Goal: Task Accomplishment & Management: Complete application form

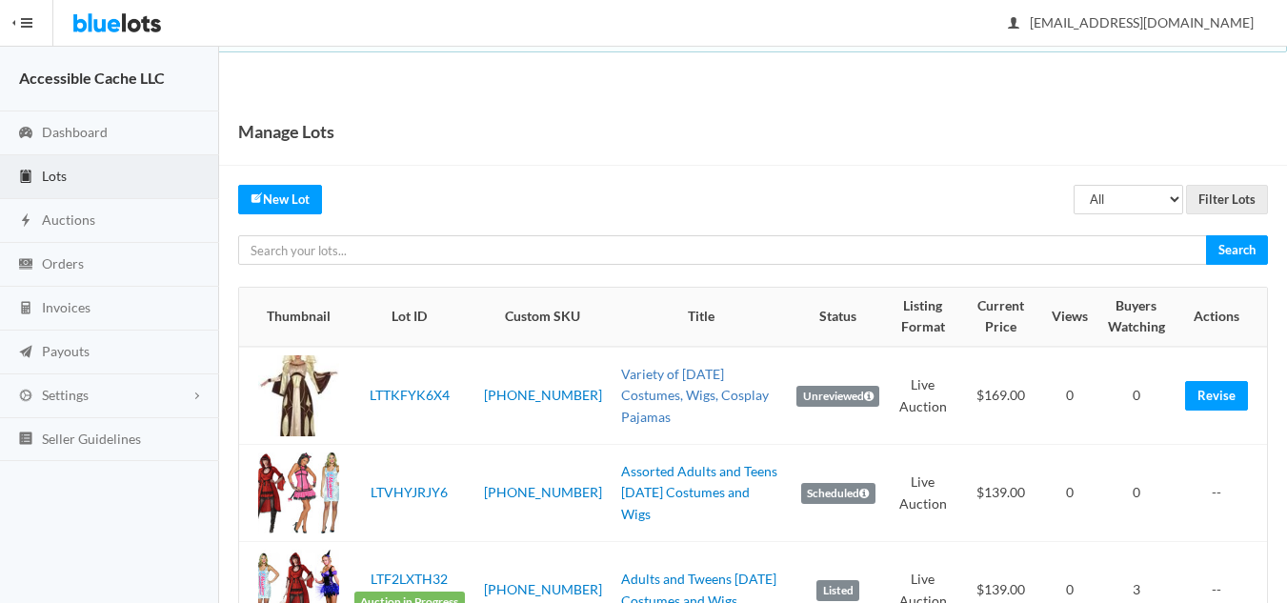
click at [626, 390] on link "Variety of [DATE] Costumes, Wigs, Cosplay Pajamas" at bounding box center [695, 395] width 148 height 59
click at [1214, 398] on link "Revise" at bounding box center [1216, 396] width 63 height 30
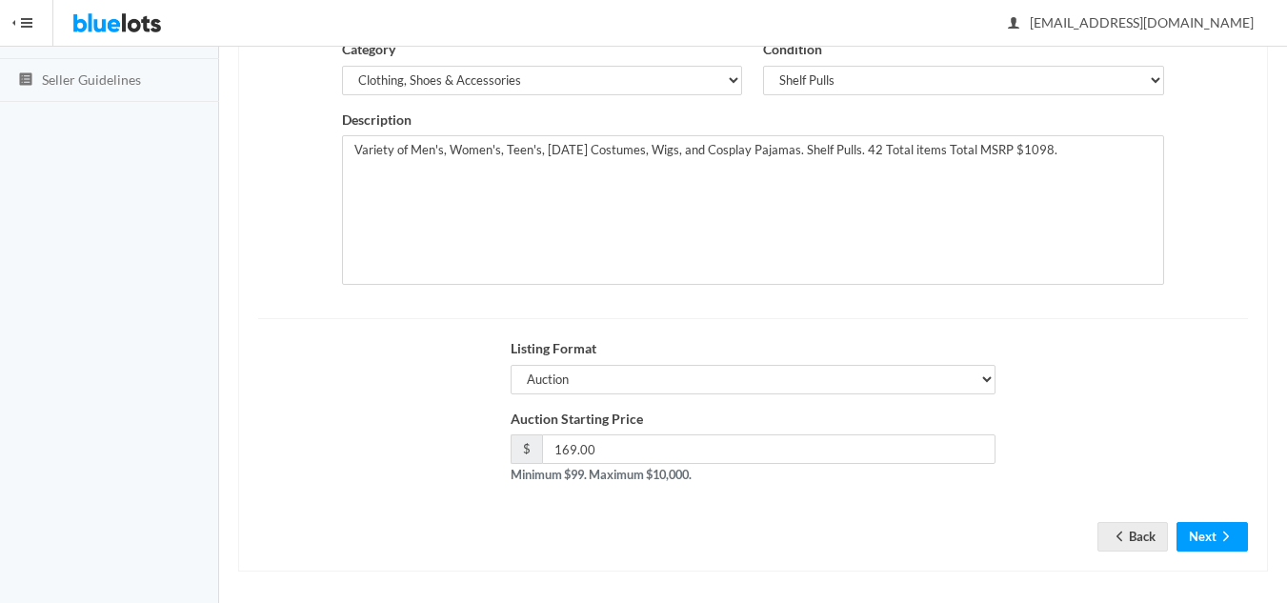
scroll to position [367, 0]
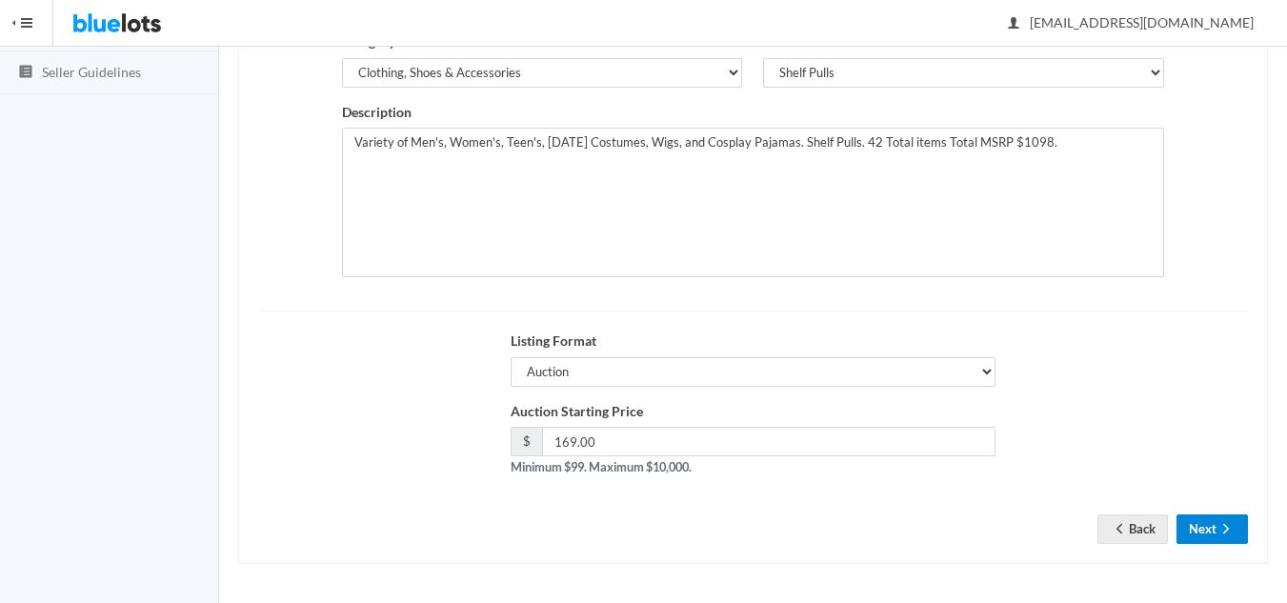
click at [1217, 532] on icon "arrow forward" at bounding box center [1226, 528] width 19 height 15
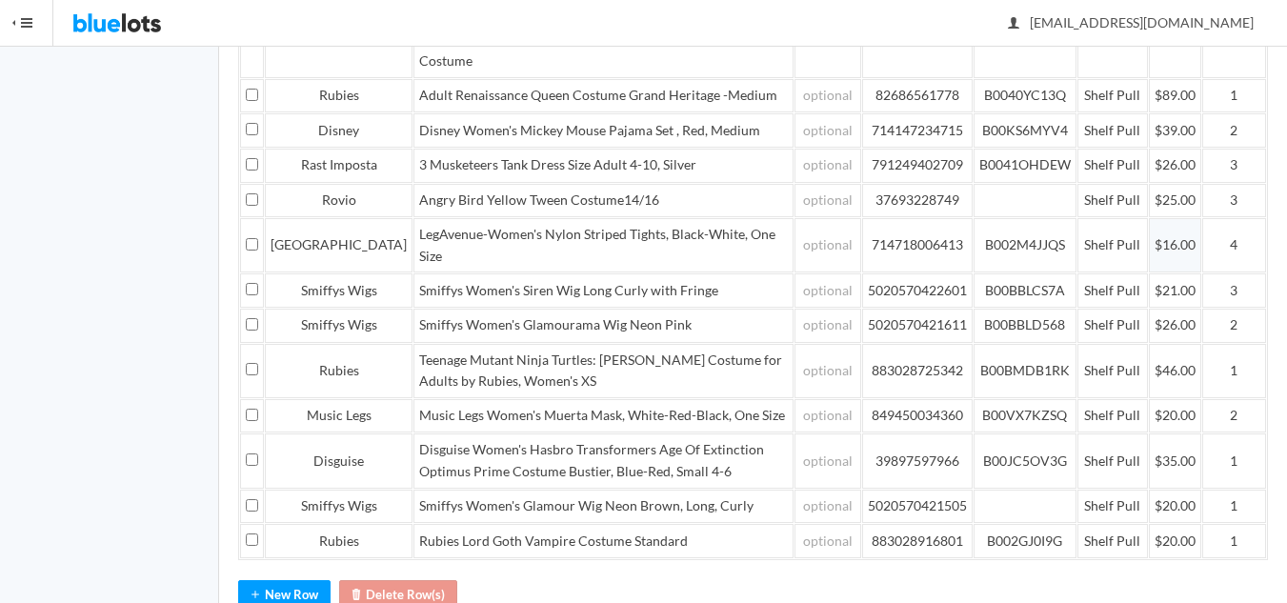
scroll to position [572, 0]
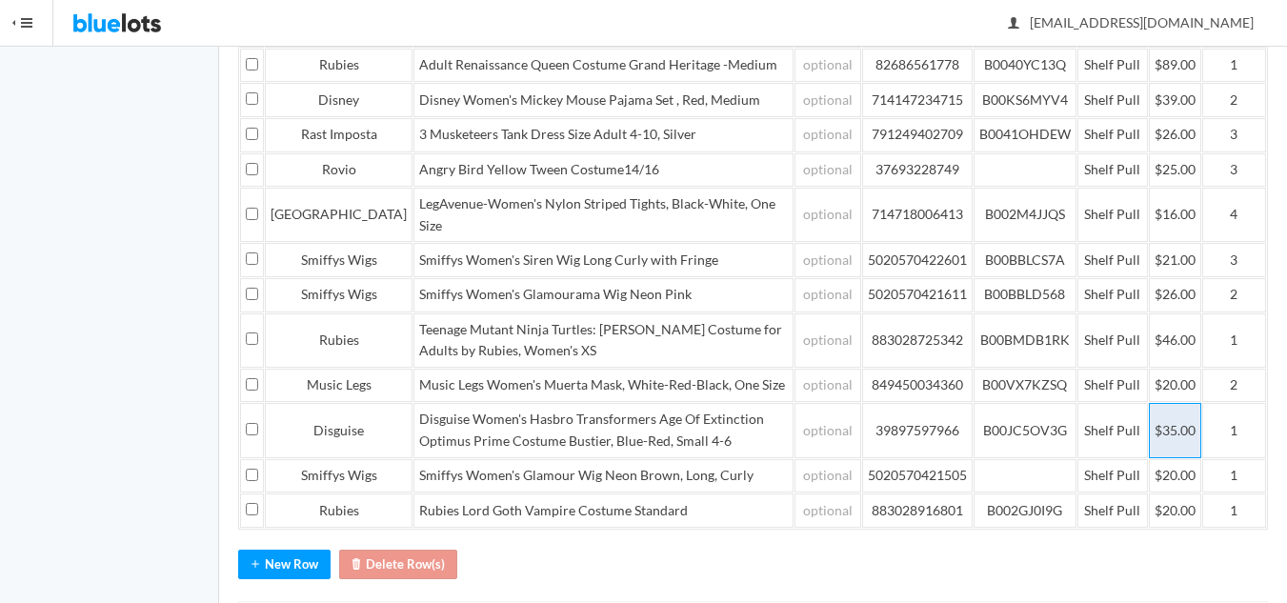
click at [1168, 457] on td "$35.00" at bounding box center [1175, 430] width 52 height 54
click at [1160, 457] on td "$35.00" at bounding box center [1175, 430] width 52 height 54
click at [1166, 457] on td "$35.00" at bounding box center [1175, 430] width 52 height 54
click at [1116, 457] on td "Shelf Pull" at bounding box center [1113, 430] width 71 height 54
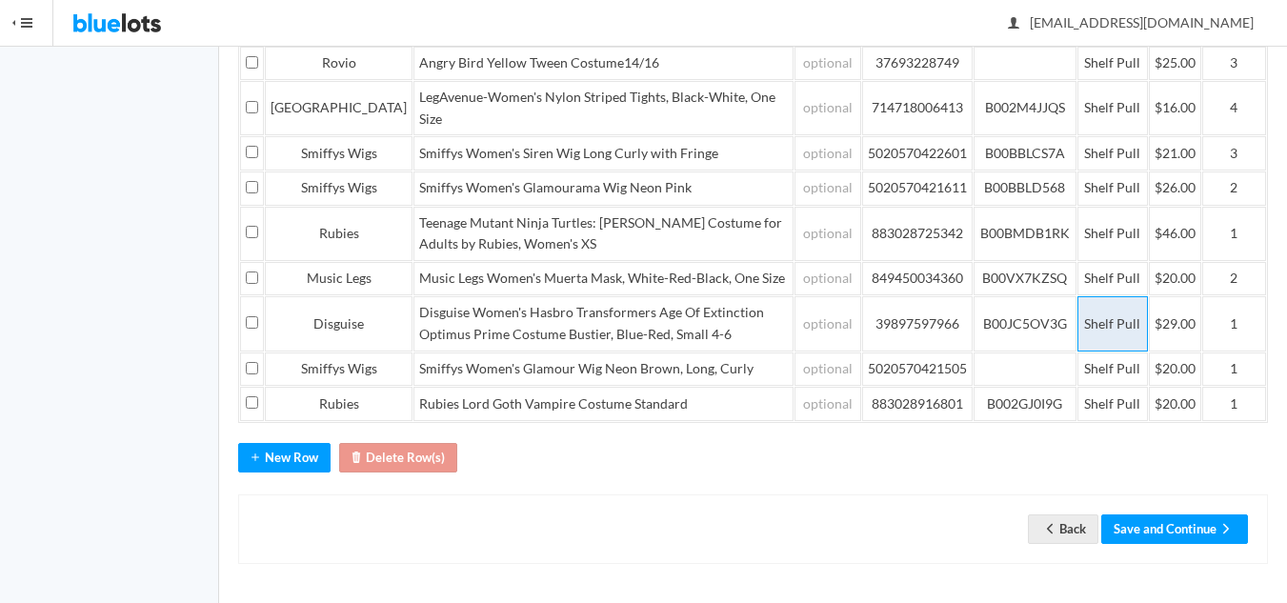
scroll to position [739, 0]
click at [1165, 409] on td "$20.00" at bounding box center [1175, 404] width 52 height 34
drag, startPoint x: 1173, startPoint y: 401, endPoint x: 1164, endPoint y: 406, distance: 10.7
click at [1164, 406] on td "$20.00" at bounding box center [1175, 404] width 52 height 34
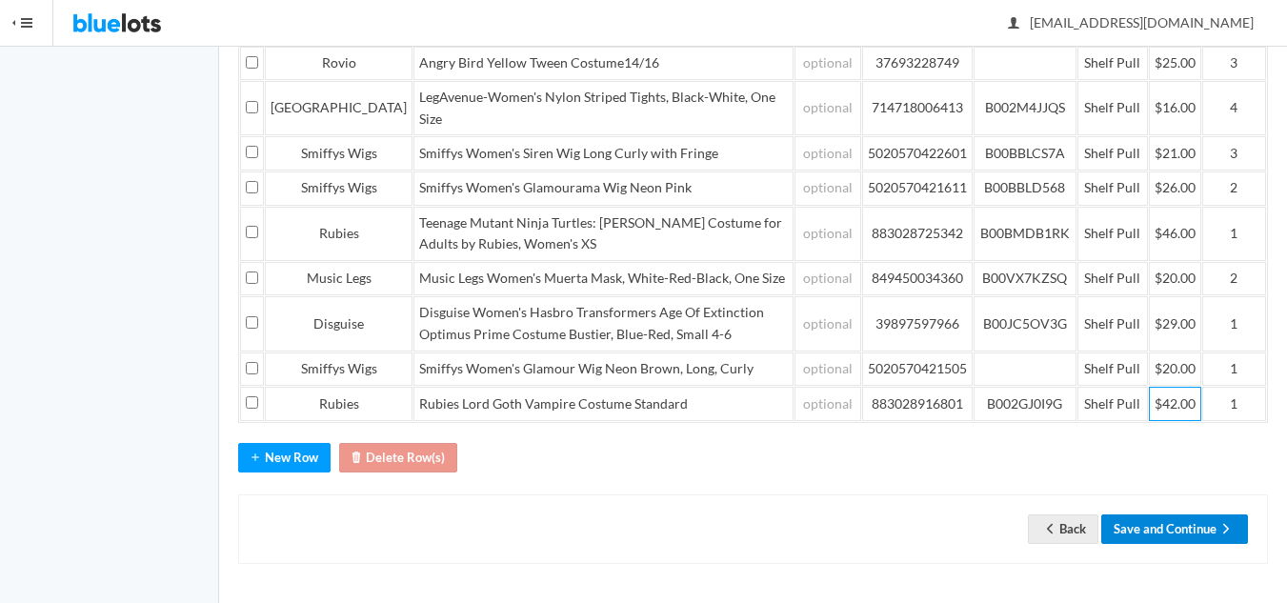
click at [1146, 527] on button "Save and Continue" at bounding box center [1175, 530] width 147 height 30
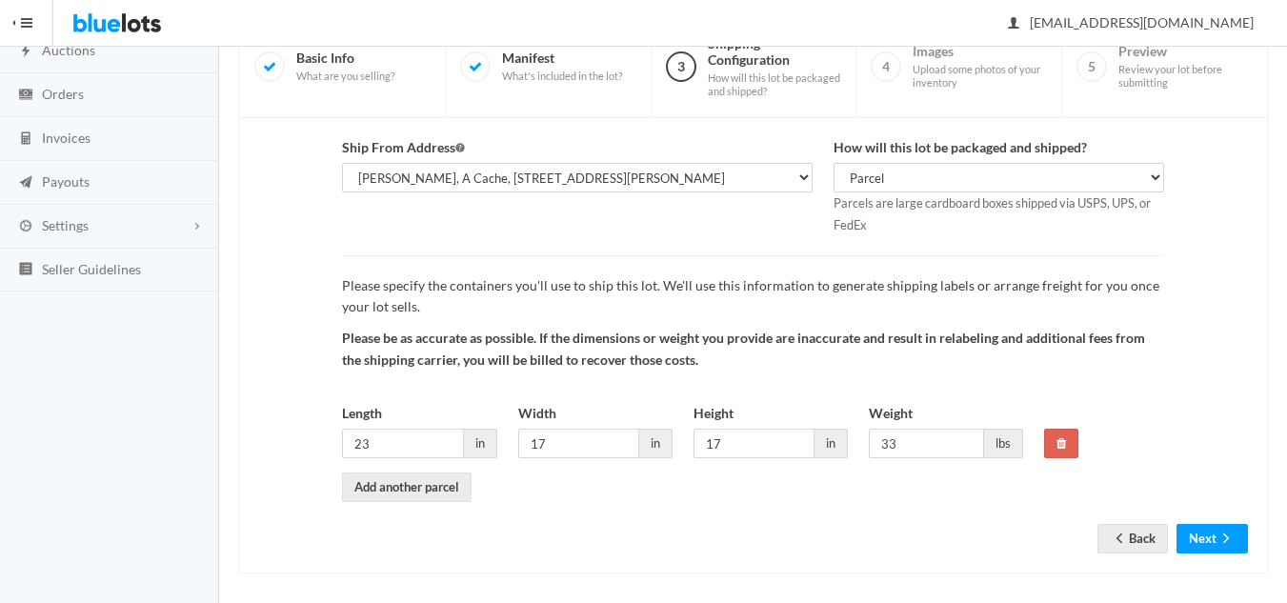
scroll to position [179, 0]
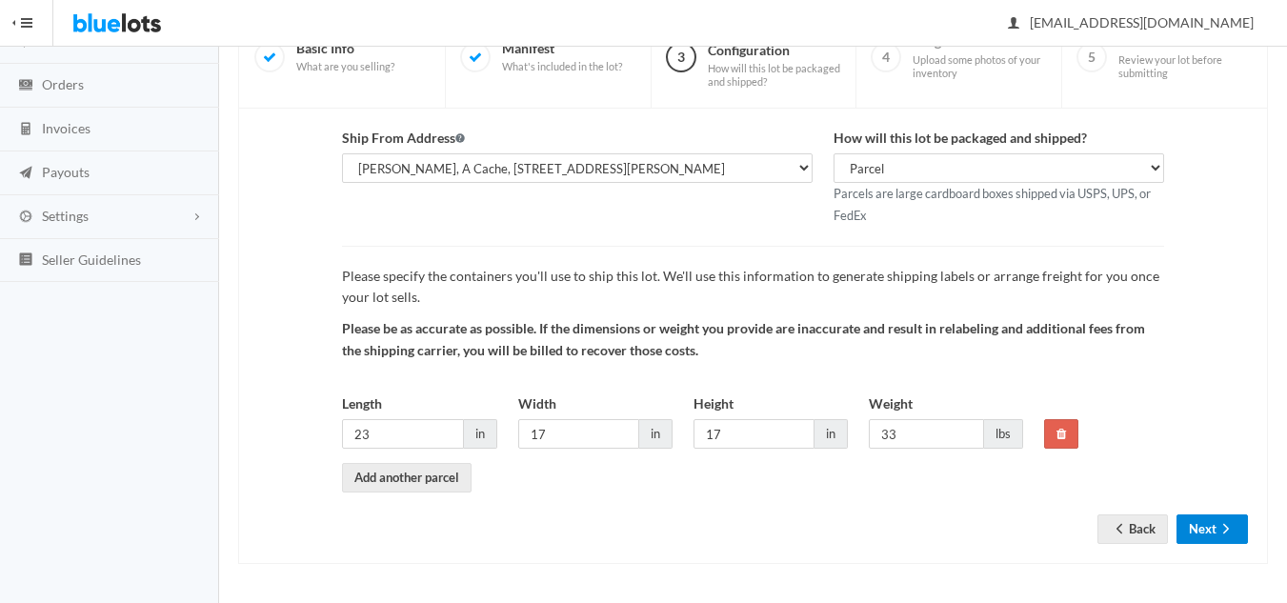
click at [1203, 531] on button "Next" at bounding box center [1212, 530] width 71 height 30
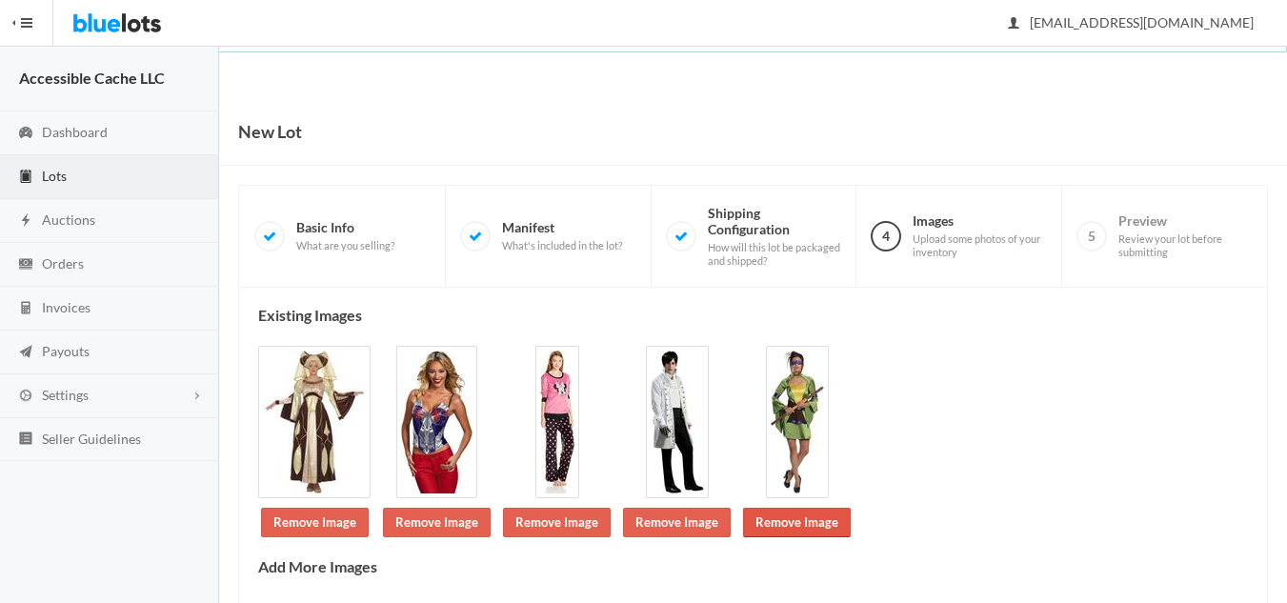
click at [809, 522] on link "Remove Image" at bounding box center [797, 523] width 108 height 30
click at [674, 516] on link "Remove Image" at bounding box center [677, 523] width 108 height 30
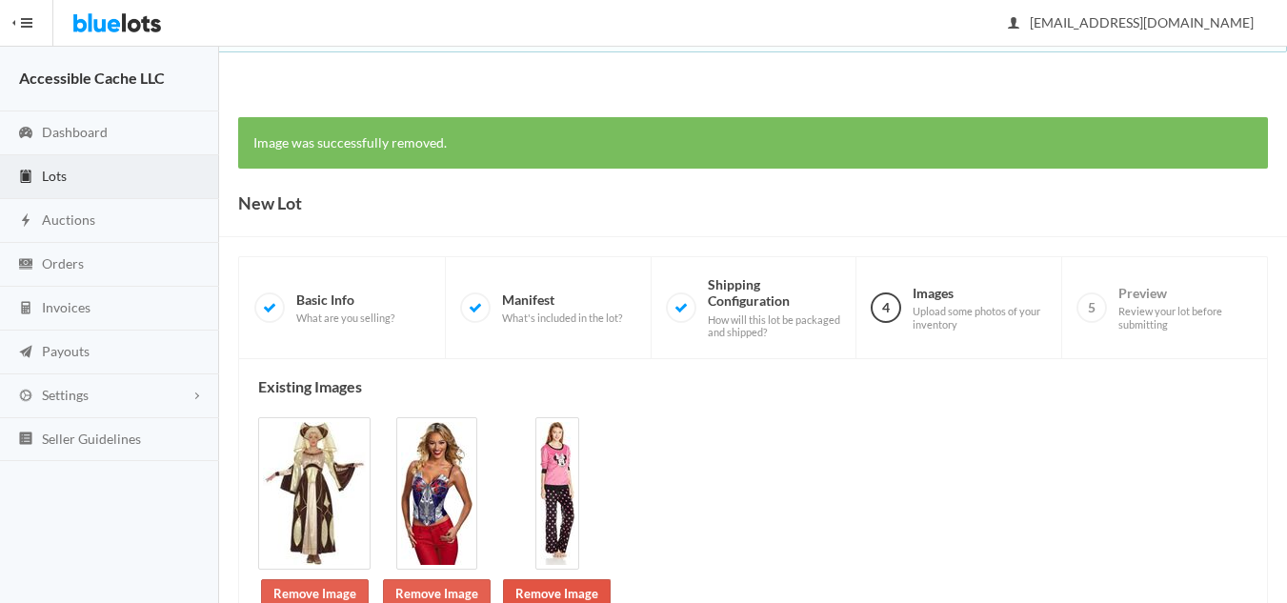
click at [542, 590] on link "Remove Image" at bounding box center [557, 594] width 108 height 30
click at [434, 587] on link "Remove Image" at bounding box center [437, 594] width 108 height 30
click at [321, 593] on link "Remove Image" at bounding box center [315, 594] width 108 height 30
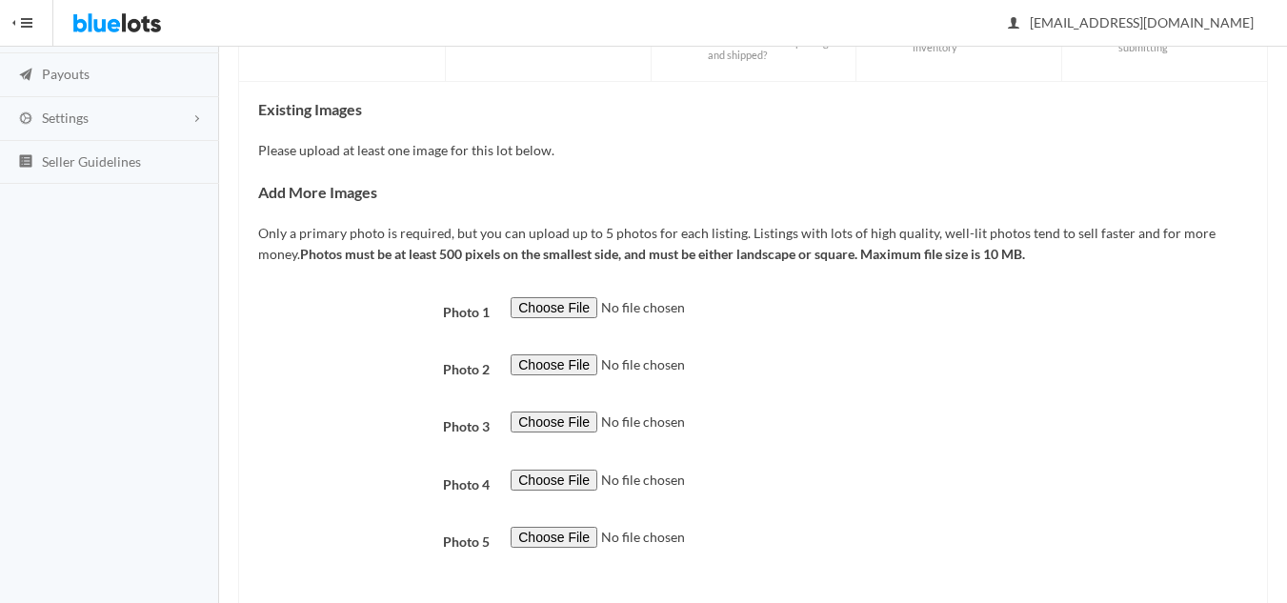
scroll to position [286, 0]
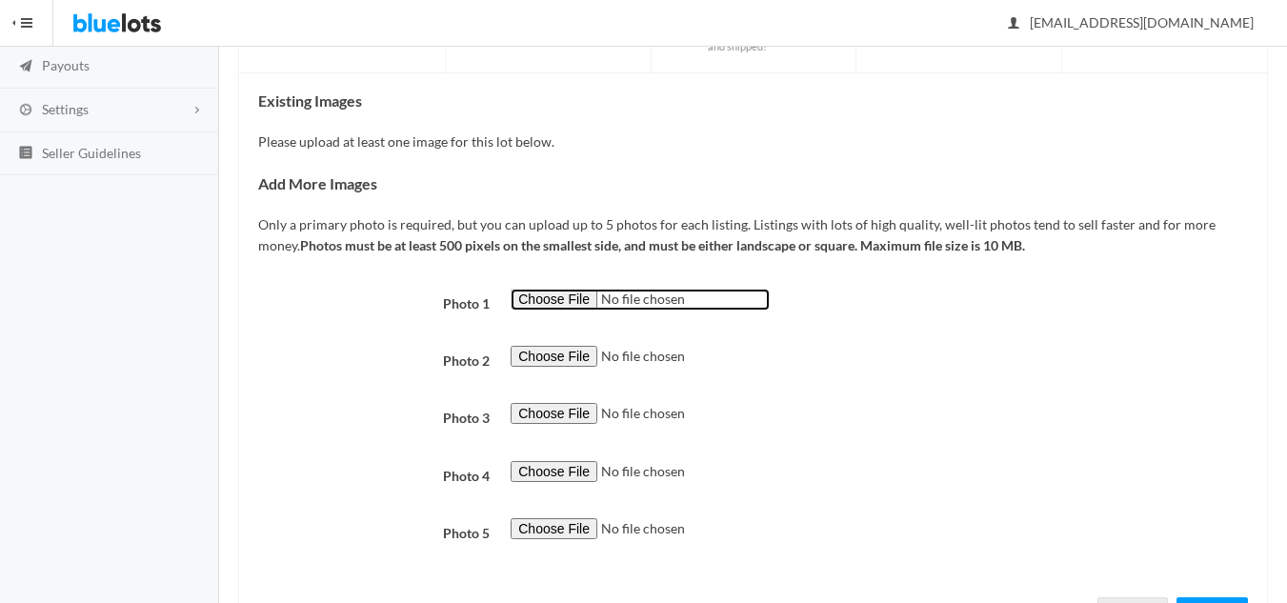
click at [533, 293] on input "file" at bounding box center [640, 300] width 259 height 22
type input "C:\fakepath\1 Womens Costumwe Queen Ninja Musketeer - Combo 3.jpg"
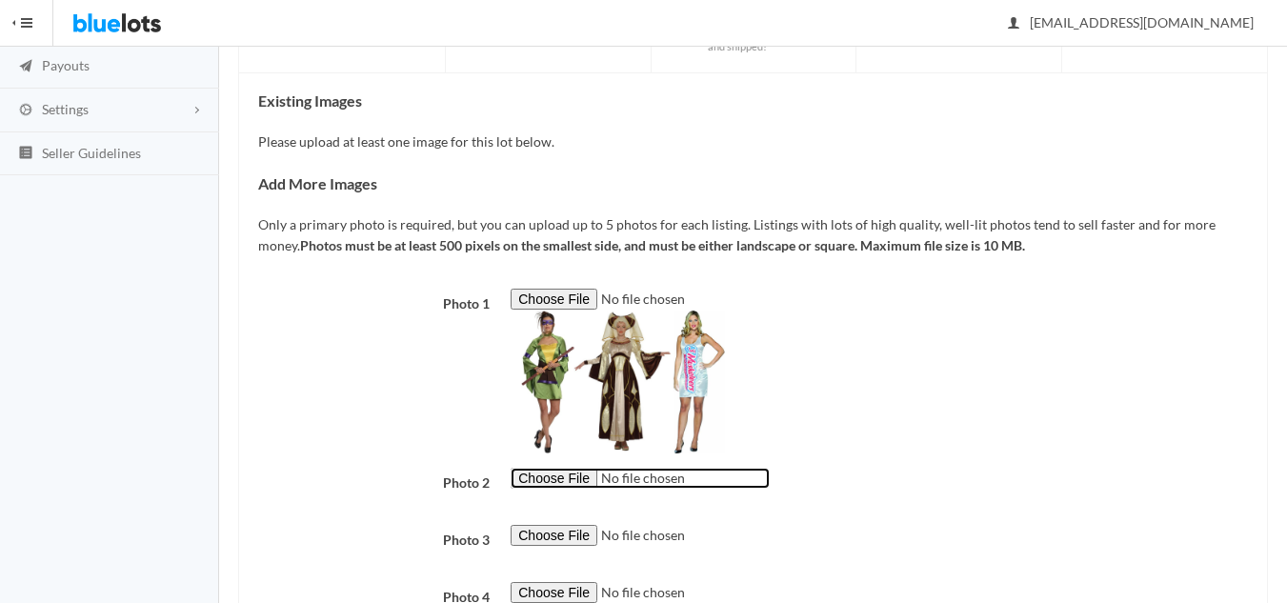
click at [566, 475] on input "file" at bounding box center [640, 479] width 259 height 22
type input "C:\fakepath\3 W & M Costumes - Combo 3.jpg"
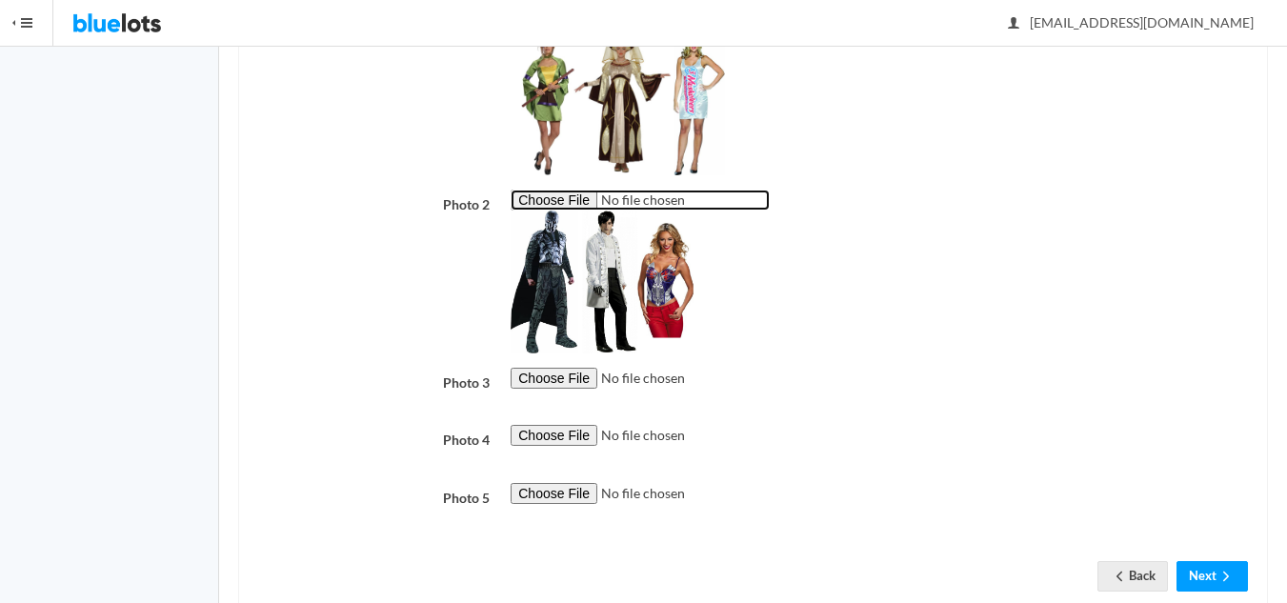
scroll to position [572, 0]
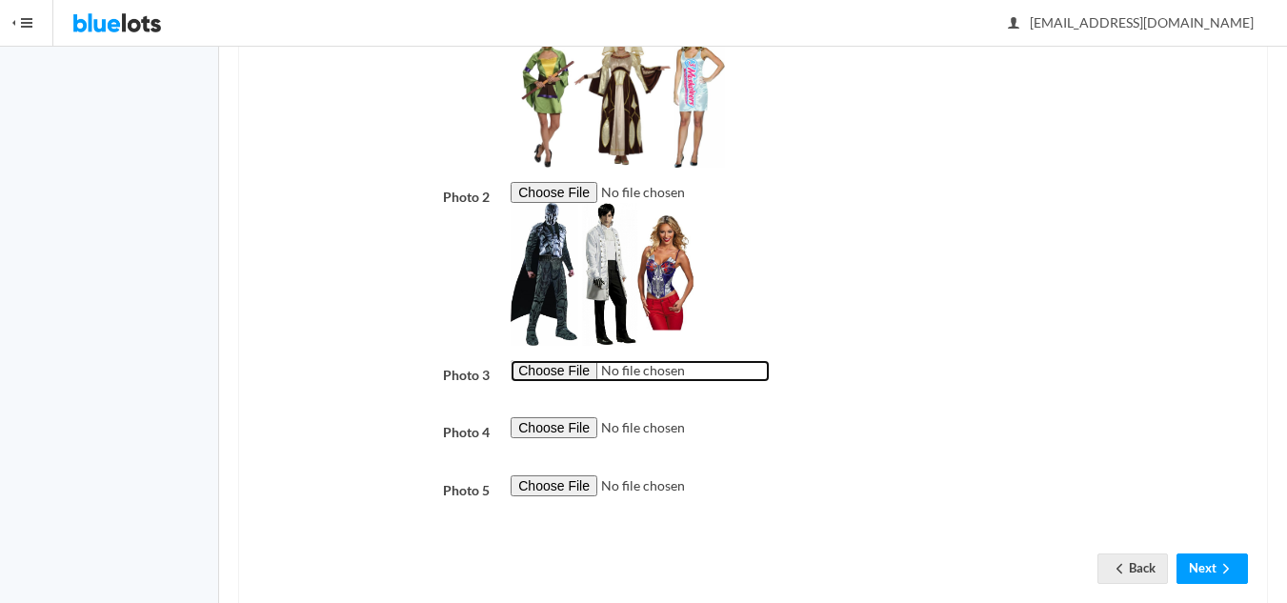
click at [553, 372] on input "file" at bounding box center [640, 371] width 259 height 22
type input "C:\fakepath\2 Disney Minnie & Mickey Mouse Pajamas- Combo 2.jpg"
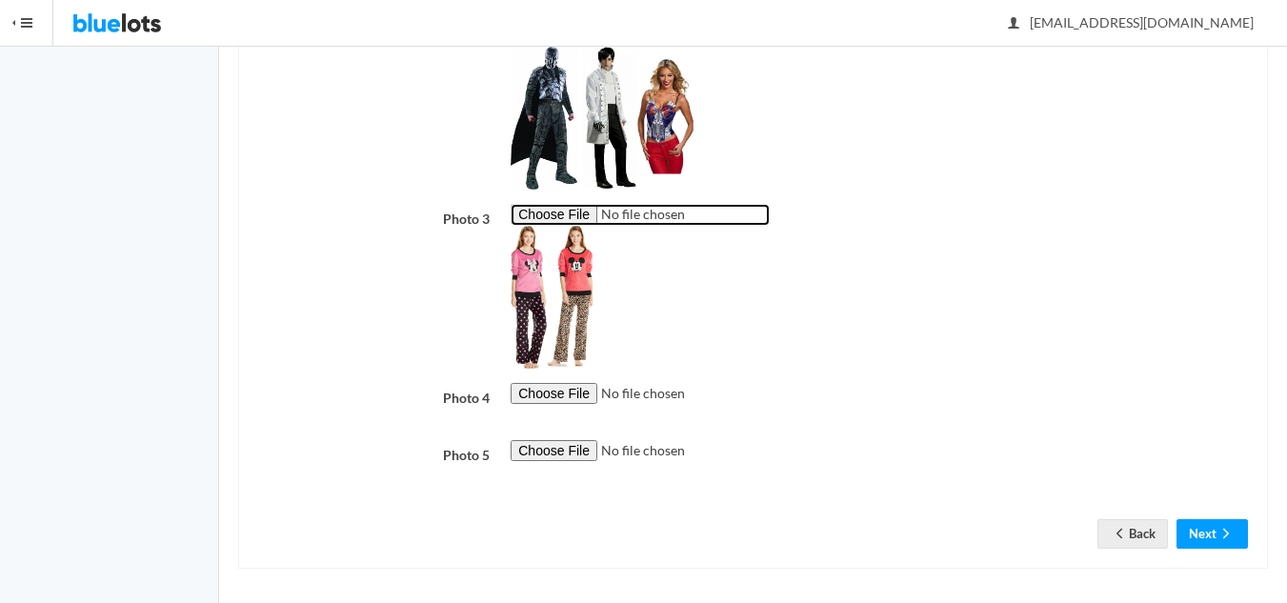
scroll to position [733, 0]
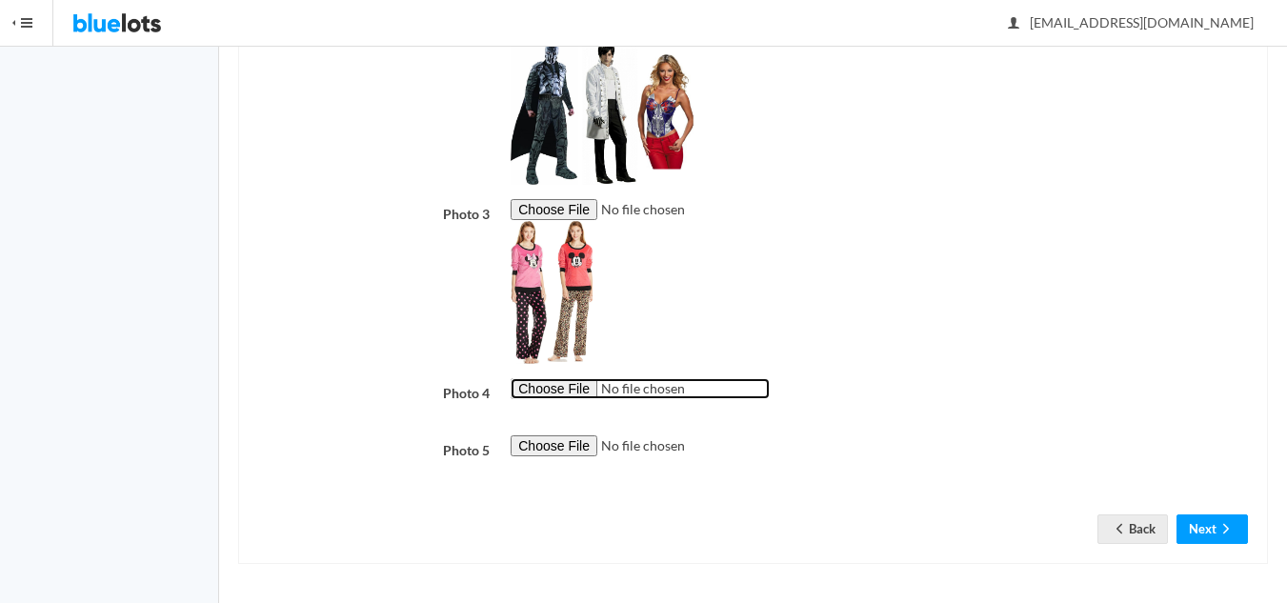
click at [567, 389] on input "file" at bounding box center [640, 389] width 259 height 22
type input "C:\fakepath\4 Smiffy's Womens & Mens Wigs - combo 4.jpg"
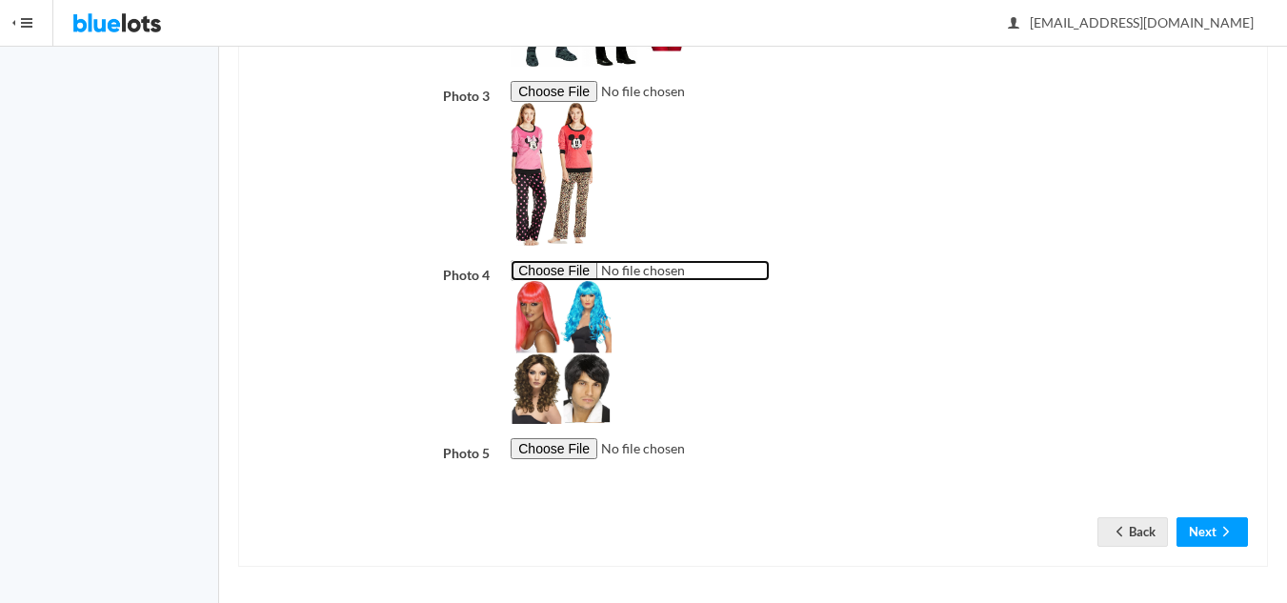
scroll to position [854, 0]
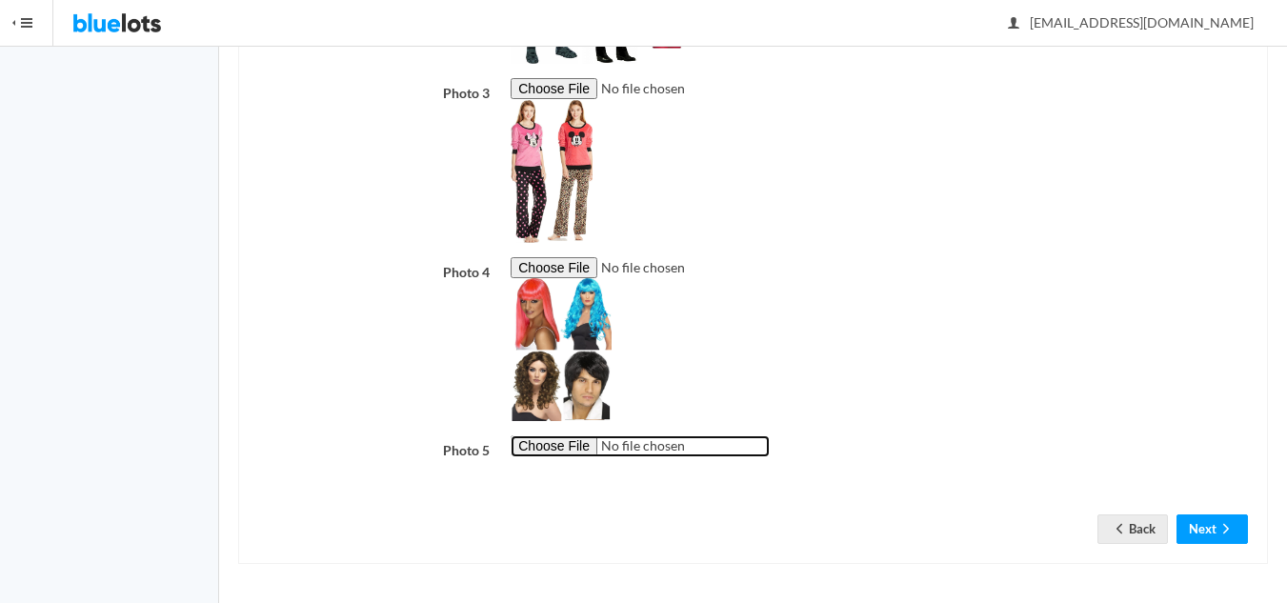
click at [576, 447] on input "file" at bounding box center [640, 446] width 259 height 22
type input "C:\fakepath\Angry Bird Costumes - Combo 2.jpg"
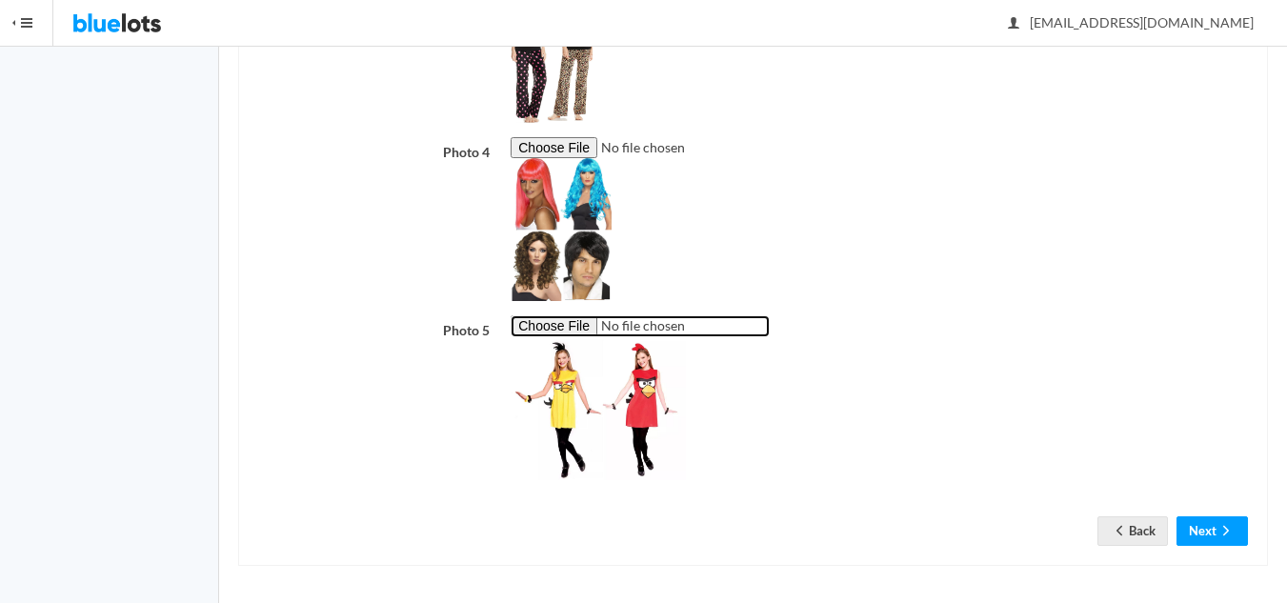
scroll to position [976, 0]
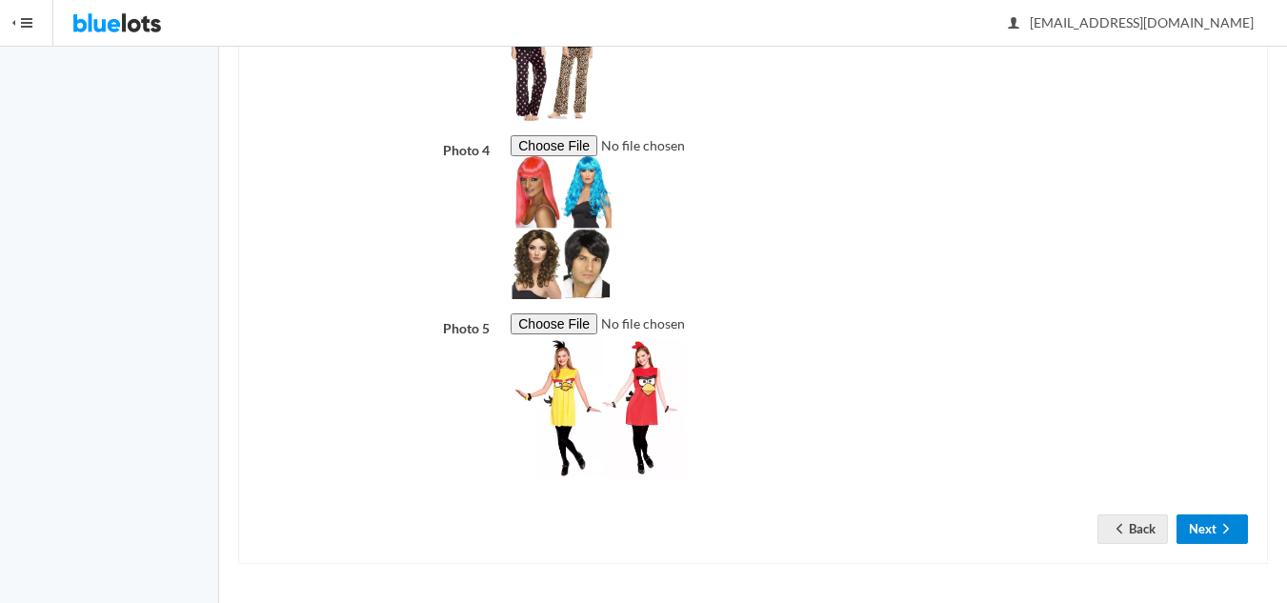
click at [1207, 530] on button "Next" at bounding box center [1212, 530] width 71 height 30
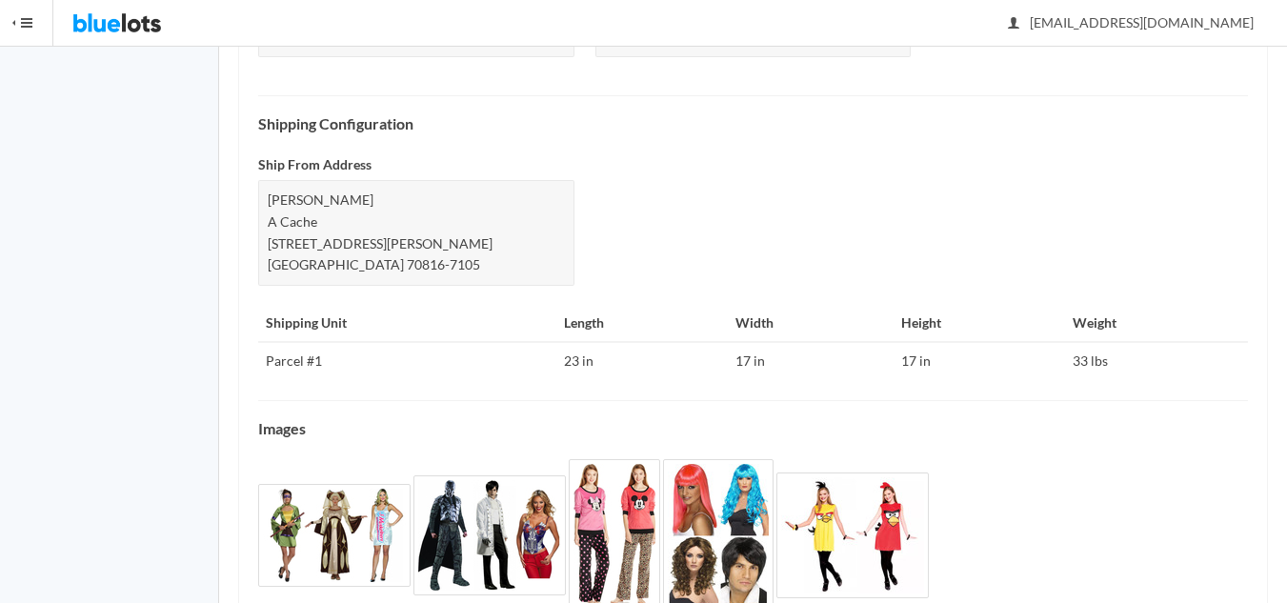
scroll to position [820, 0]
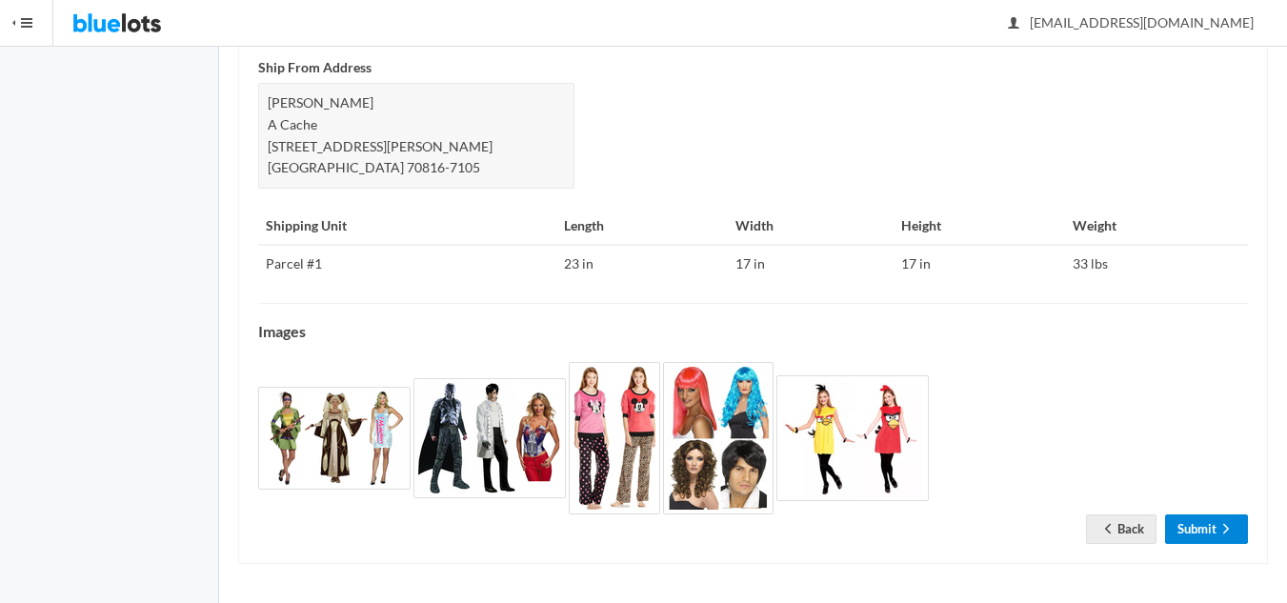
click at [1212, 531] on link "Submit" at bounding box center [1206, 530] width 83 height 30
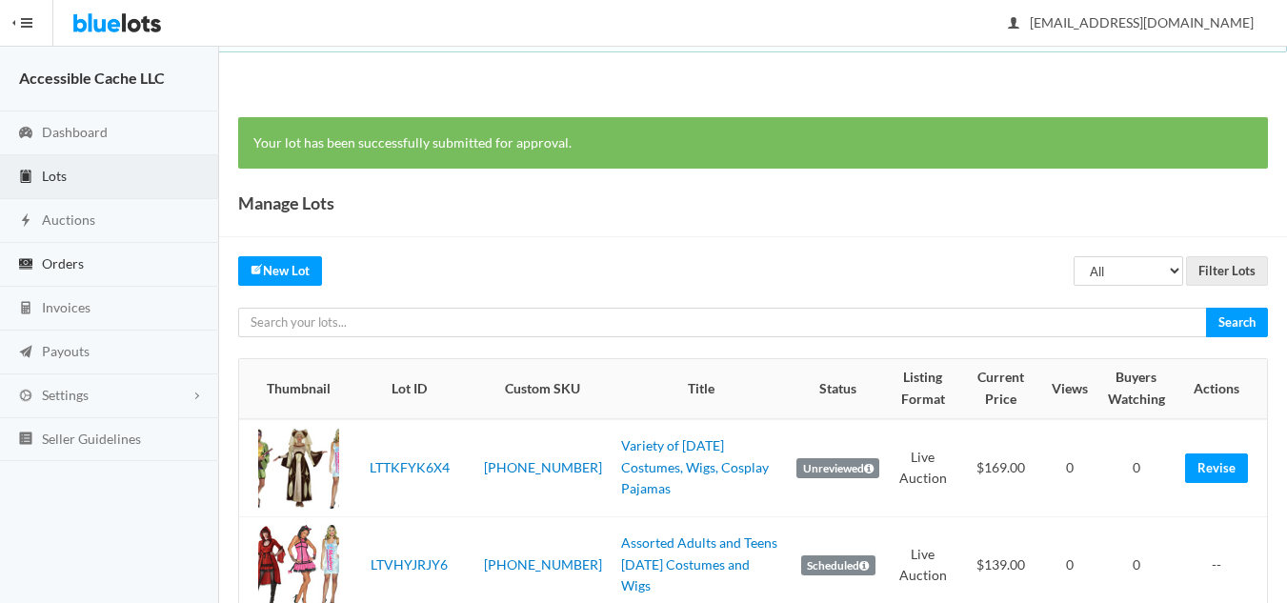
click at [77, 265] on span "Orders" at bounding box center [63, 263] width 42 height 16
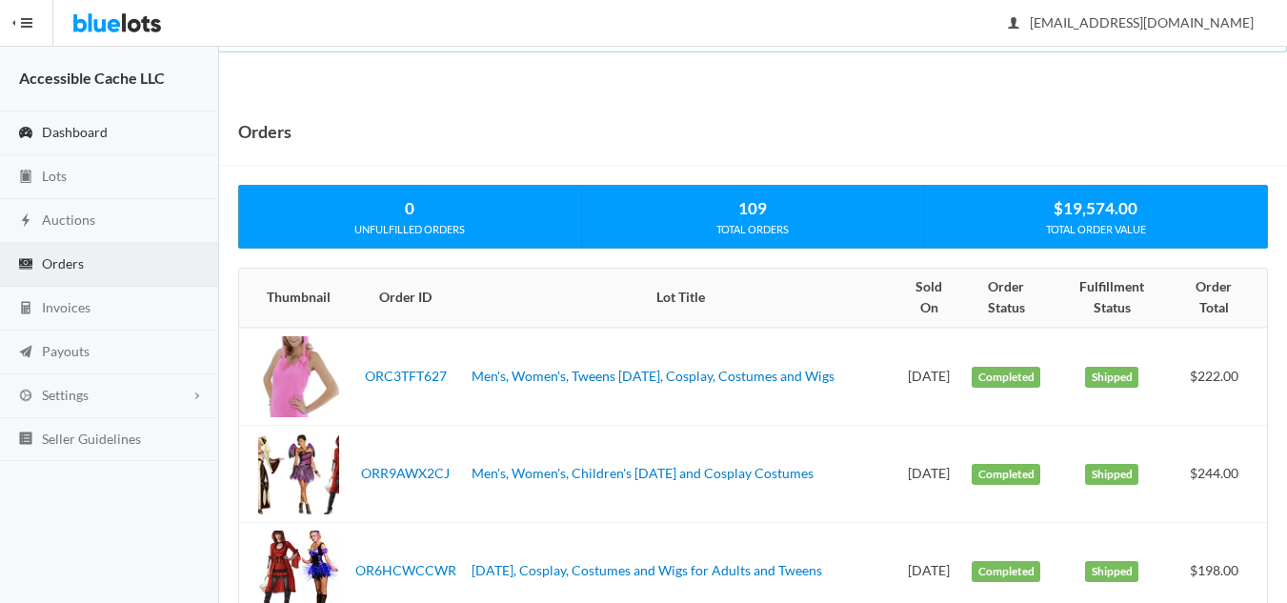
click at [98, 131] on span "Dashboard" at bounding box center [75, 132] width 66 height 16
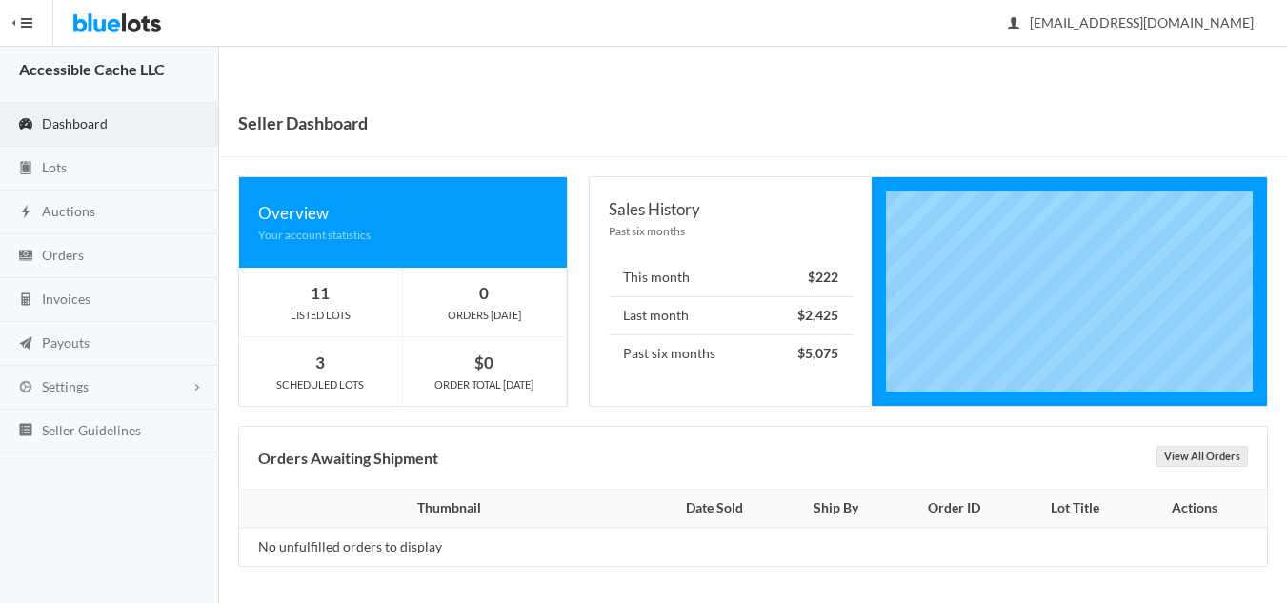
scroll to position [10, 0]
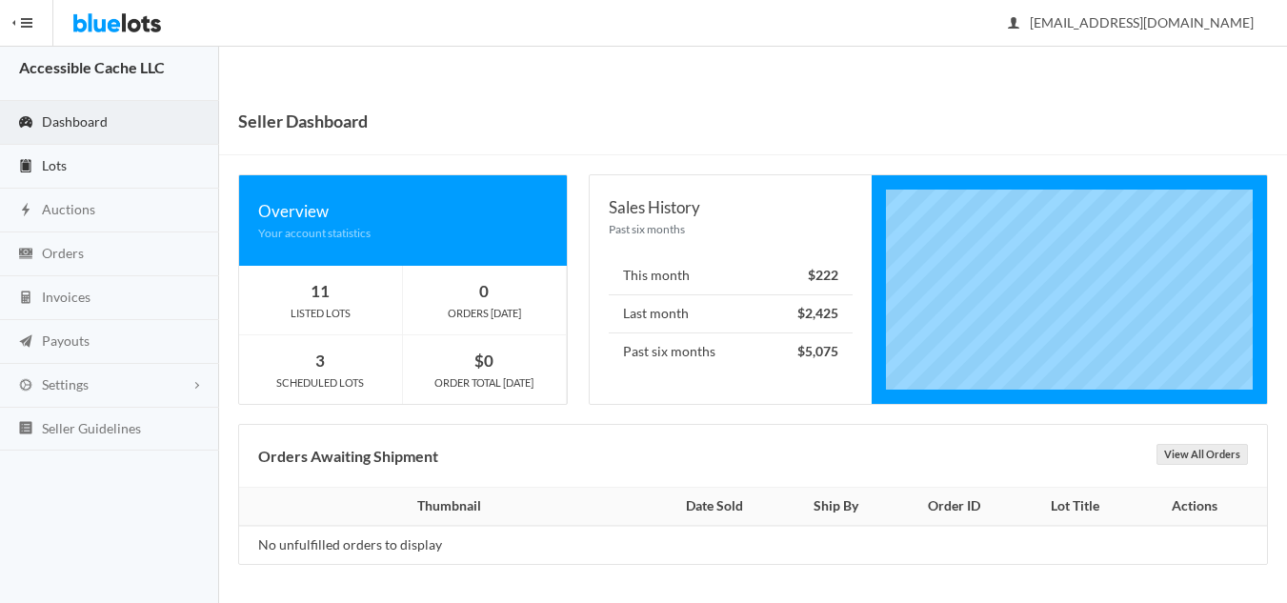
click at [63, 172] on link "Lots" at bounding box center [109, 167] width 219 height 44
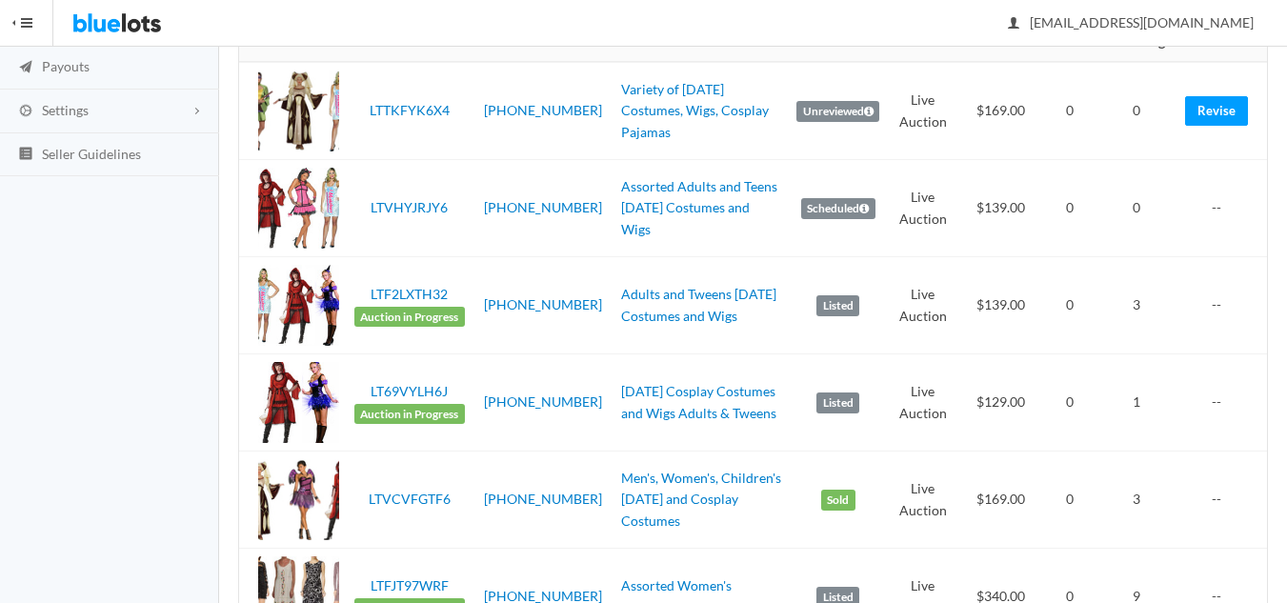
scroll to position [286, 0]
click at [670, 394] on link "[DATE] Cosplay Costumes and Wigs Adults & Tweens" at bounding box center [698, 401] width 155 height 38
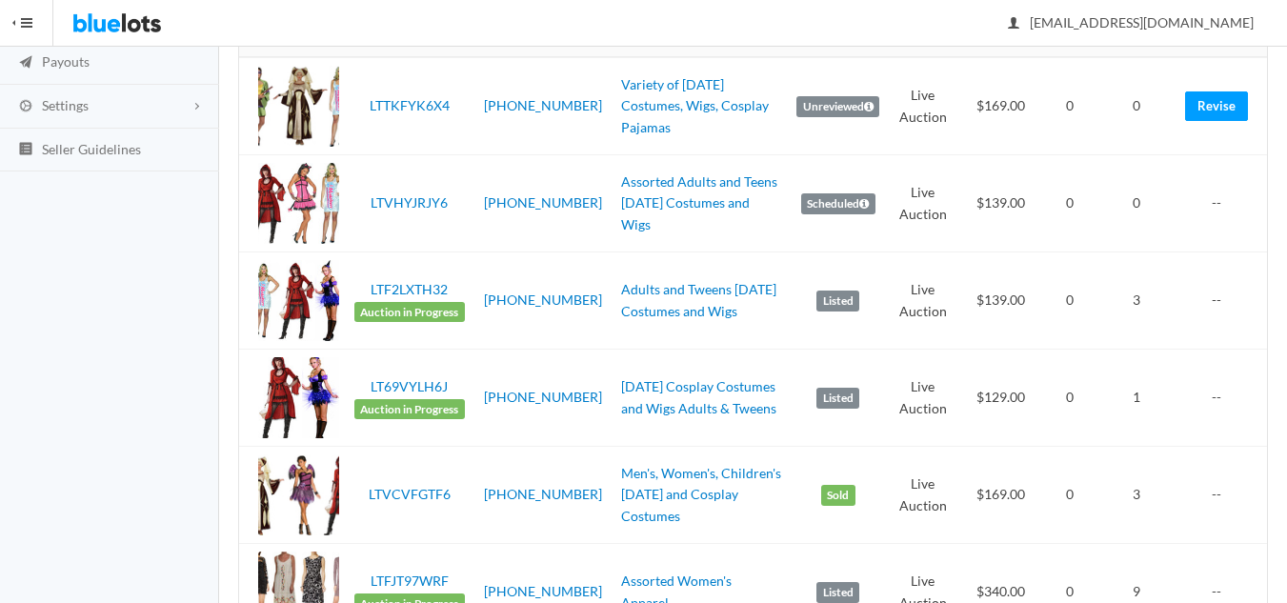
scroll to position [286, 0]
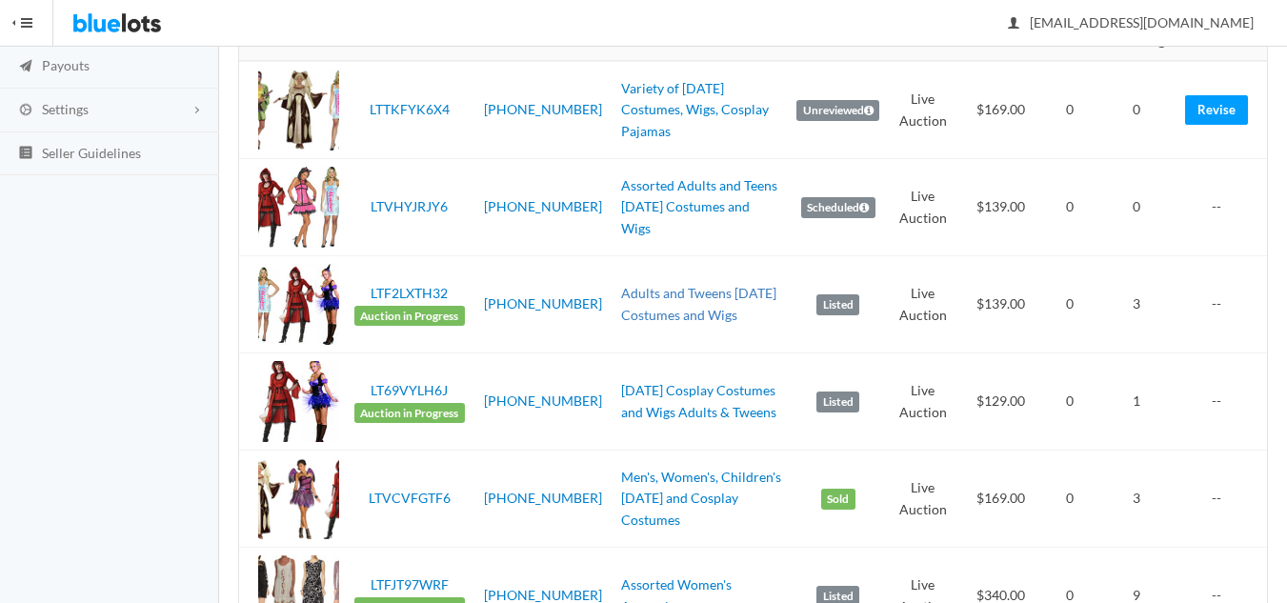
click at [648, 311] on link "Adults and Tweens [DATE] Costumes and Wigs" at bounding box center [698, 304] width 155 height 38
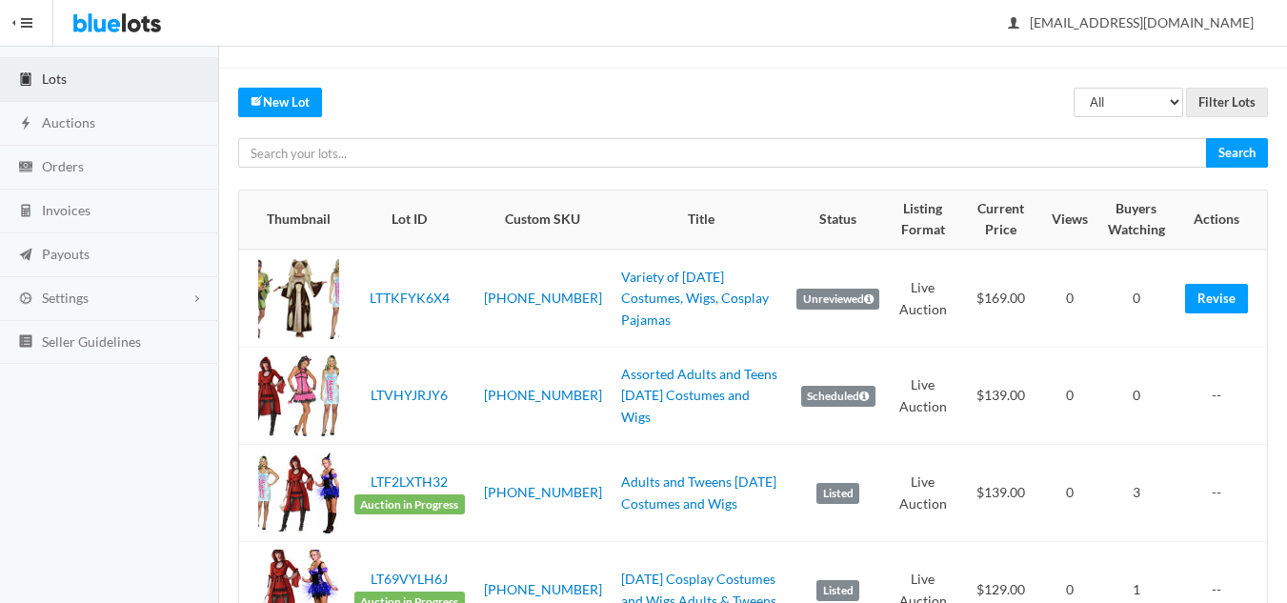
scroll to position [95, 0]
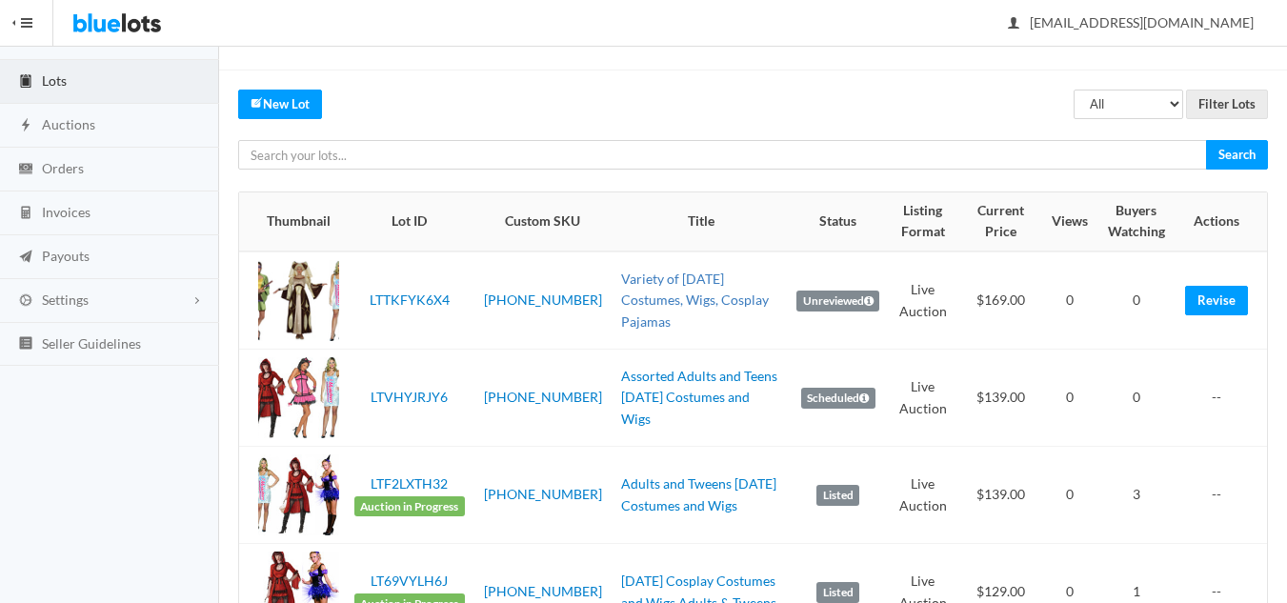
click at [640, 296] on link "Variety of [DATE] Costumes, Wigs, Cosplay Pajamas" at bounding box center [695, 300] width 148 height 59
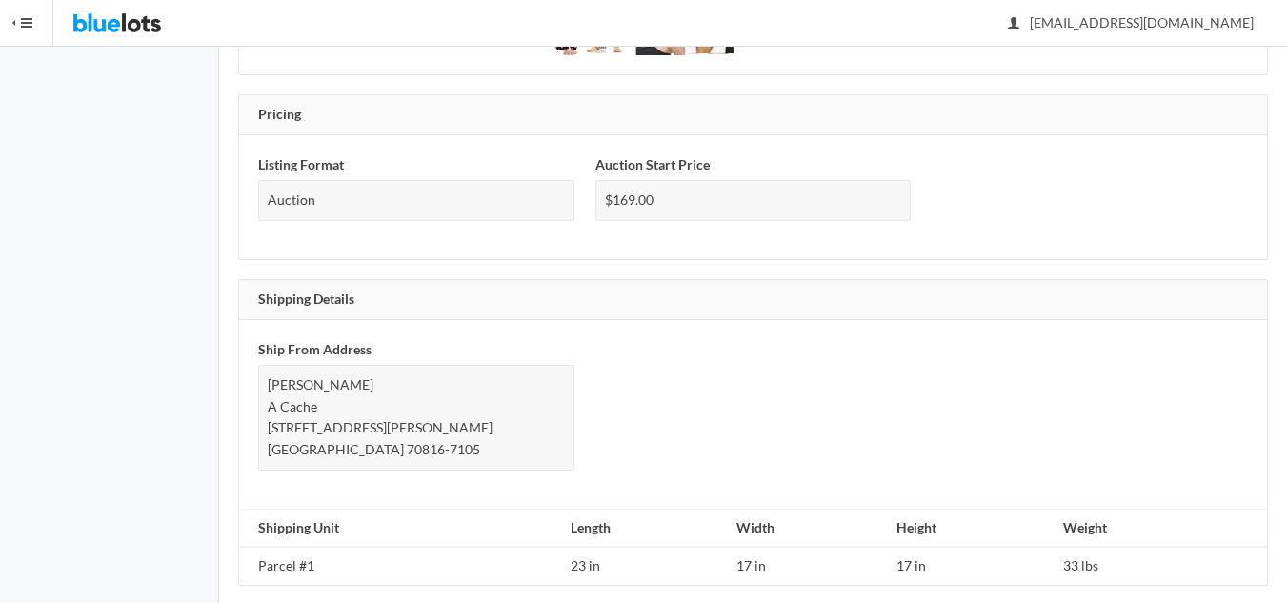
scroll to position [1239, 0]
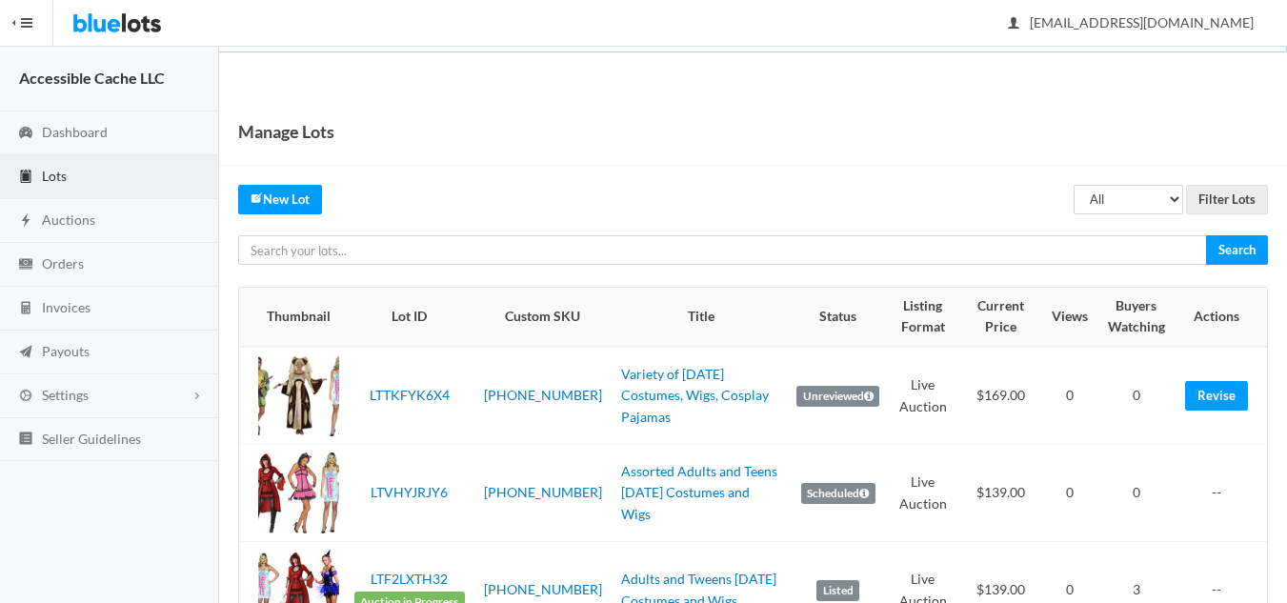
scroll to position [95, 0]
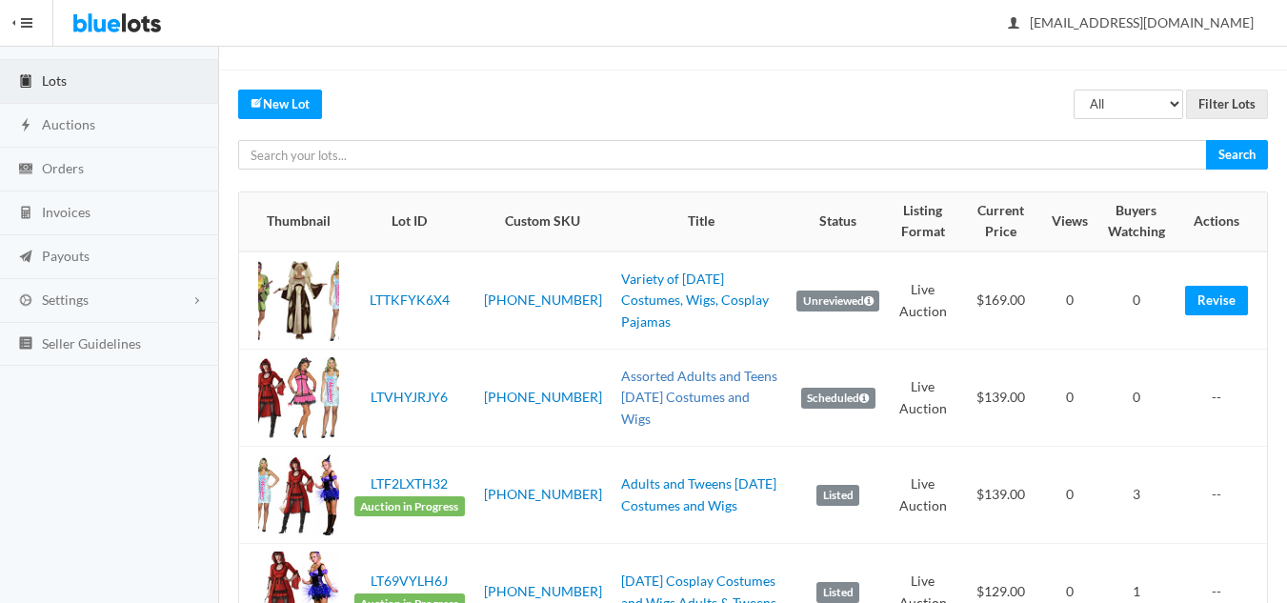
click at [638, 384] on link "Assorted Adults and Teens [DATE] Costumes and Wigs" at bounding box center [699, 397] width 156 height 59
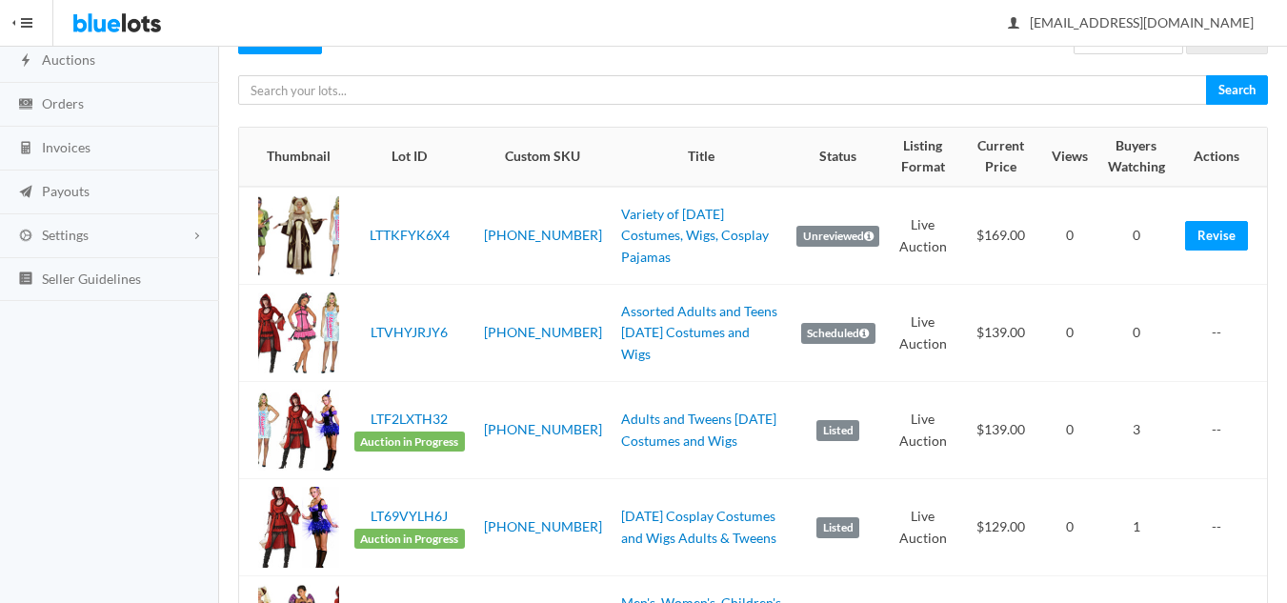
scroll to position [191, 0]
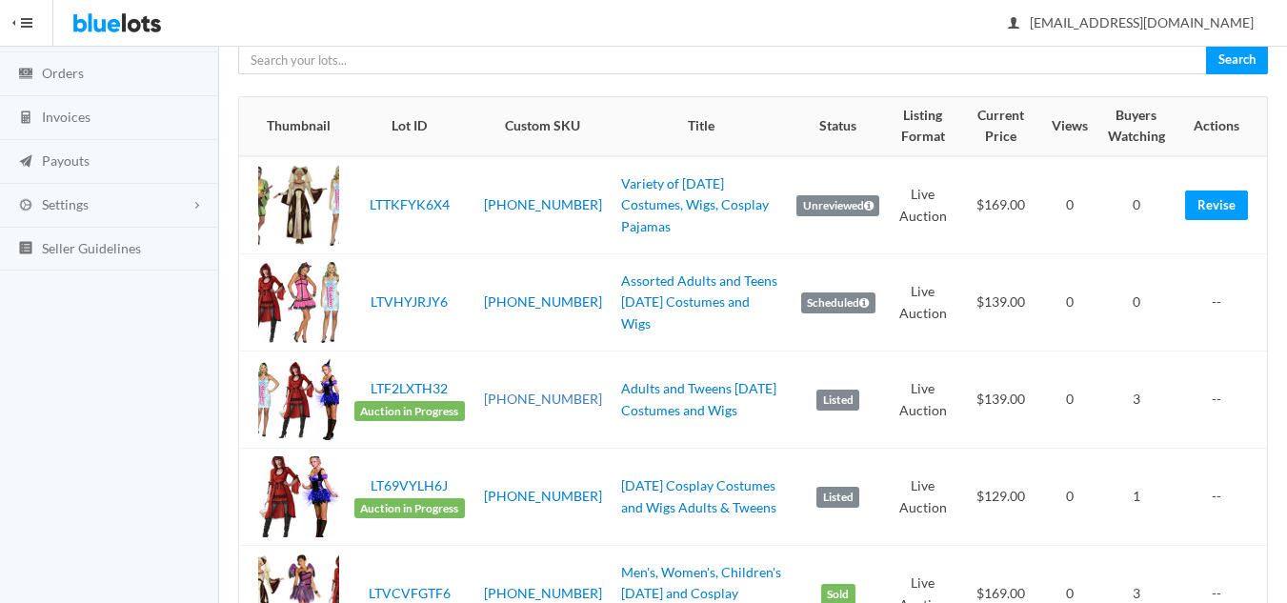
click at [516, 399] on link "[PHONE_NUMBER]" at bounding box center [543, 399] width 118 height 16
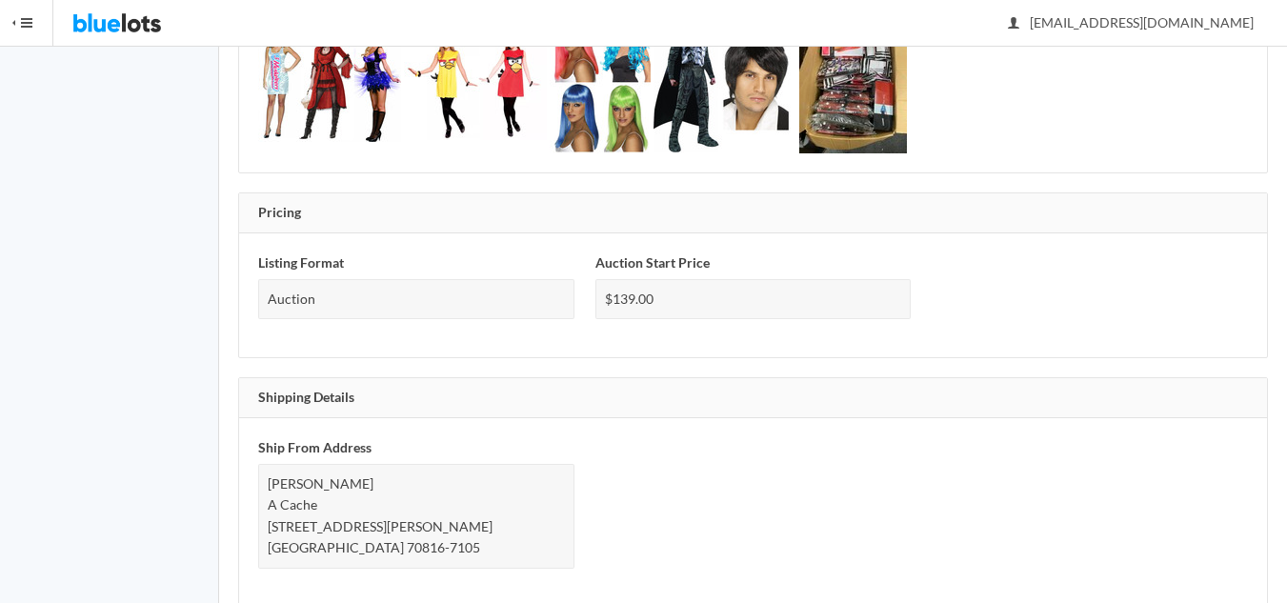
scroll to position [1239, 0]
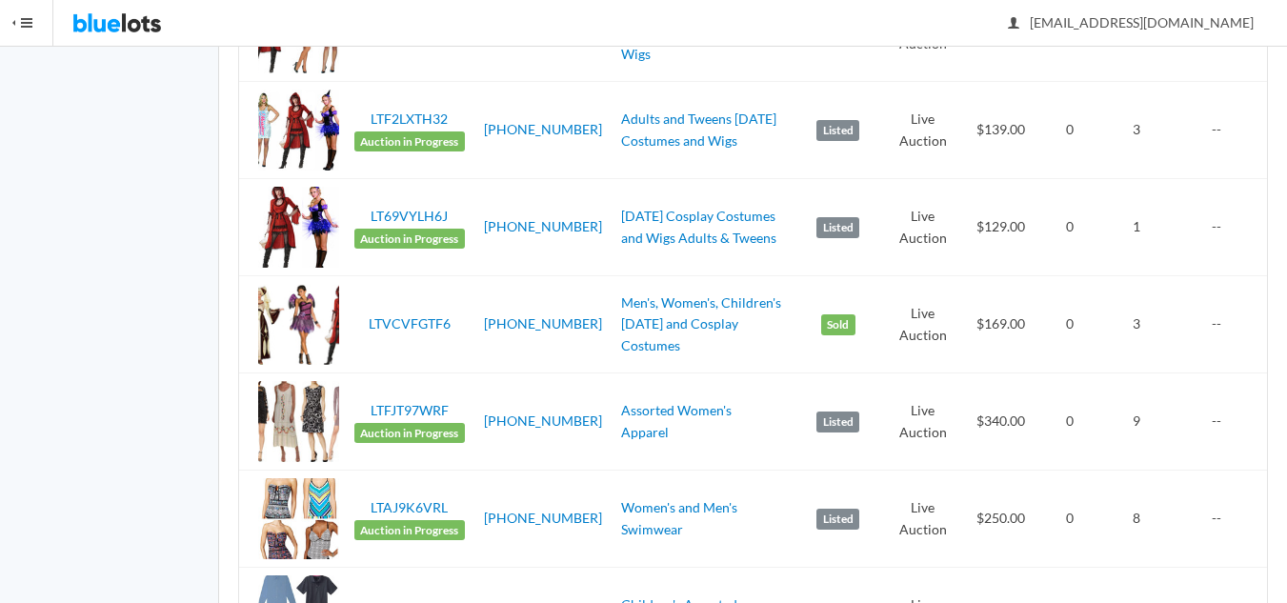
scroll to position [476, 0]
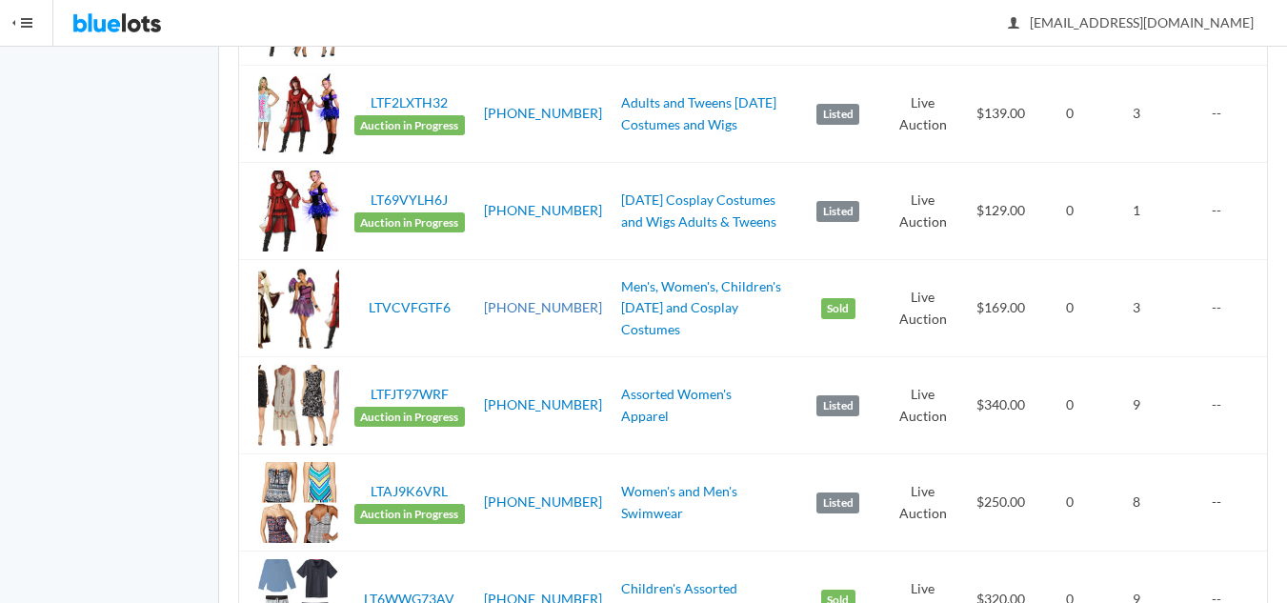
click at [537, 308] on link "[PHONE_NUMBER]" at bounding box center [543, 307] width 118 height 16
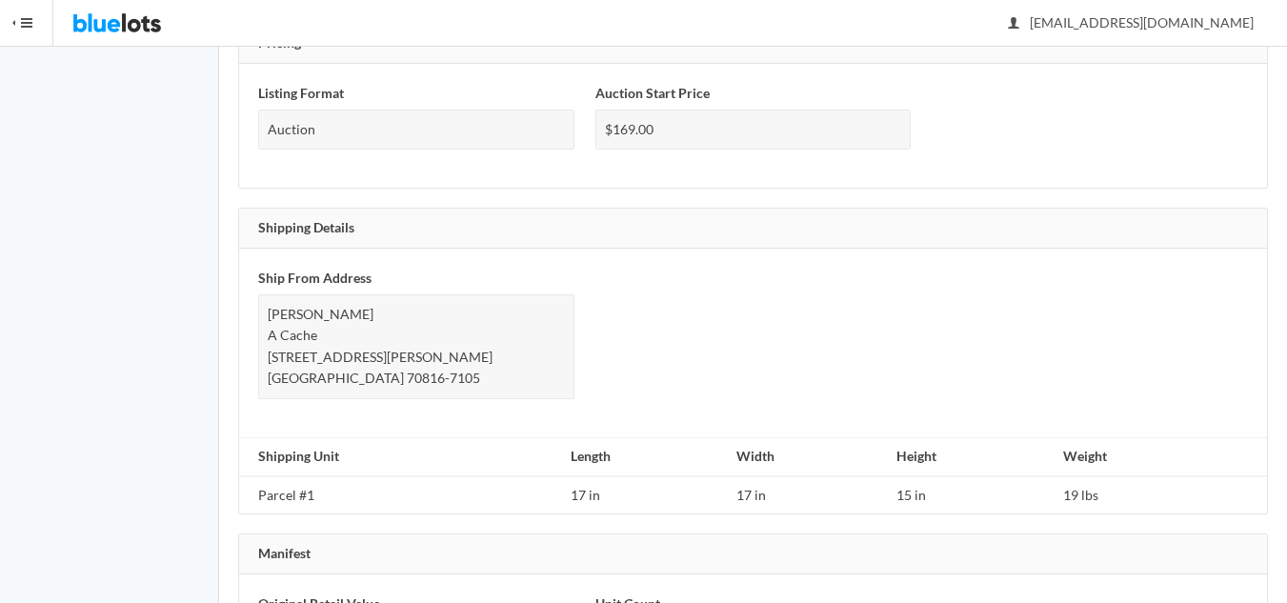
scroll to position [1239, 0]
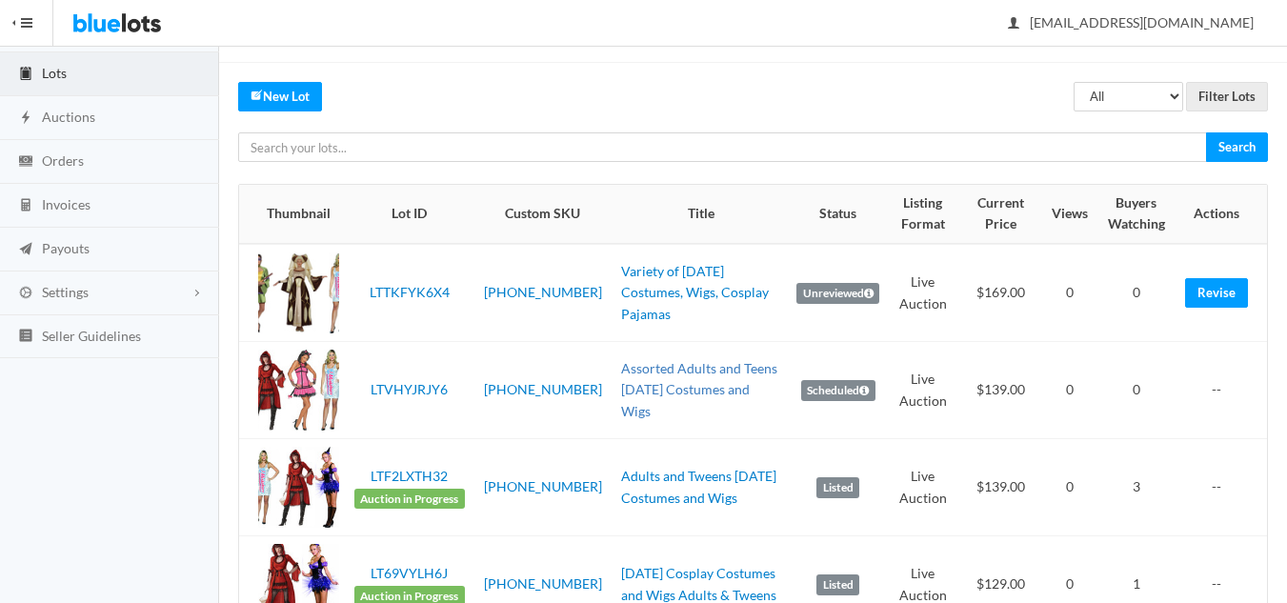
scroll to position [95, 0]
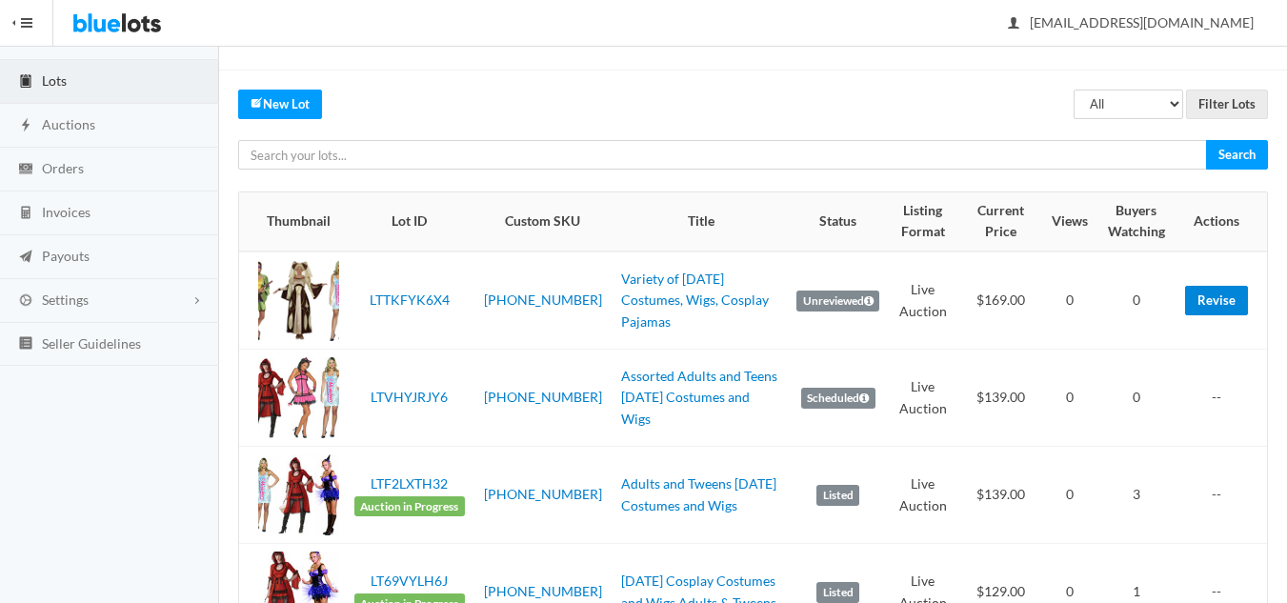
click at [1218, 298] on link "Revise" at bounding box center [1216, 301] width 63 height 30
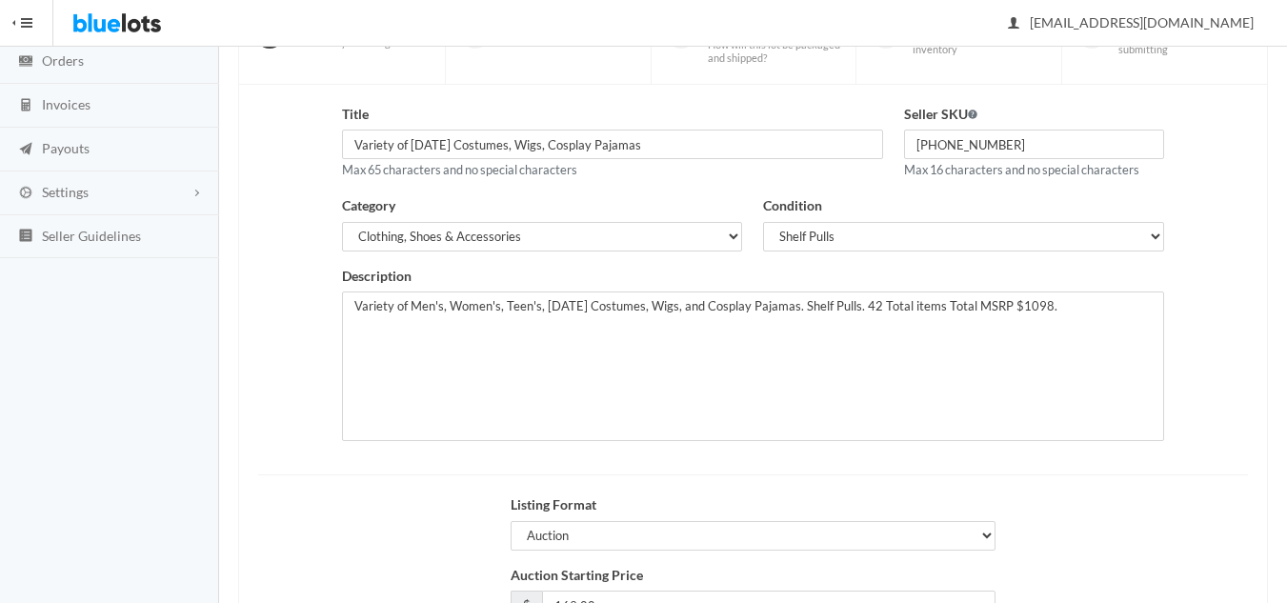
scroll to position [367, 0]
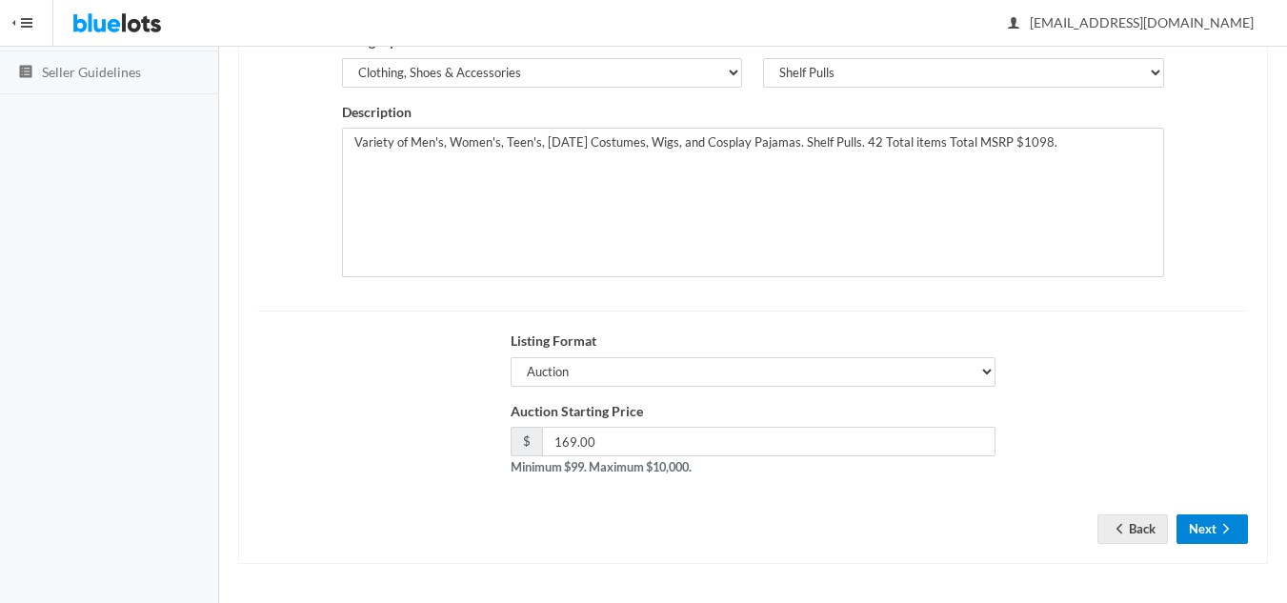
click at [1207, 523] on button "Next" at bounding box center [1212, 530] width 71 height 30
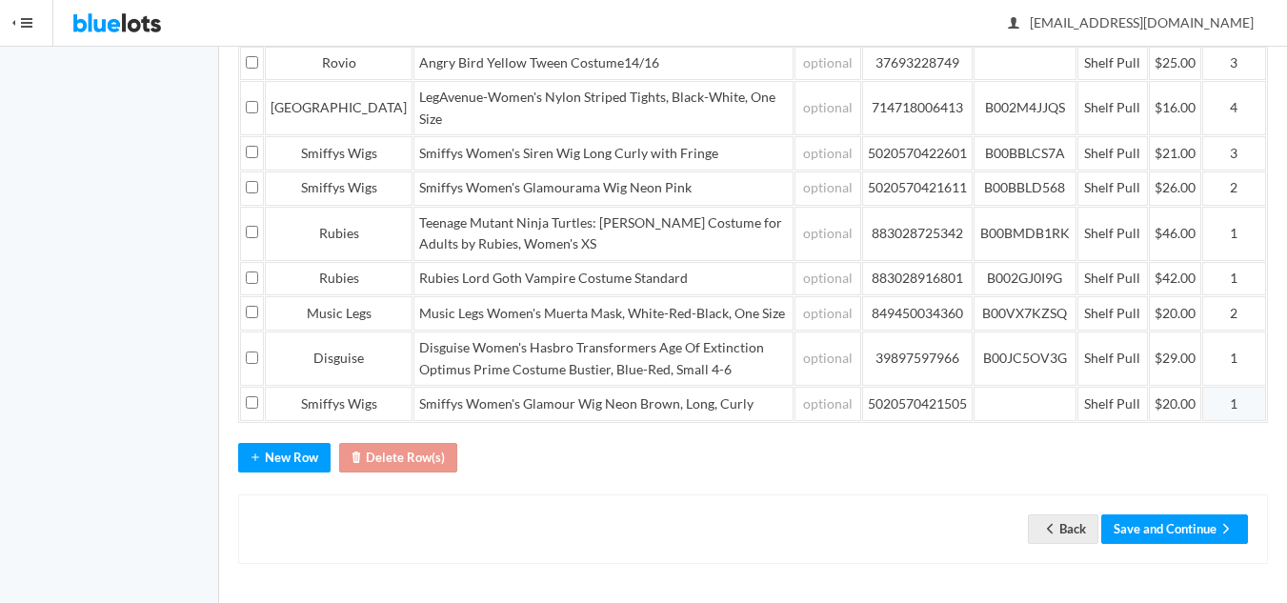
scroll to position [739, 0]
click at [1143, 530] on button "Save and Continue" at bounding box center [1175, 530] width 147 height 30
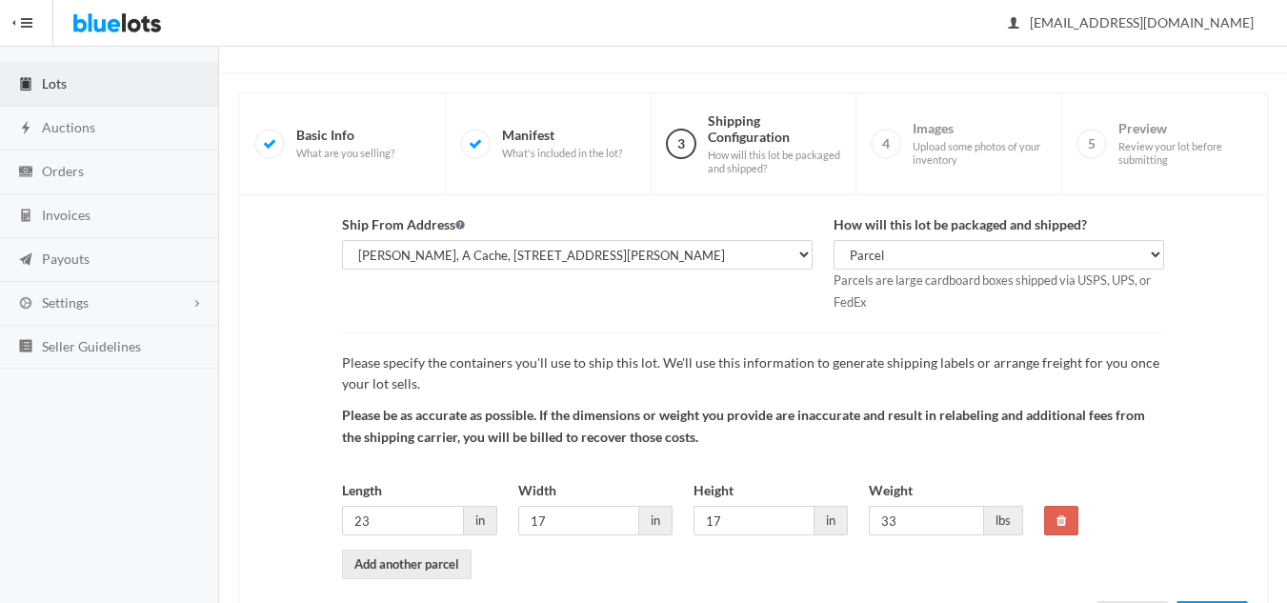
scroll to position [179, 0]
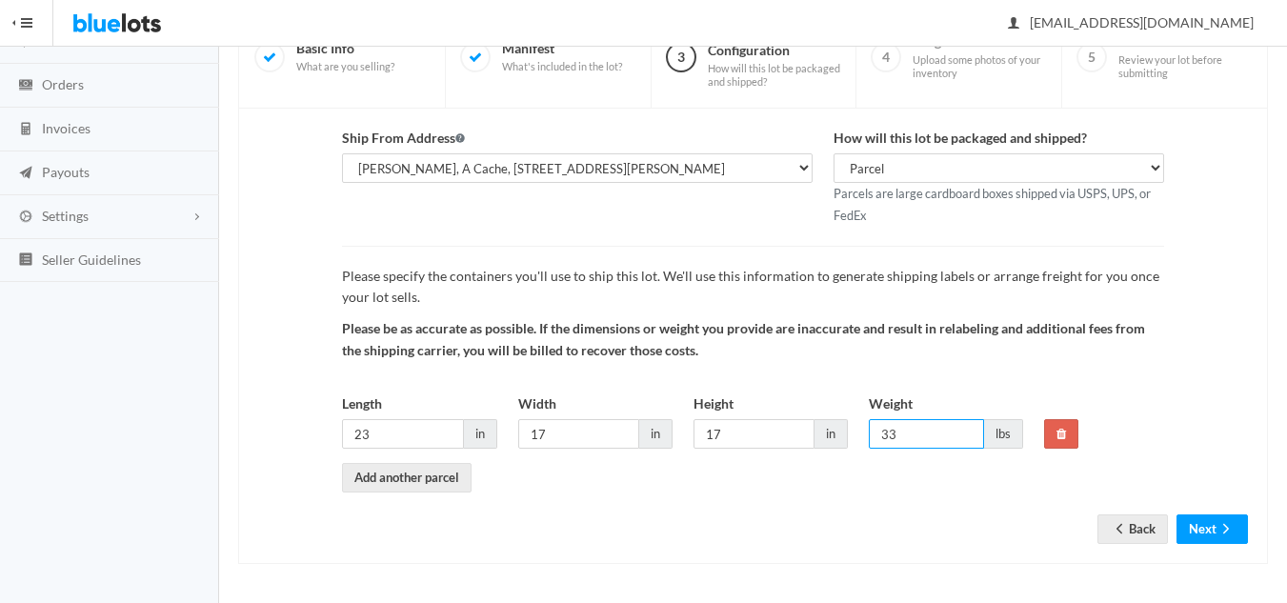
drag, startPoint x: 910, startPoint y: 435, endPoint x: 883, endPoint y: 435, distance: 26.7
click at [883, 435] on input "33" at bounding box center [926, 434] width 115 height 30
type input "29"
click at [1212, 524] on button "Next" at bounding box center [1212, 530] width 71 height 30
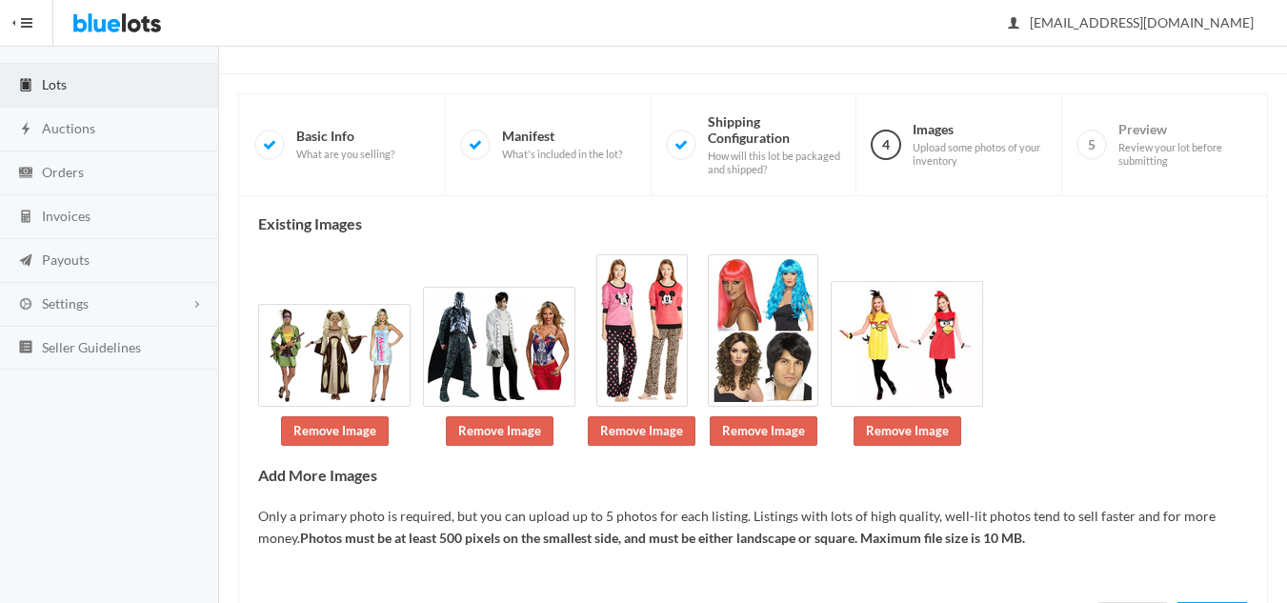
scroll to position [180, 0]
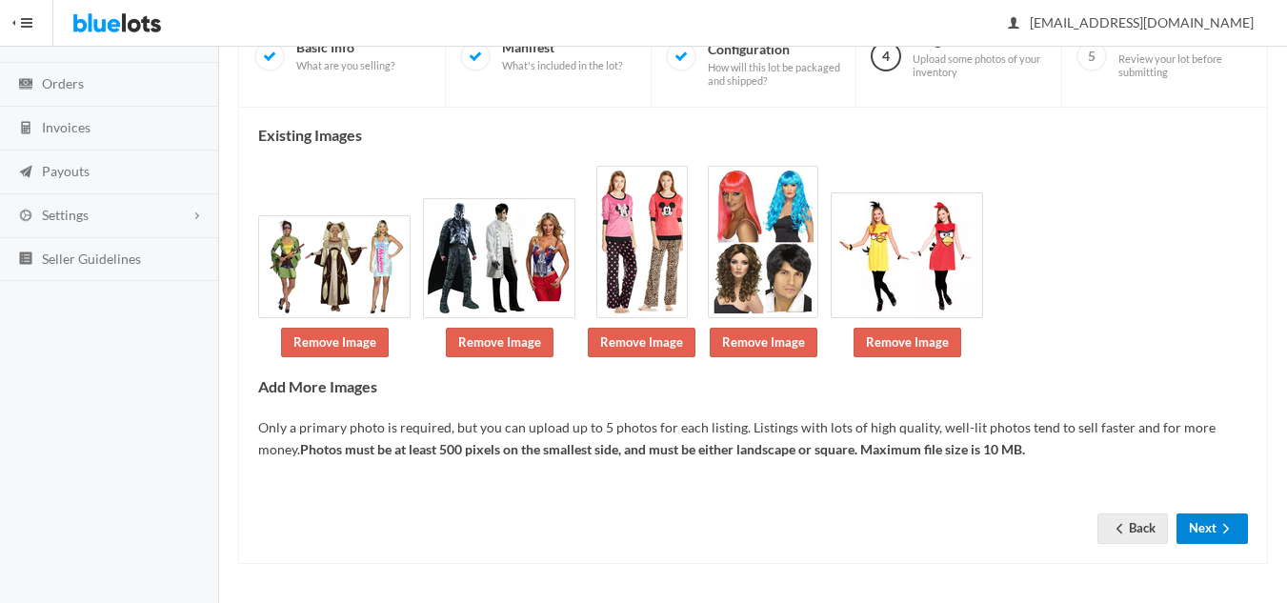
click at [1206, 533] on button "Next" at bounding box center [1212, 529] width 71 height 30
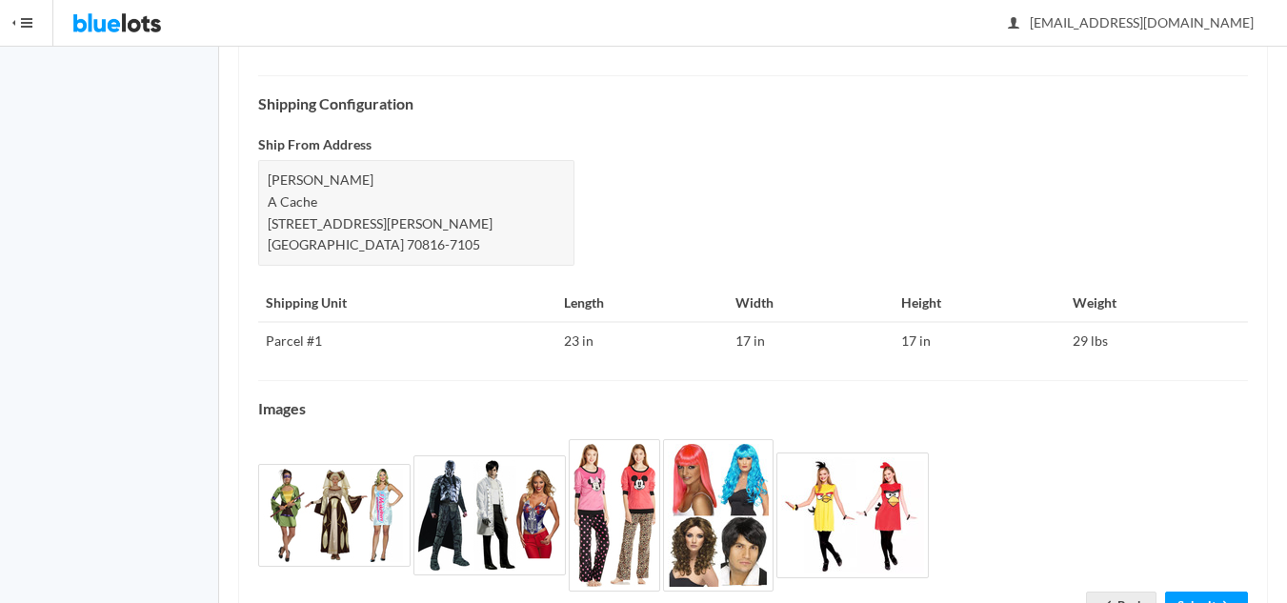
scroll to position [820, 0]
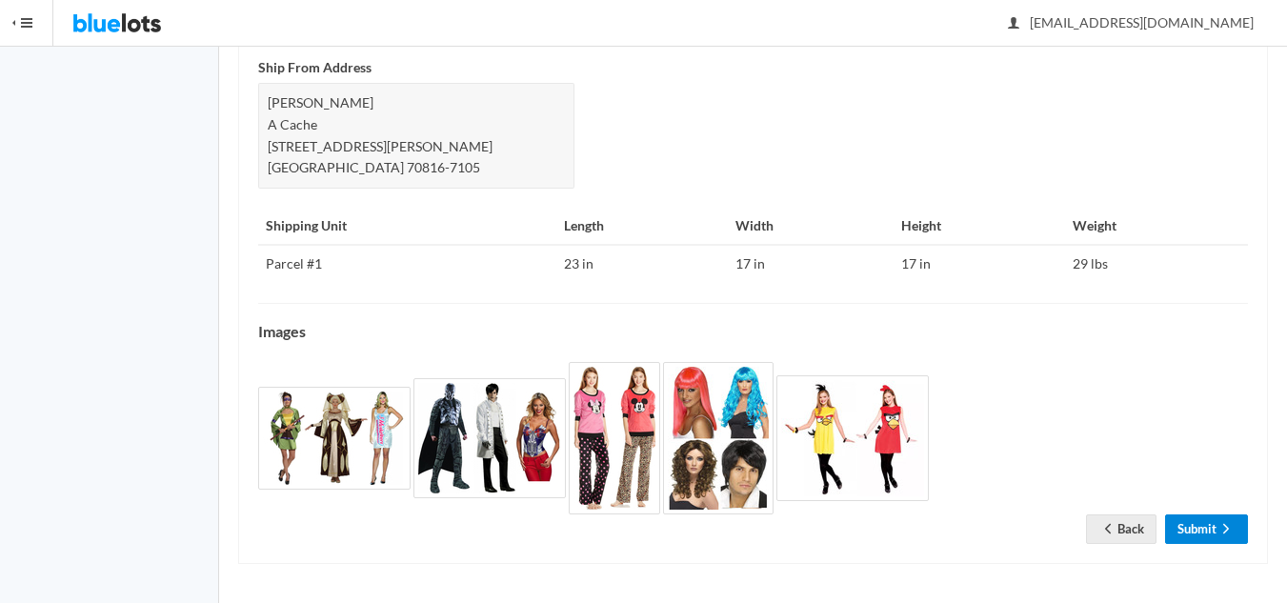
click at [1222, 530] on icon "arrow forward" at bounding box center [1226, 528] width 19 height 15
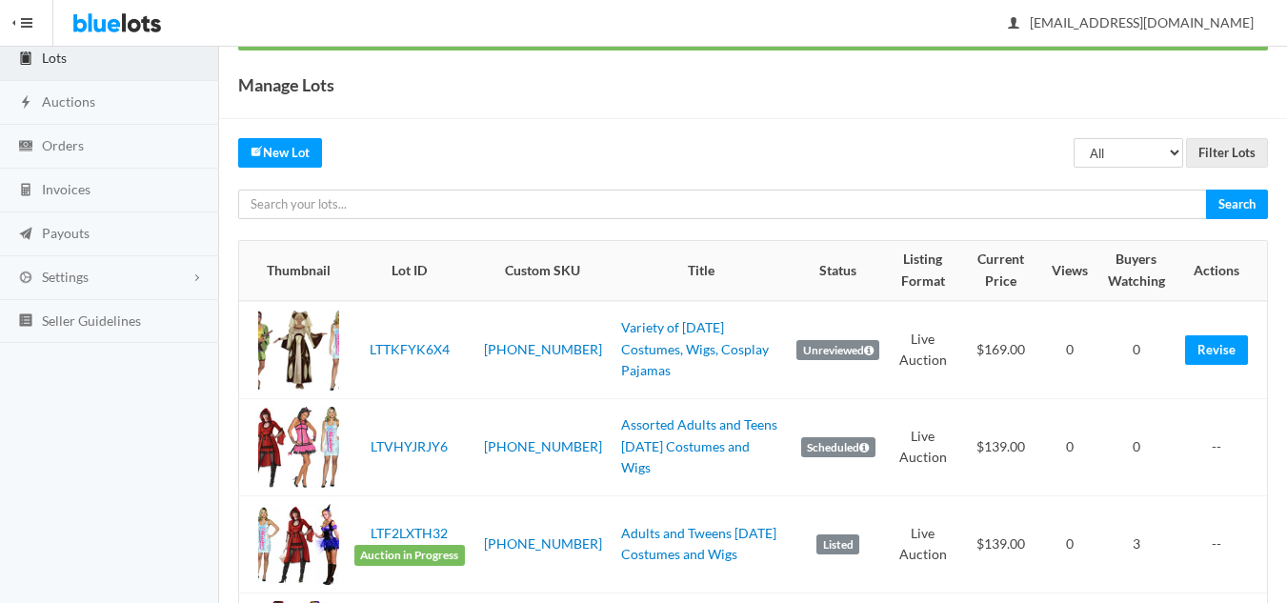
scroll to position [95, 0]
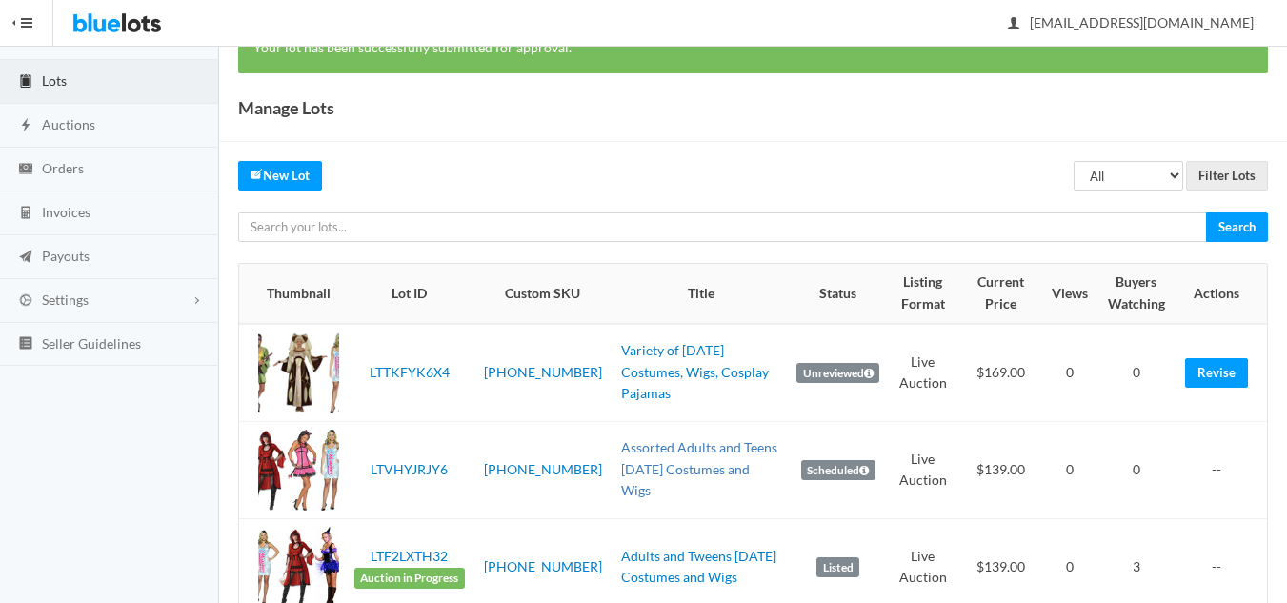
click at [684, 477] on link "Assorted Adults and Teens [DATE] Costumes and Wigs" at bounding box center [699, 468] width 156 height 59
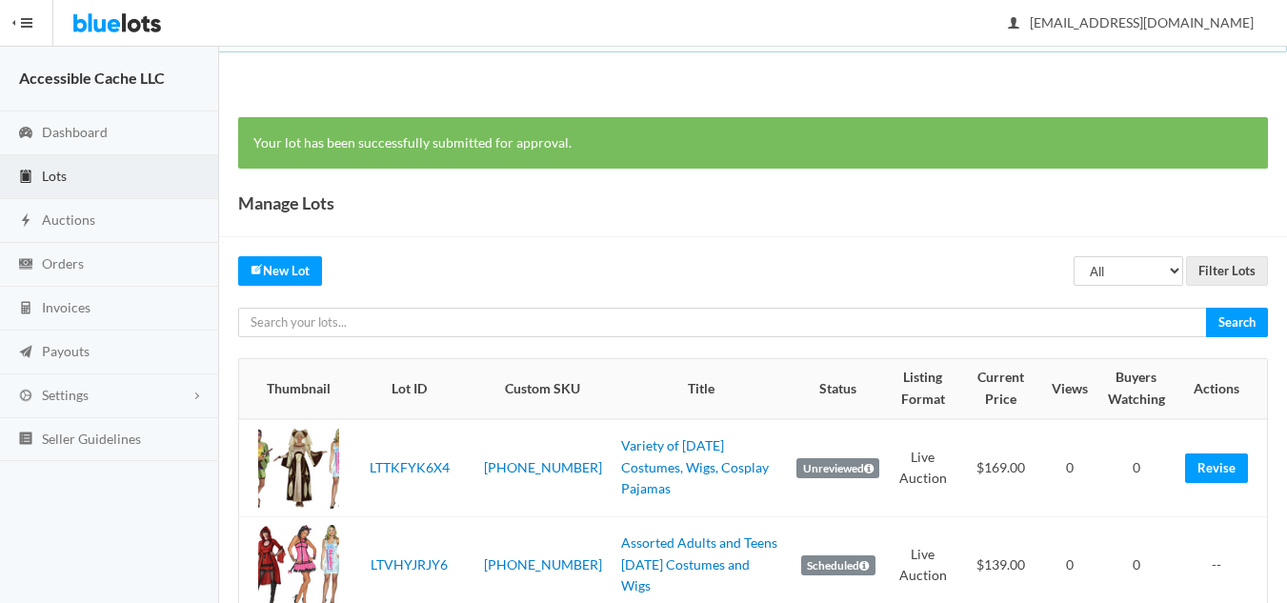
scroll to position [95, 0]
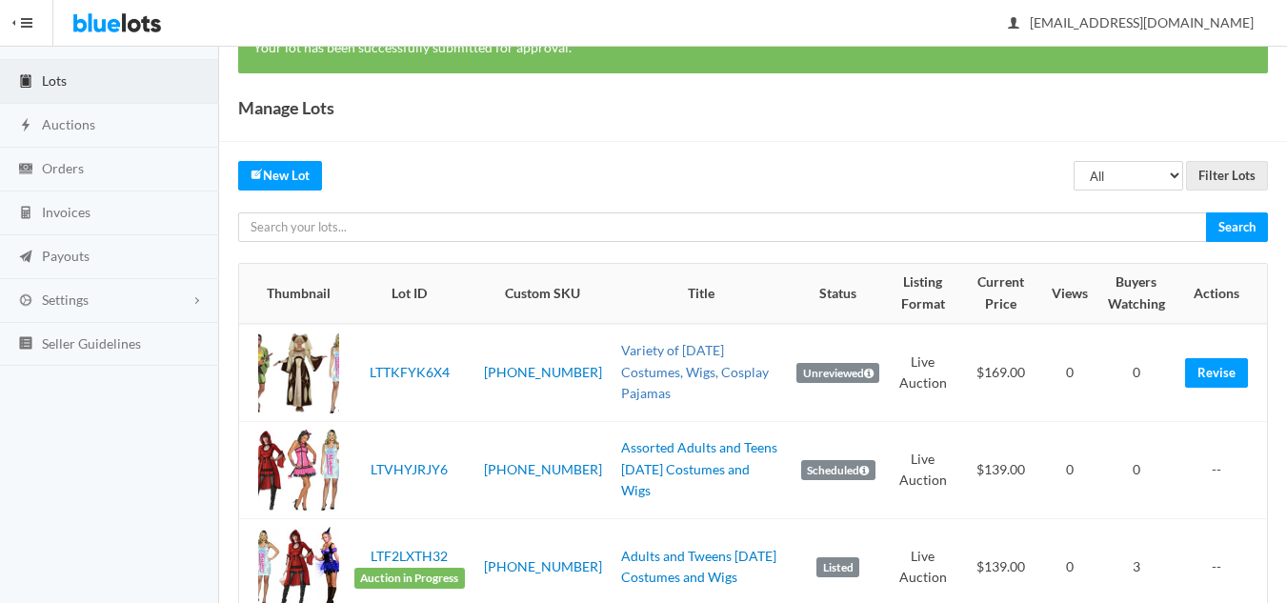
click at [669, 375] on link "Variety of Halloween Costumes, Wigs, Cosplay Pajamas" at bounding box center [695, 371] width 148 height 59
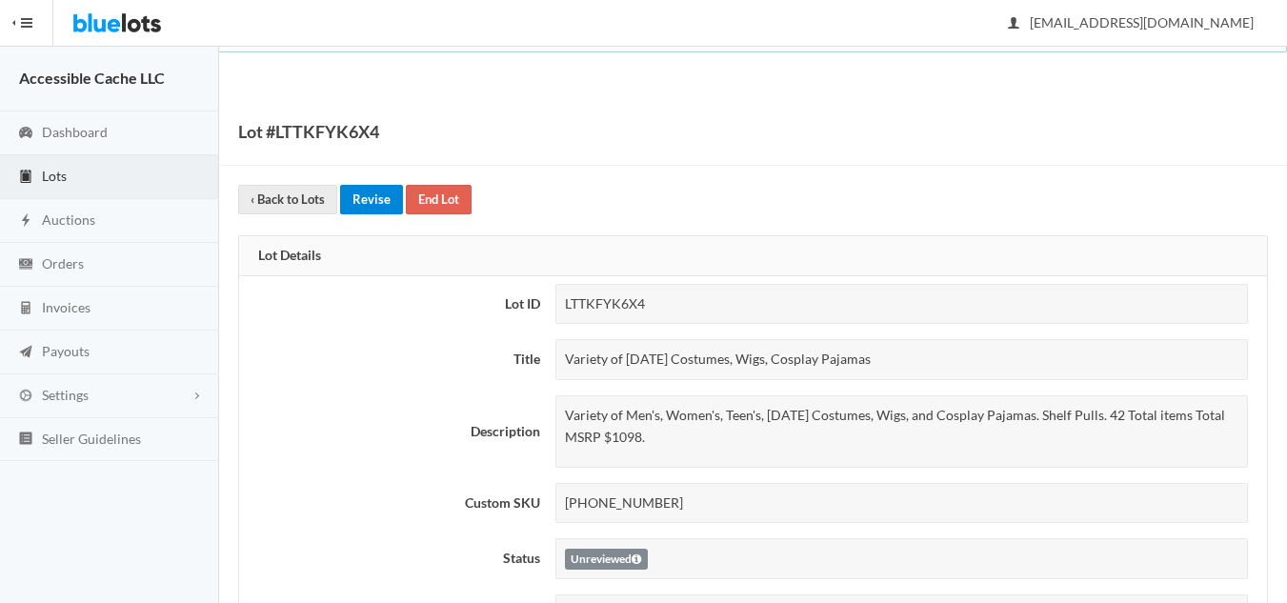
drag, startPoint x: 354, startPoint y: 196, endPoint x: 370, endPoint y: 196, distance: 16.2
click at [354, 196] on link "Revise" at bounding box center [371, 200] width 63 height 30
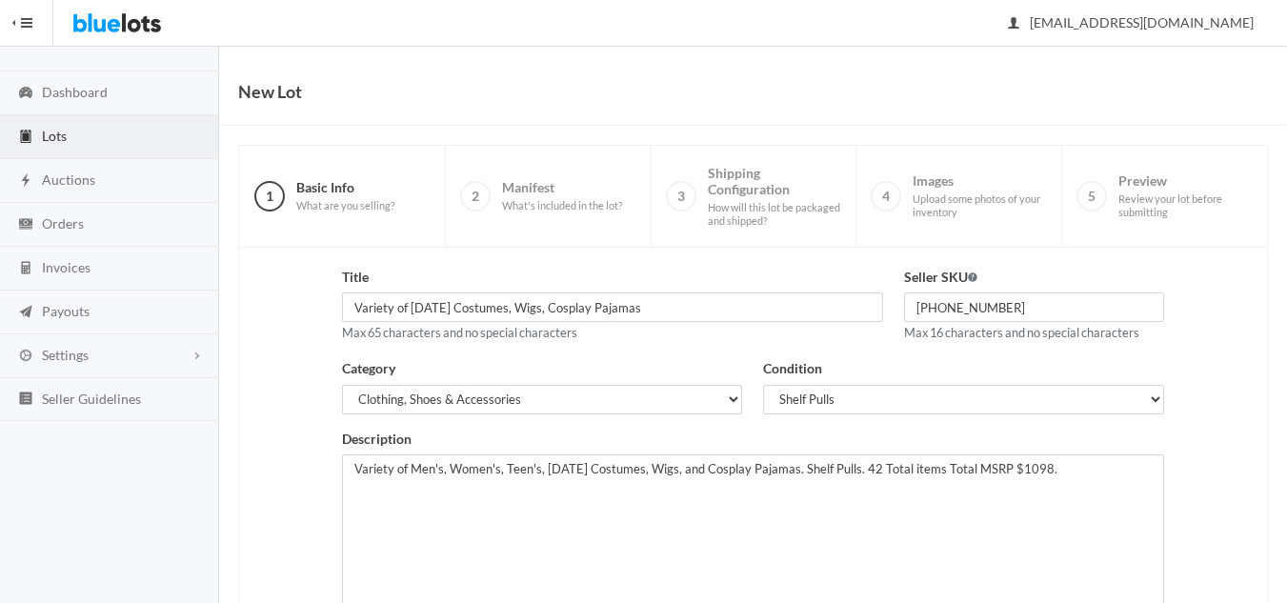
scroll to position [367, 0]
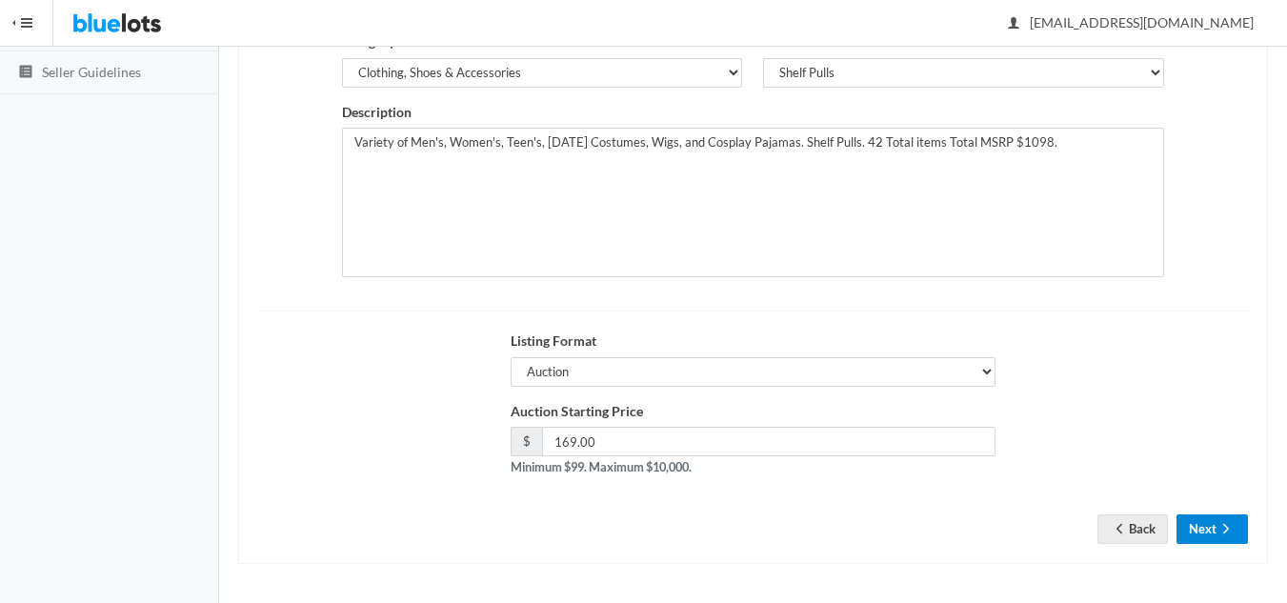
click at [1216, 531] on button "Next" at bounding box center [1212, 530] width 71 height 30
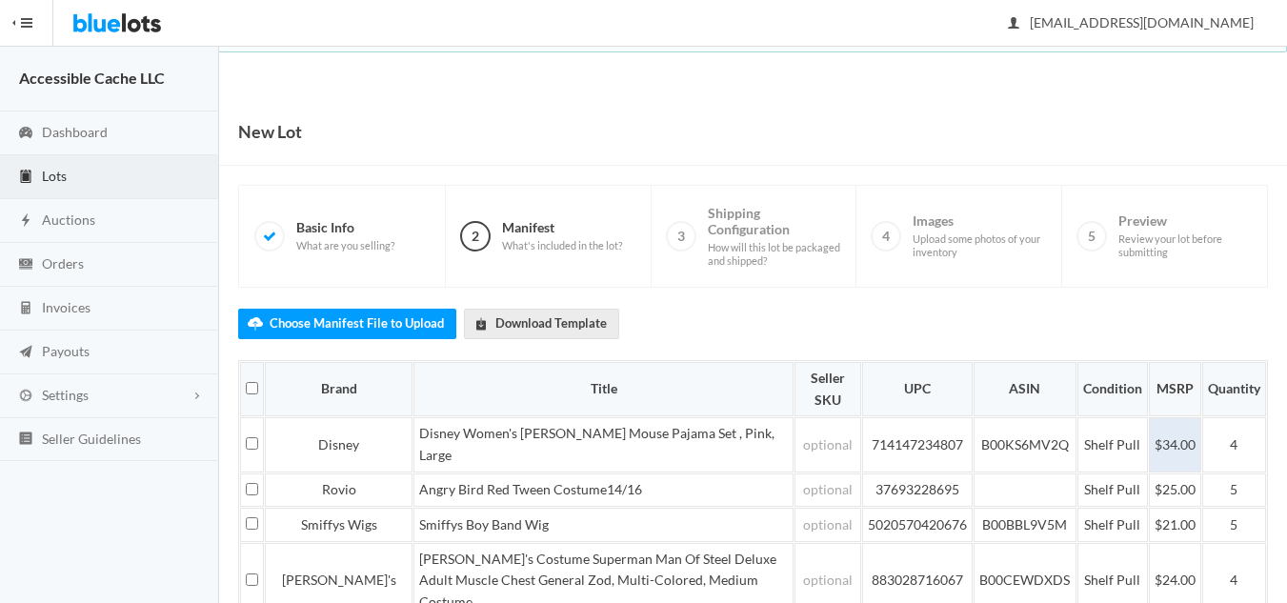
click at [1168, 437] on td "$34.00" at bounding box center [1175, 444] width 52 height 54
click at [1152, 474] on td "$25.00" at bounding box center [1175, 491] width 52 height 34
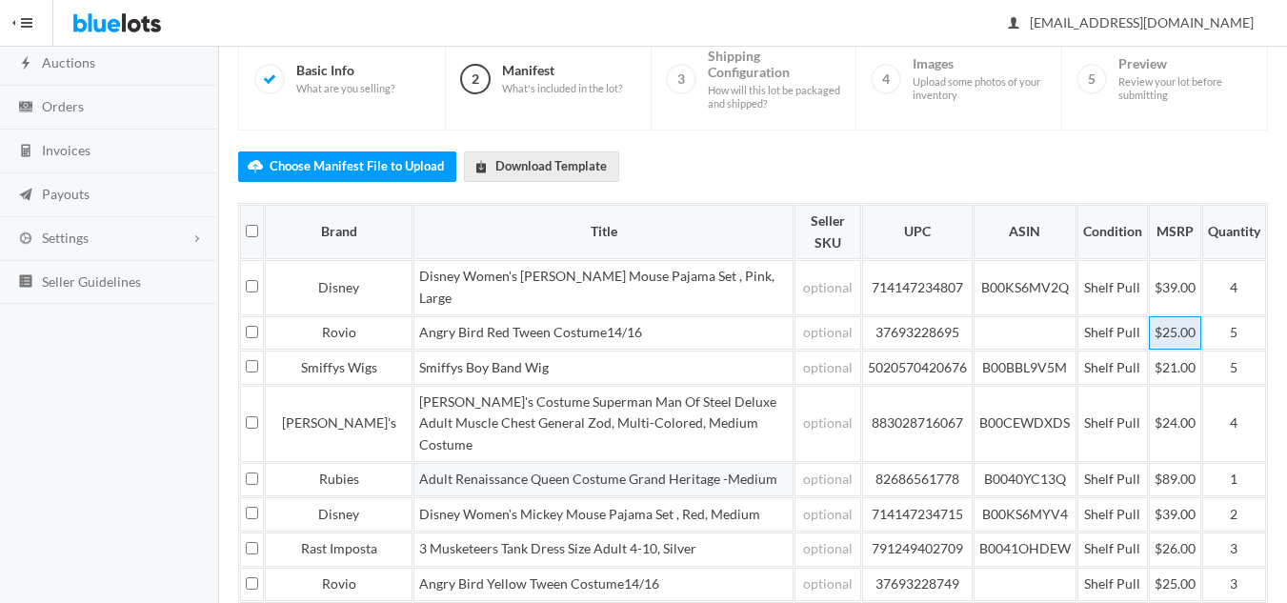
scroll to position [191, 0]
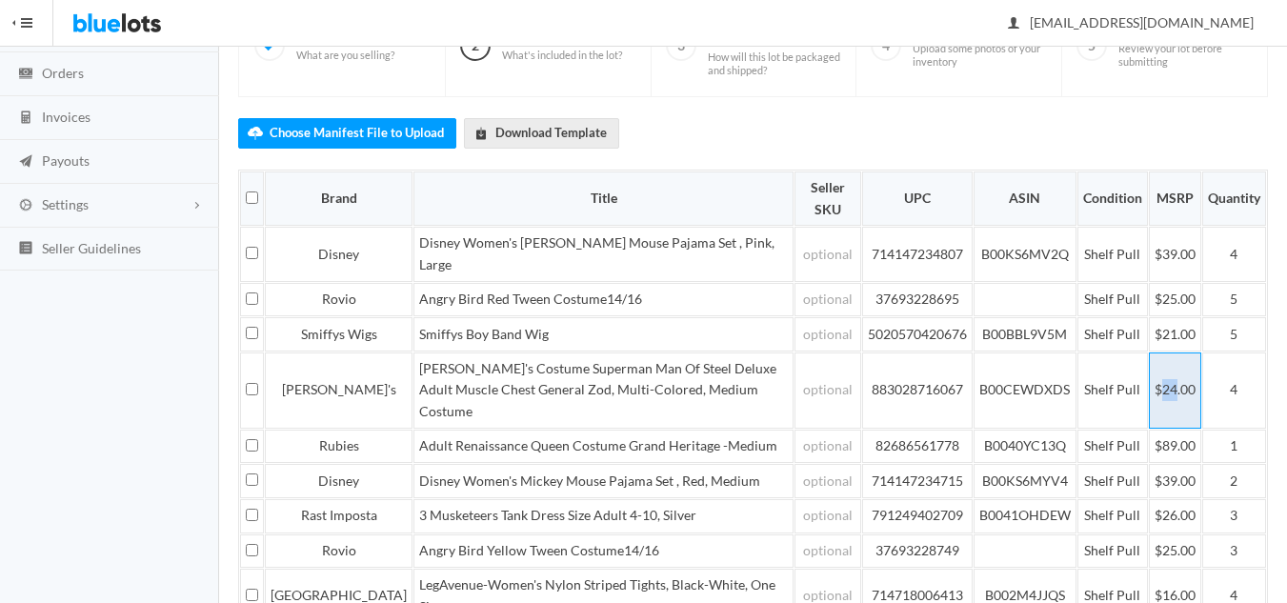
drag, startPoint x: 1174, startPoint y: 379, endPoint x: 1163, endPoint y: 378, distance: 11.5
click at [1163, 378] on td "$24.00" at bounding box center [1175, 391] width 52 height 76
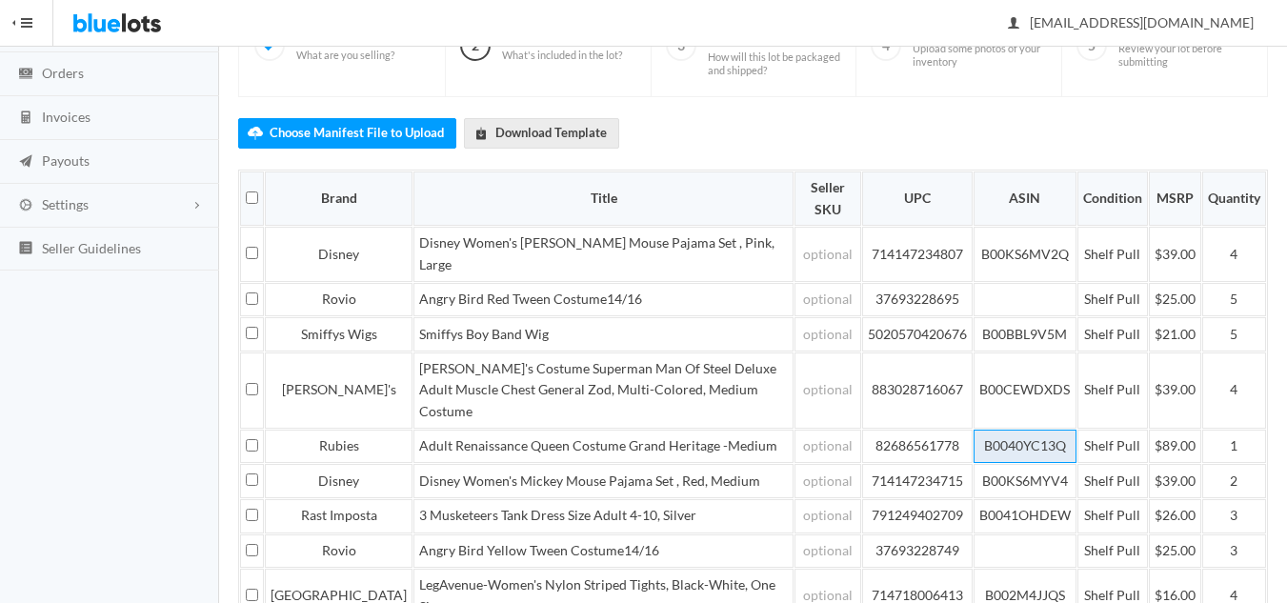
click at [998, 435] on td "B0040YC13Q" at bounding box center [1025, 447] width 103 height 34
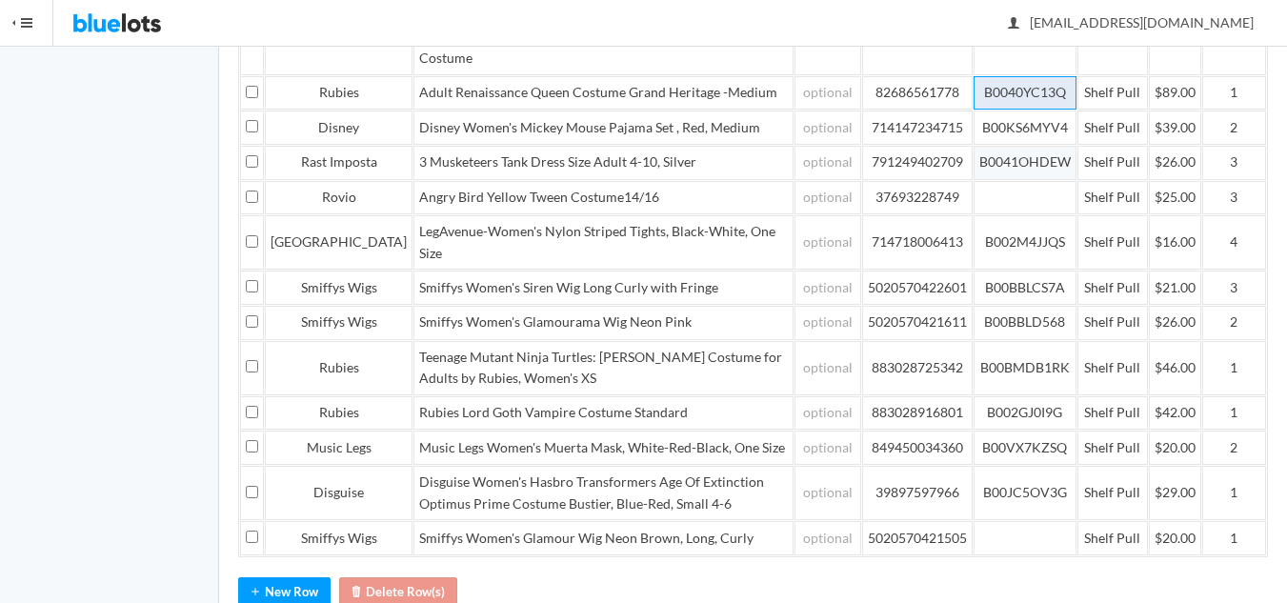
scroll to position [572, 0]
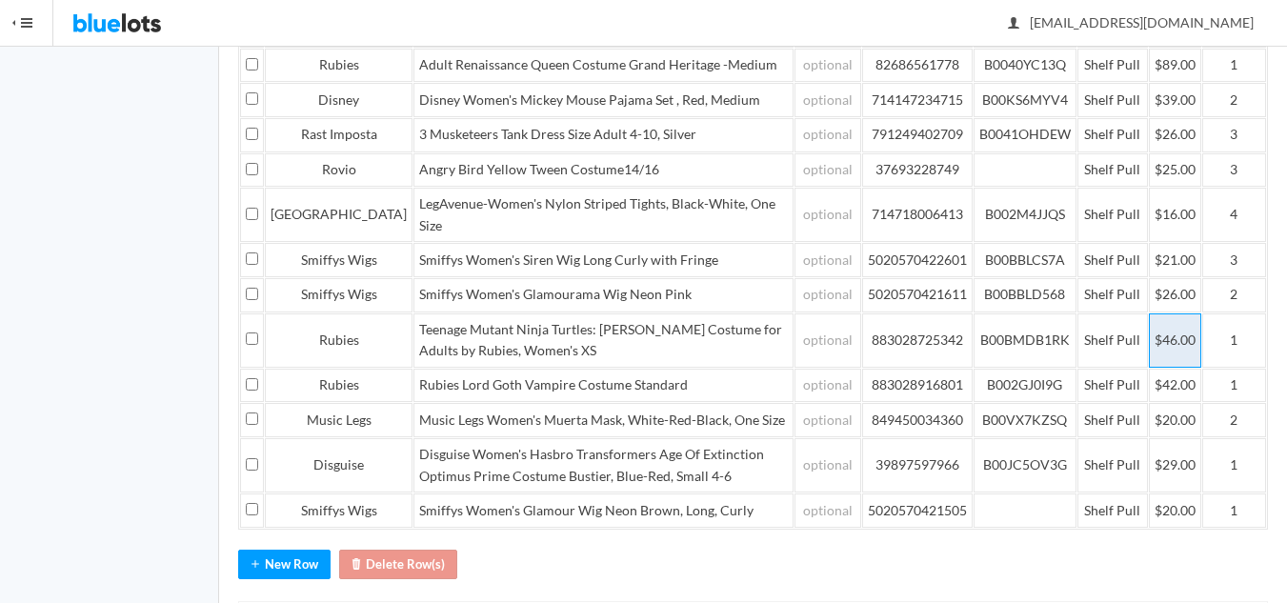
click at [1172, 368] on td "$46.00" at bounding box center [1175, 341] width 52 height 54
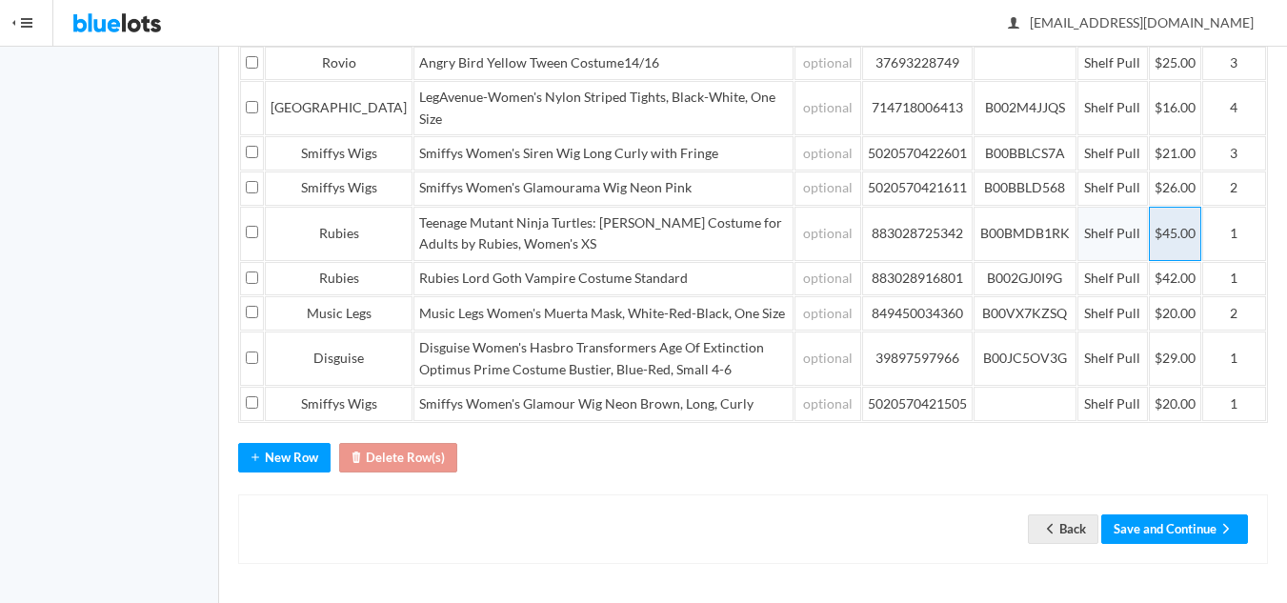
scroll to position [739, 0]
click at [1172, 527] on button "Save and Continue" at bounding box center [1175, 530] width 147 height 30
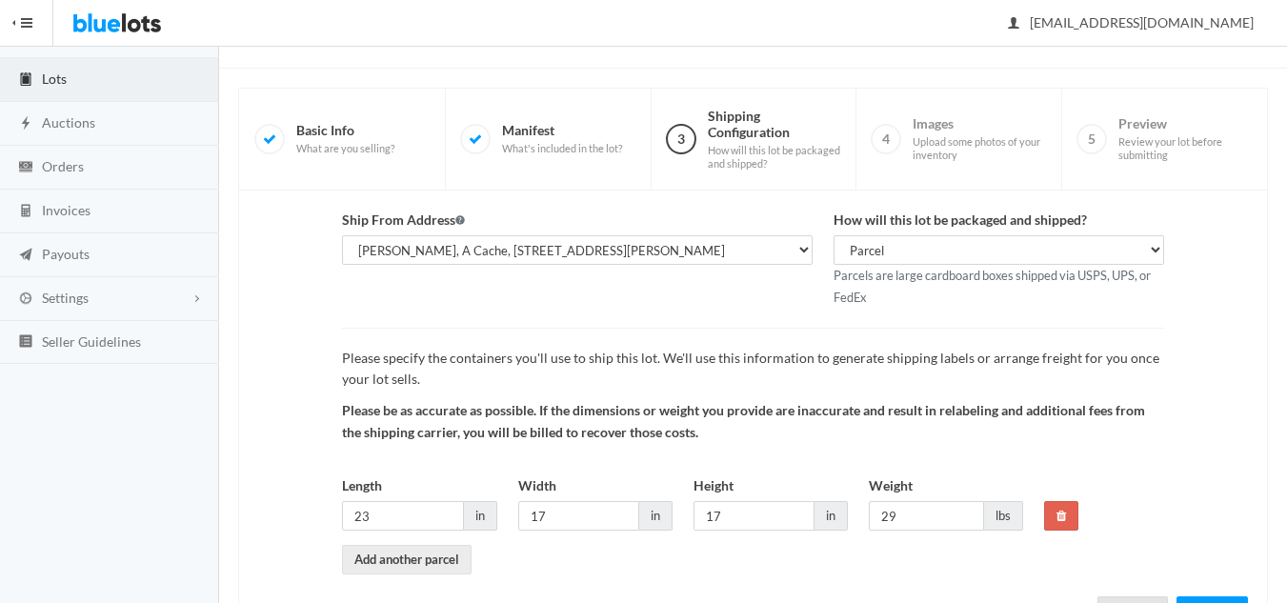
scroll to position [179, 0]
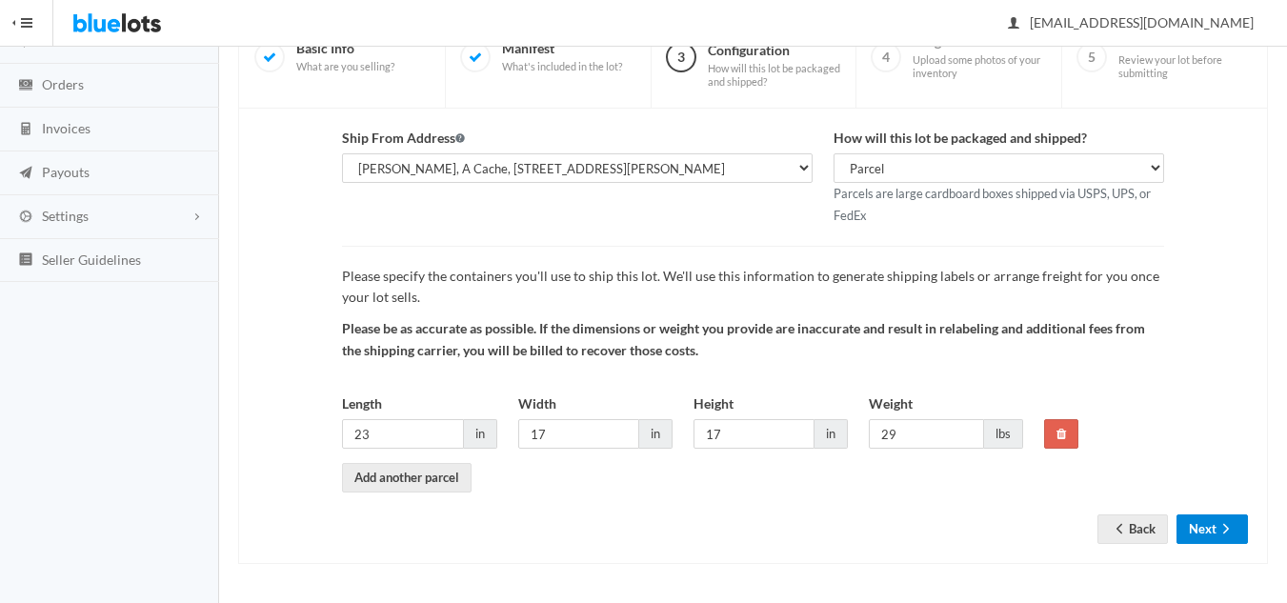
click at [1198, 527] on button "Next" at bounding box center [1212, 530] width 71 height 30
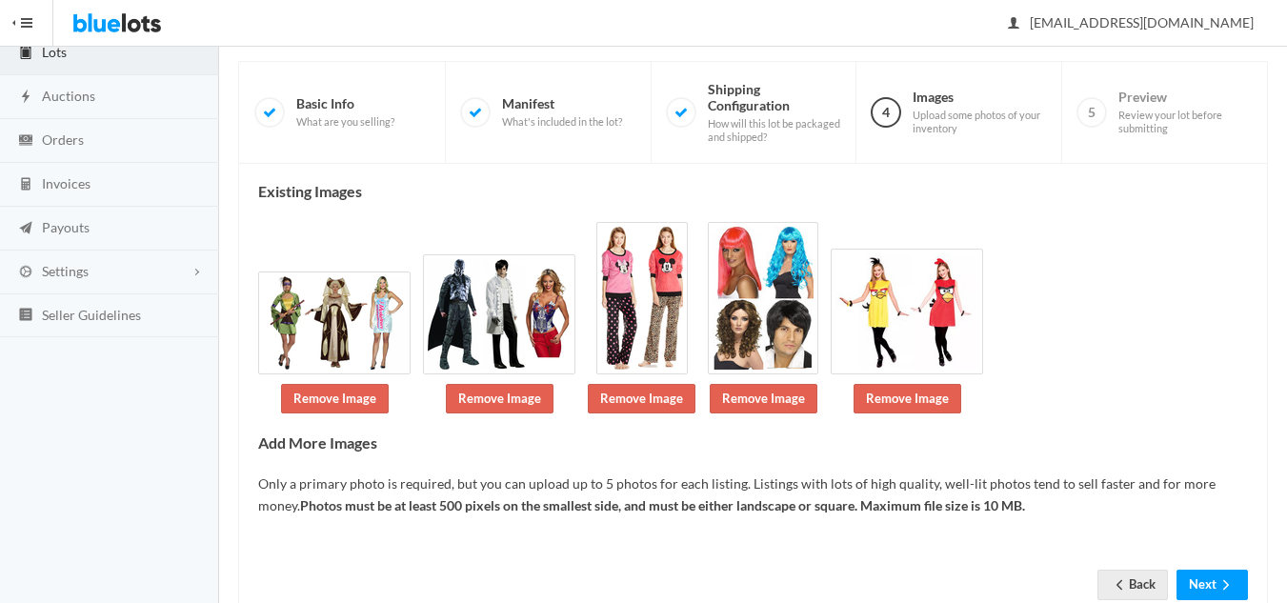
scroll to position [180, 0]
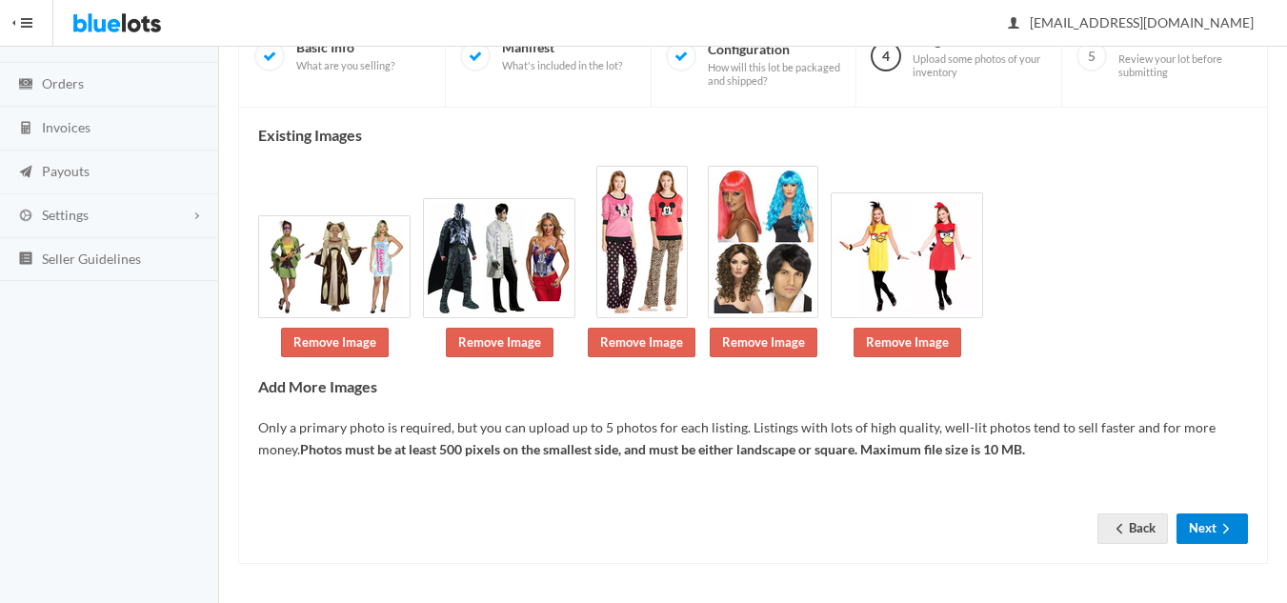
click at [1206, 532] on button "Next" at bounding box center [1212, 529] width 71 height 30
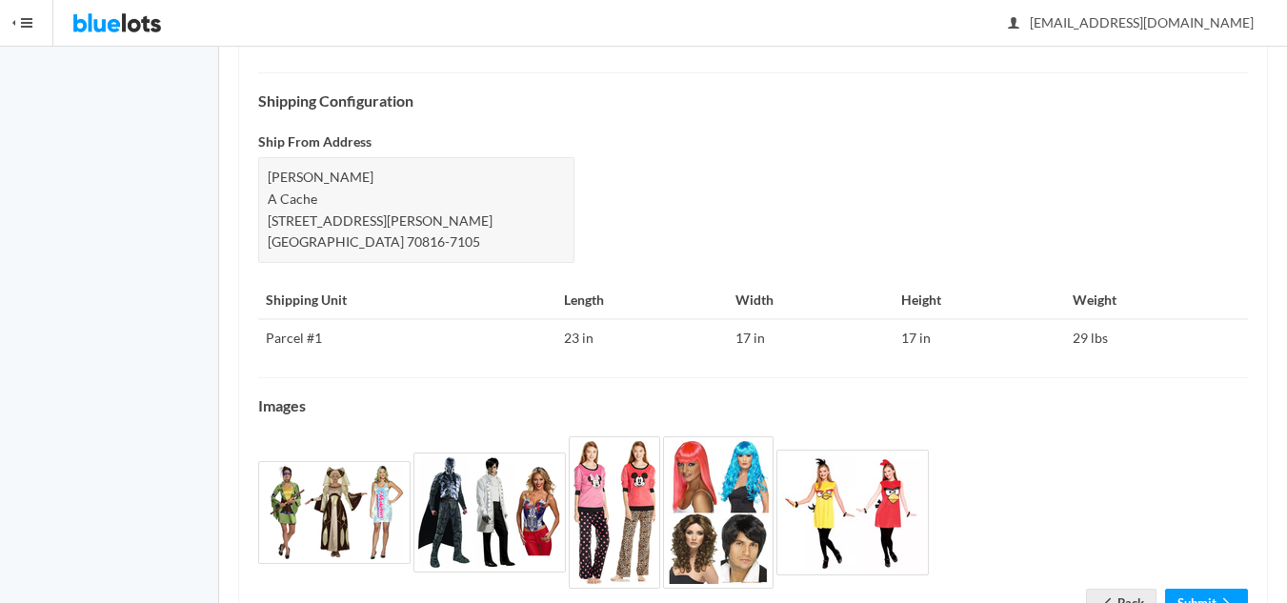
scroll to position [820, 0]
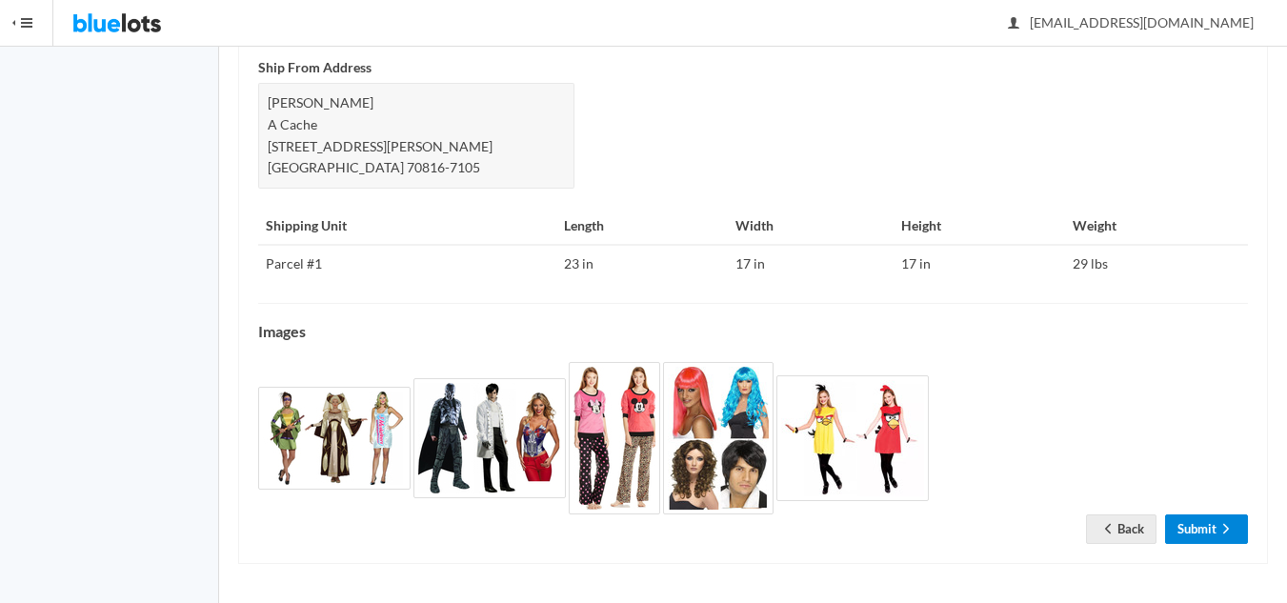
click at [1209, 529] on link "Submit" at bounding box center [1206, 530] width 83 height 30
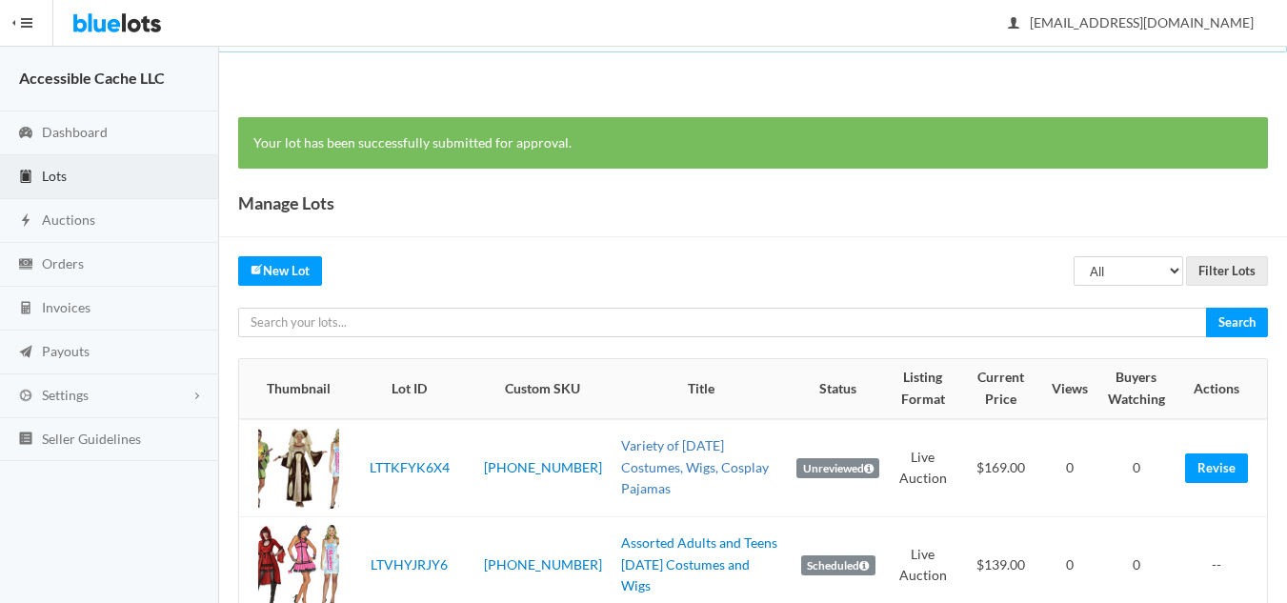
click at [641, 470] on link "Variety of [DATE] Costumes, Wigs, Cosplay Pajamas" at bounding box center [695, 466] width 148 height 59
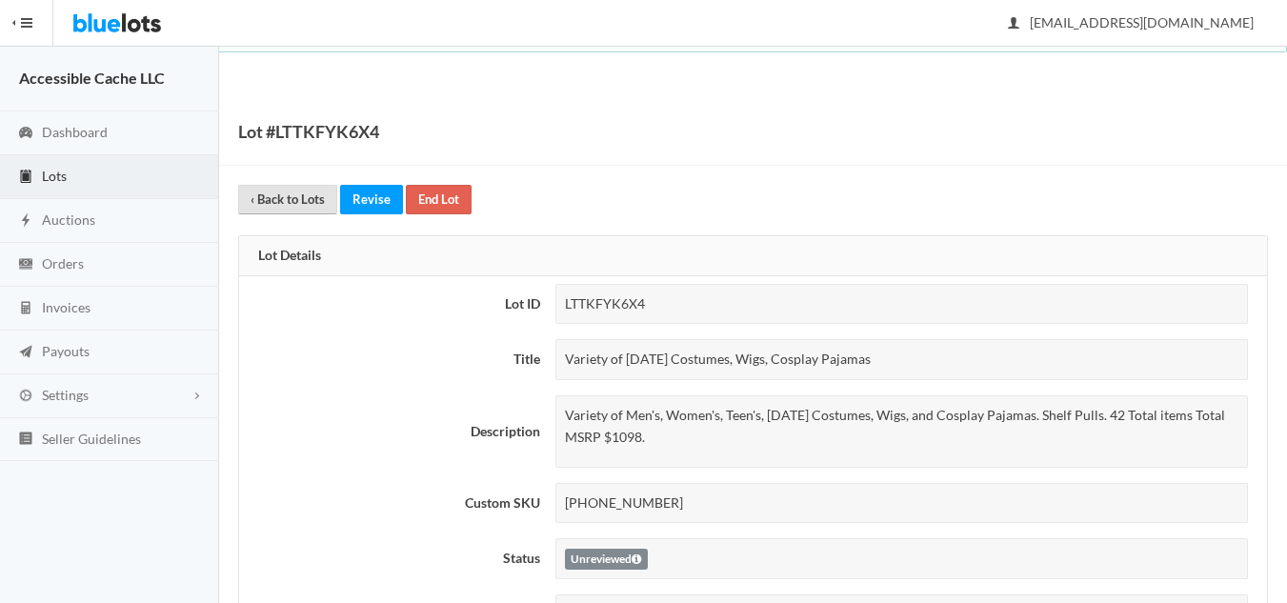
click at [270, 200] on link "‹ Back to Lots" at bounding box center [287, 200] width 99 height 30
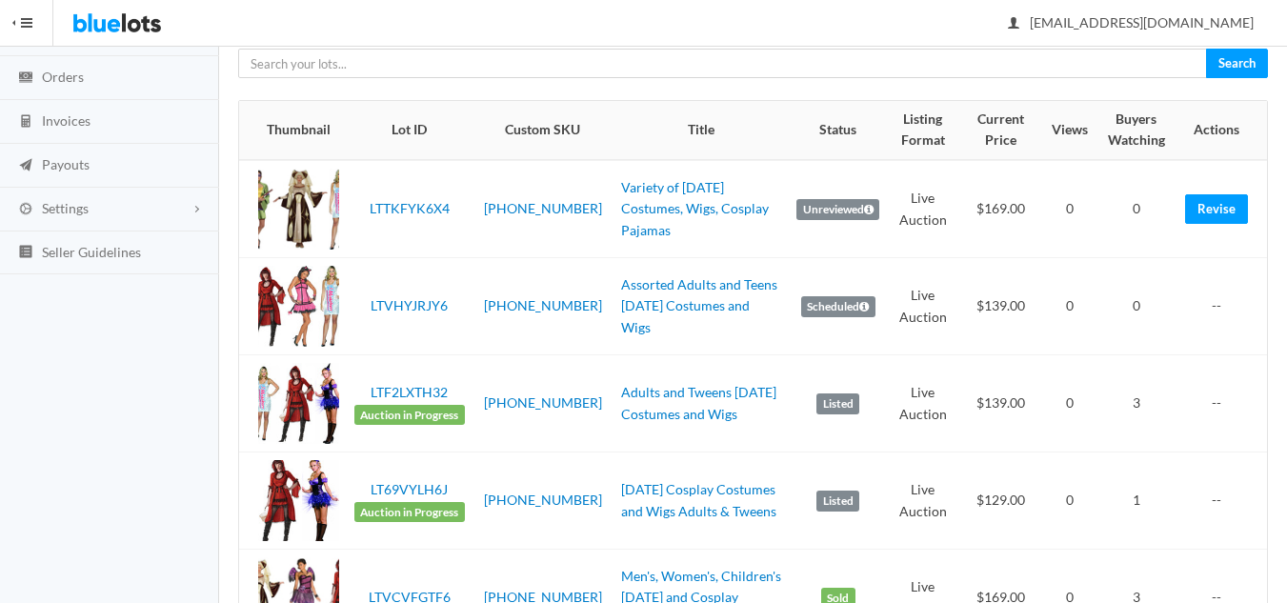
scroll to position [191, 0]
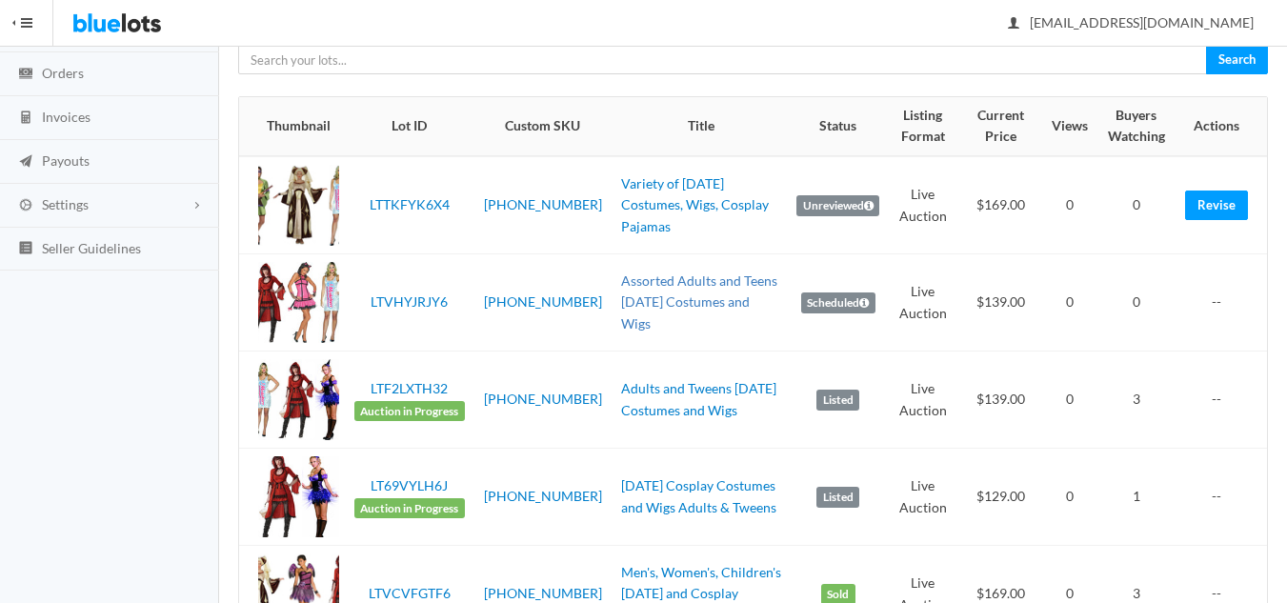
click at [661, 315] on link "Assorted Adults and Teens [DATE] Costumes and Wigs" at bounding box center [699, 302] width 156 height 59
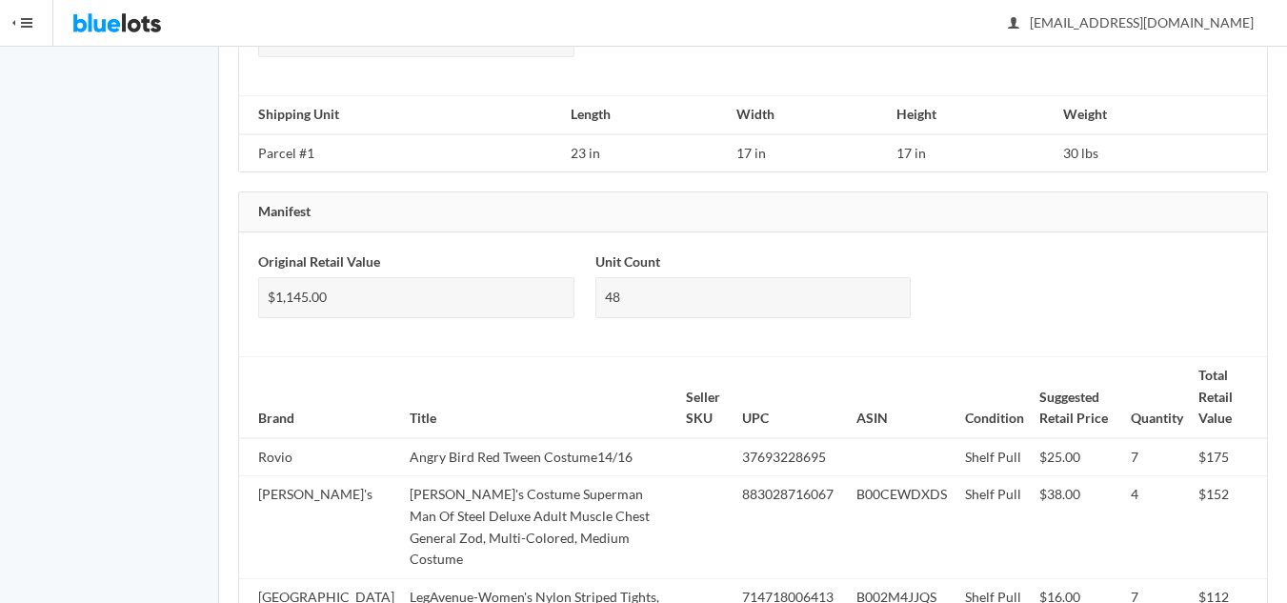
scroll to position [1336, 0]
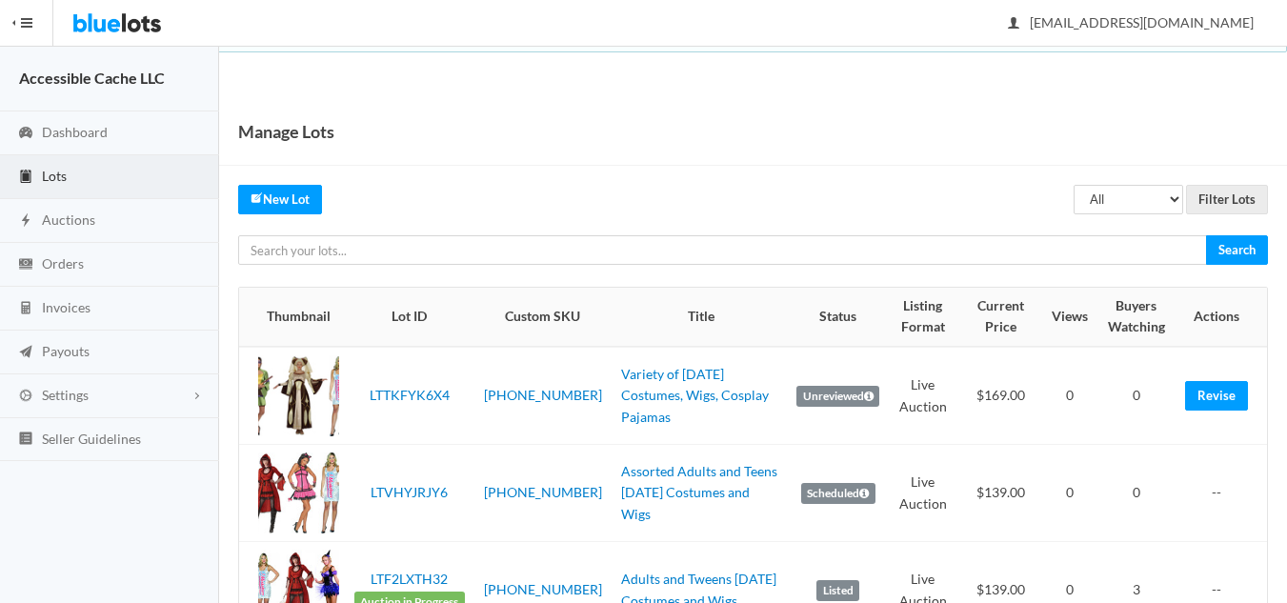
scroll to position [191, 0]
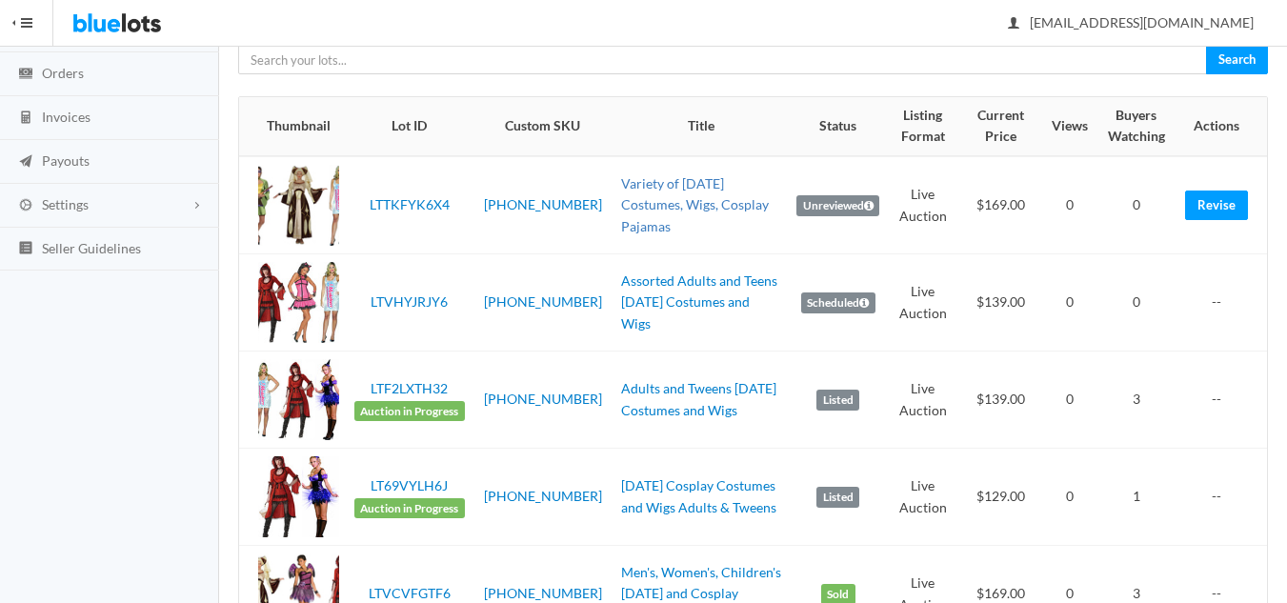
click at [638, 202] on link "Variety of [DATE] Costumes, Wigs, Cosplay Pajamas" at bounding box center [695, 204] width 148 height 59
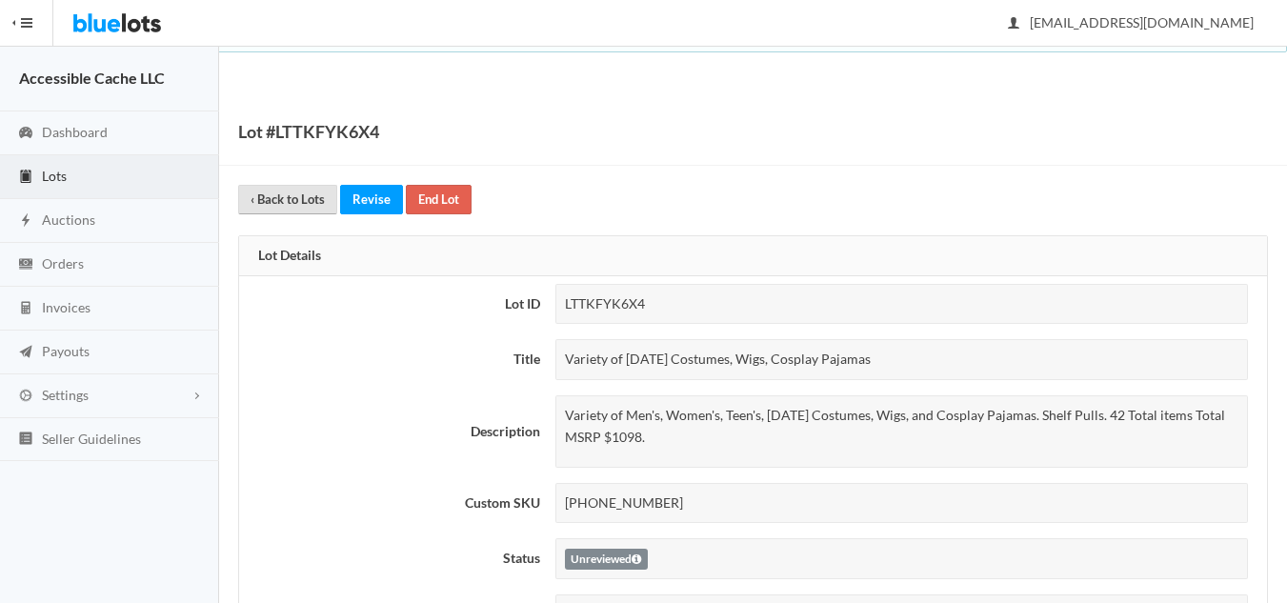
click at [284, 199] on link "‹ Back to Lots" at bounding box center [287, 200] width 99 height 30
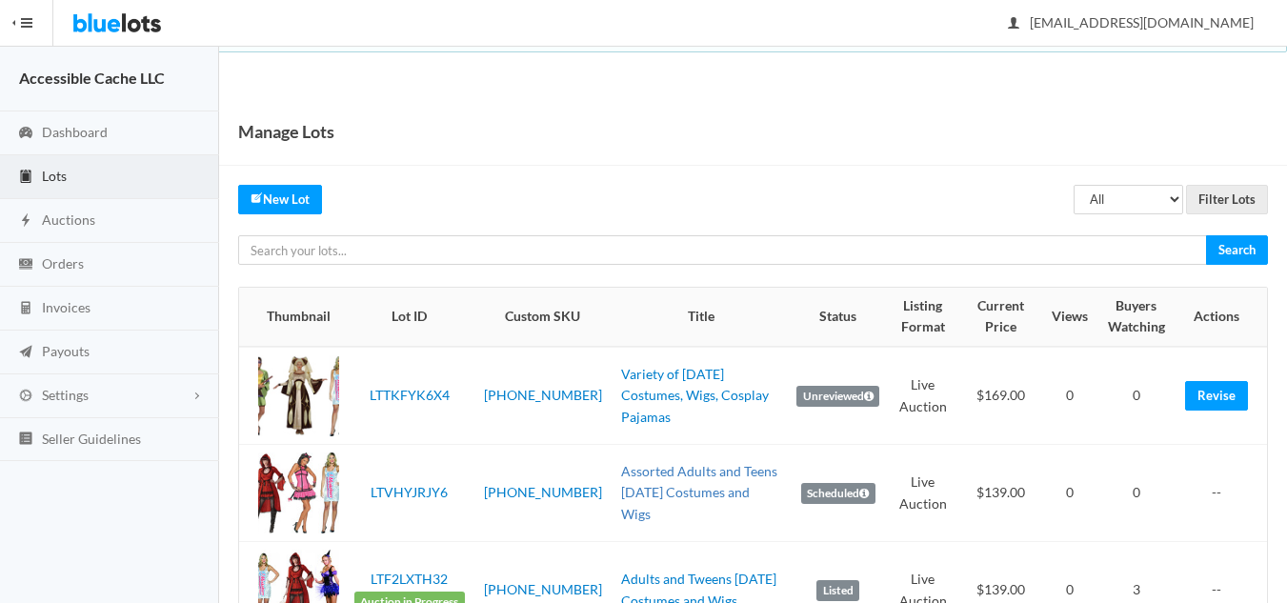
click at [641, 501] on link "Assorted Adults and Teens Halloween Costumes and Wigs" at bounding box center [699, 492] width 156 height 59
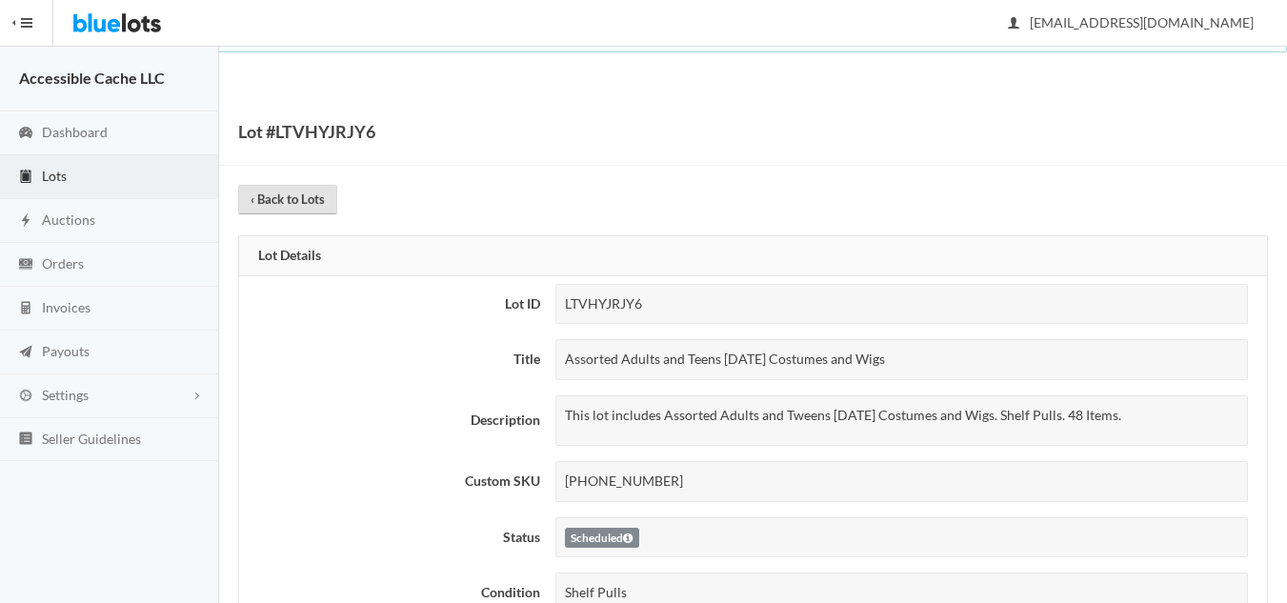
click at [273, 203] on link "‹ Back to Lots" at bounding box center [287, 200] width 99 height 30
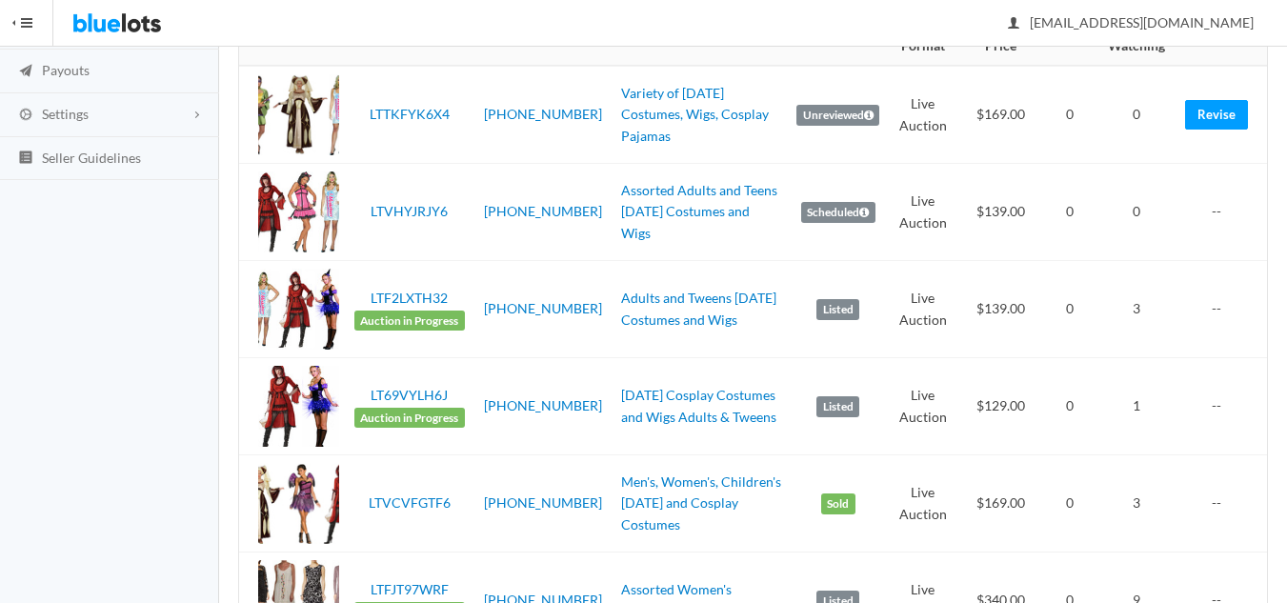
scroll to position [286, 0]
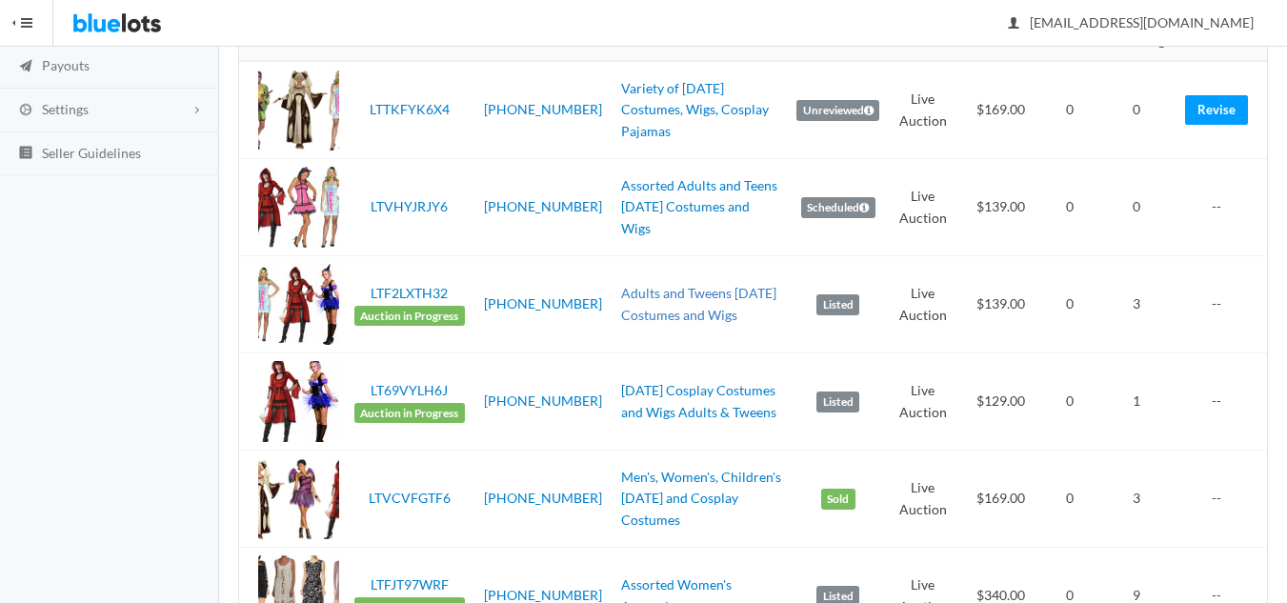
click at [658, 318] on link "Adults and Tweens [DATE] Costumes and Wigs" at bounding box center [698, 304] width 155 height 38
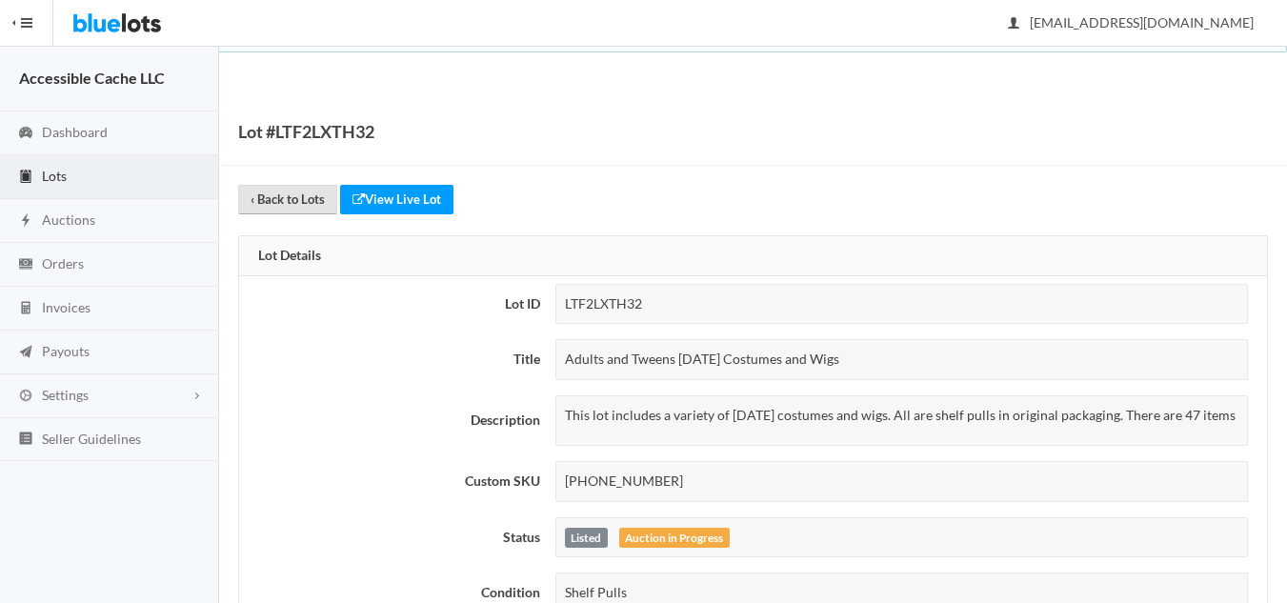
click at [282, 192] on link "‹ Back to Lots" at bounding box center [287, 200] width 99 height 30
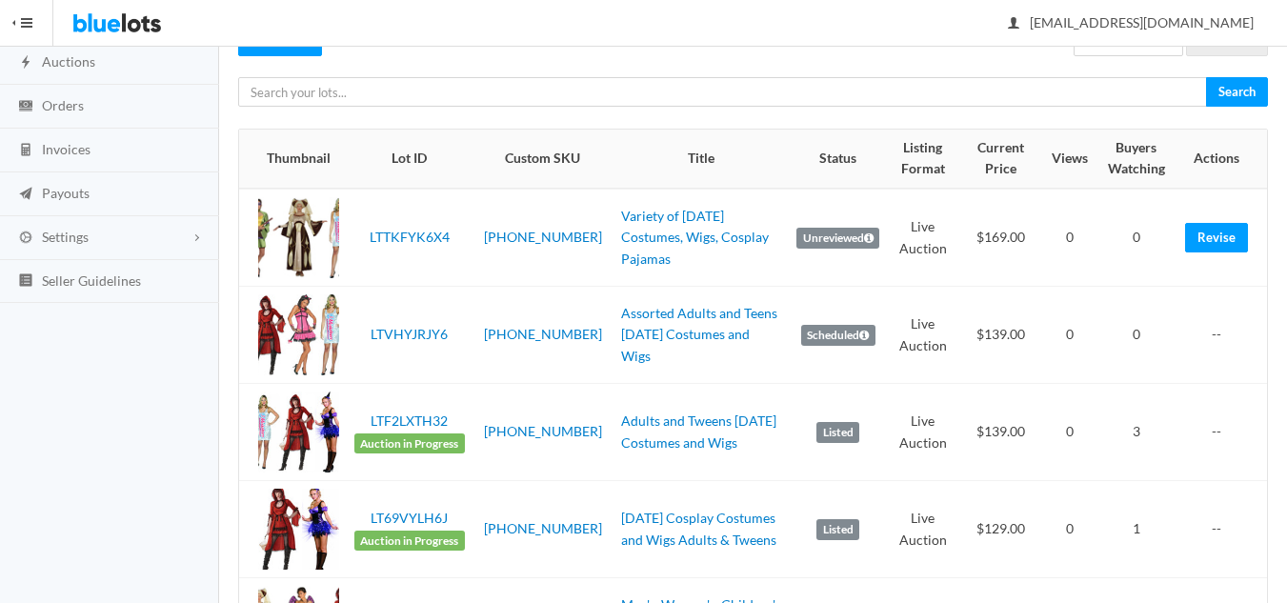
scroll to position [381, 0]
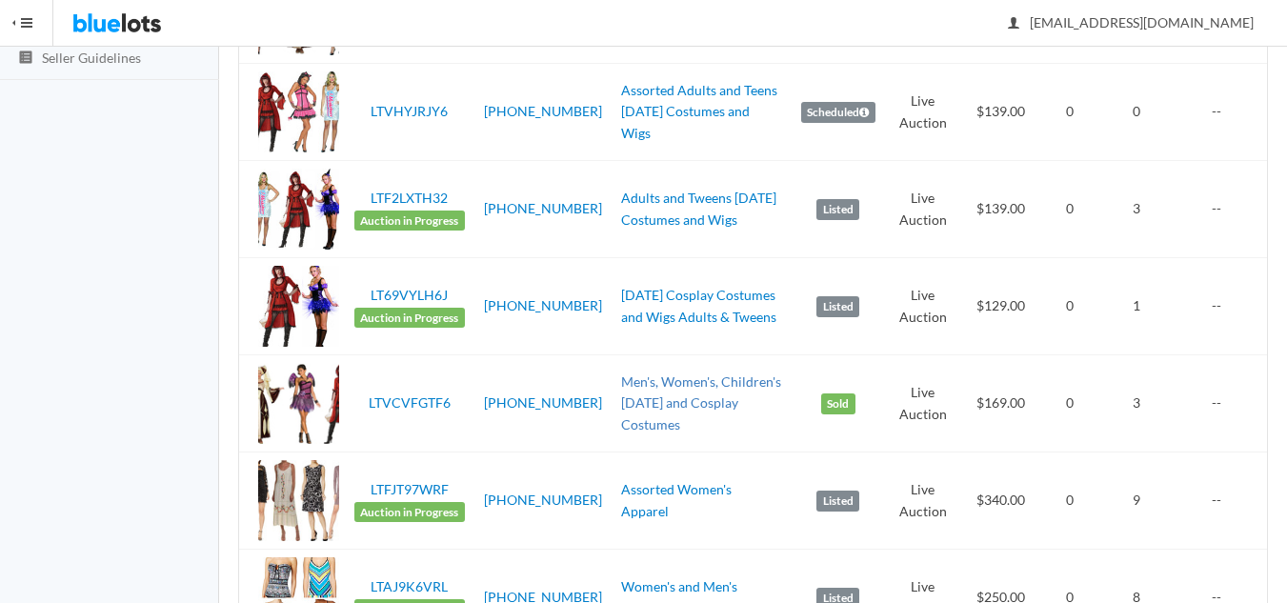
click at [662, 406] on link "Men's, Women's, Children's [DATE] and Cosplay Costumes" at bounding box center [701, 403] width 160 height 59
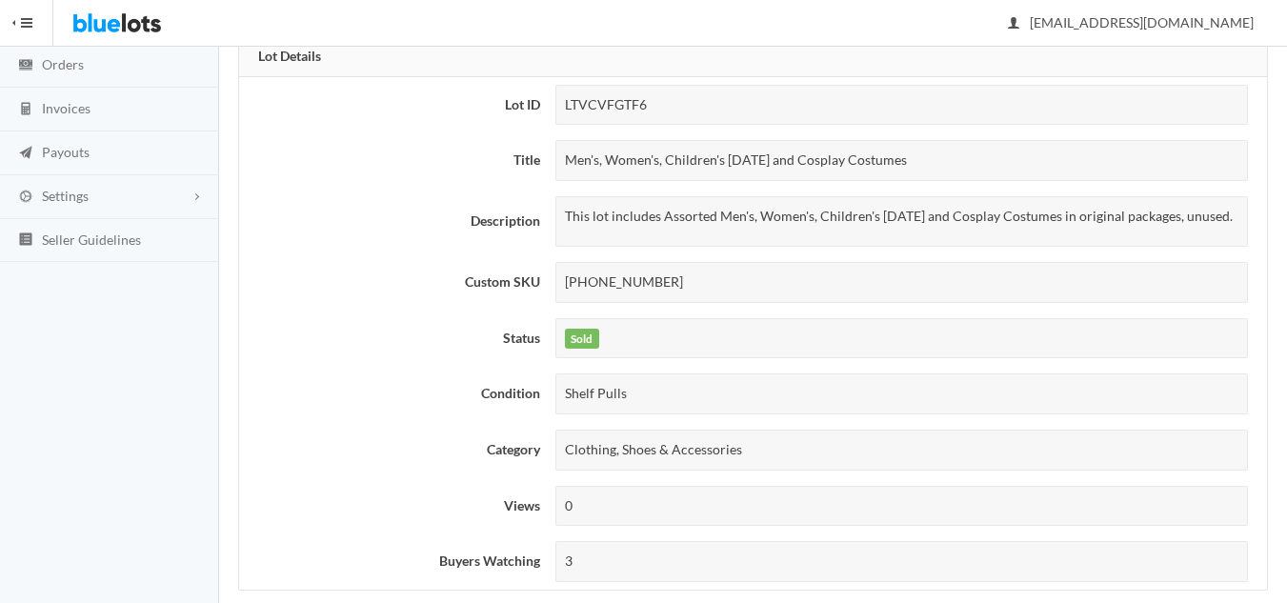
scroll to position [191, 0]
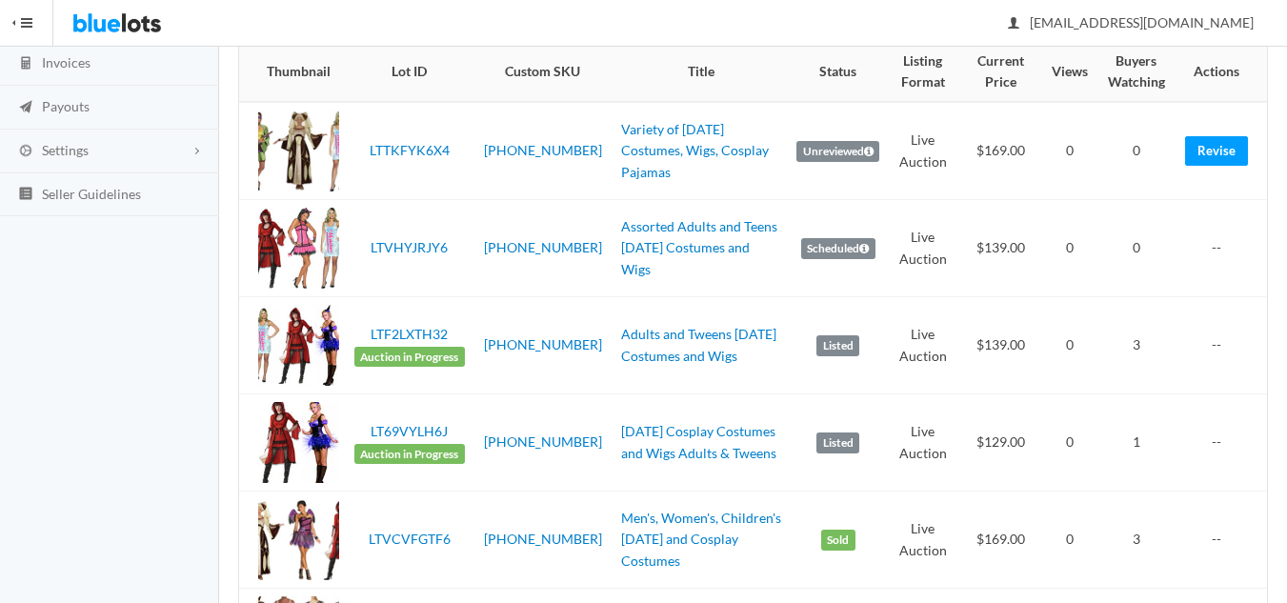
scroll to position [191, 0]
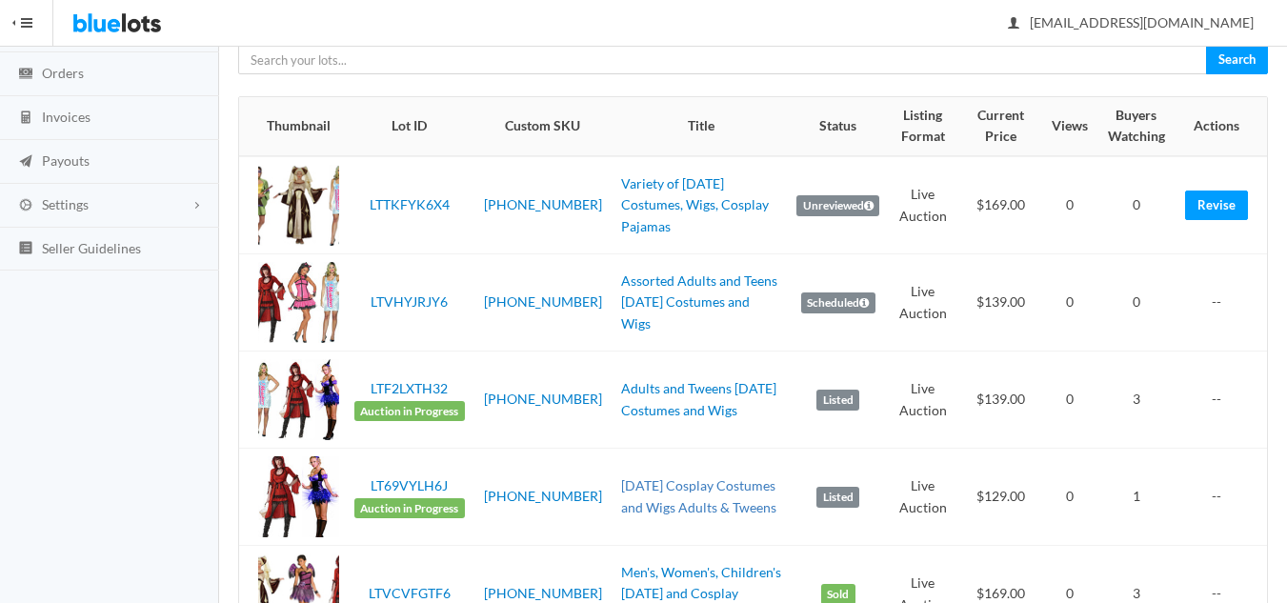
click at [631, 506] on link "[DATE] Cosplay Costumes and Wigs Adults & Tweens" at bounding box center [698, 496] width 155 height 38
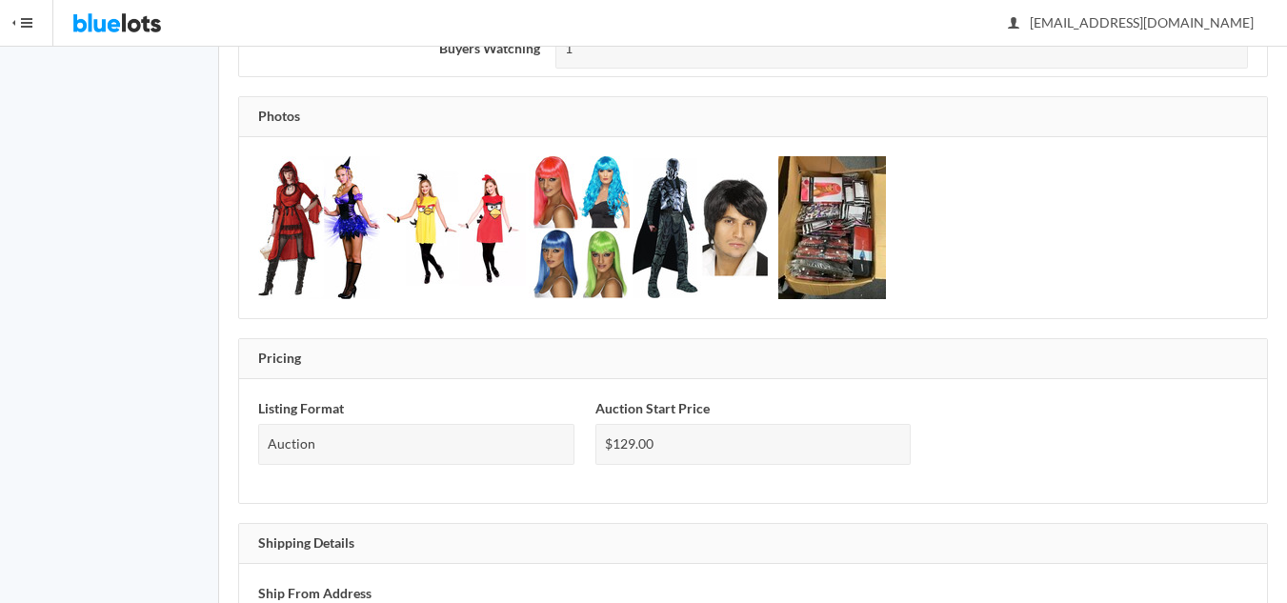
scroll to position [403, 0]
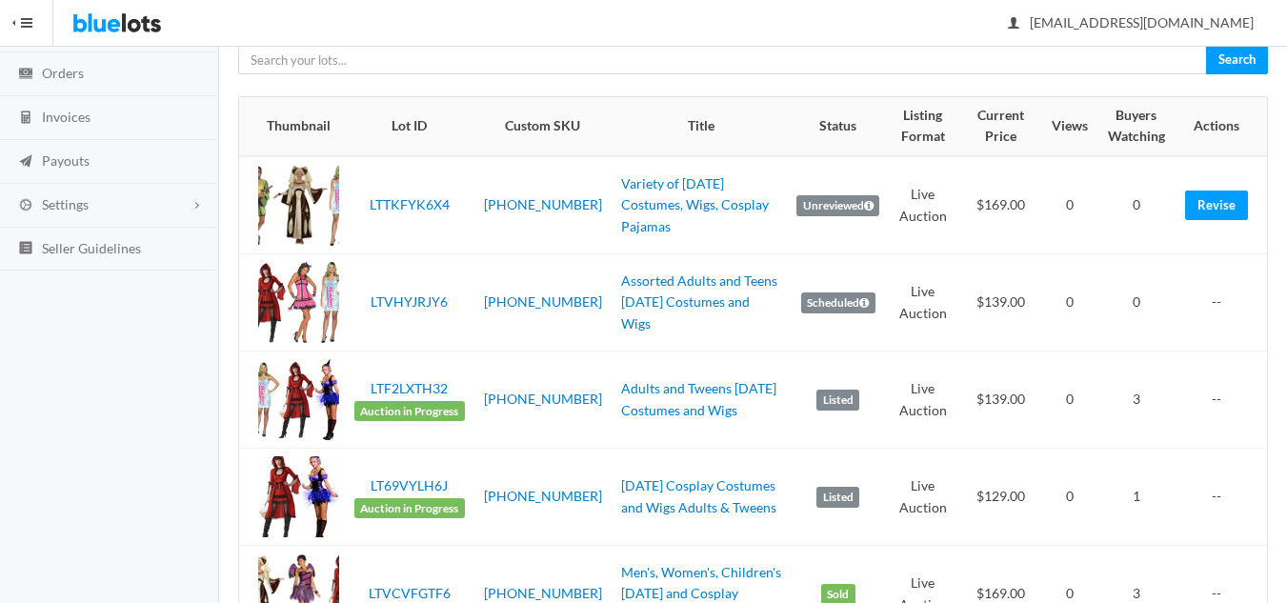
scroll to position [286, 0]
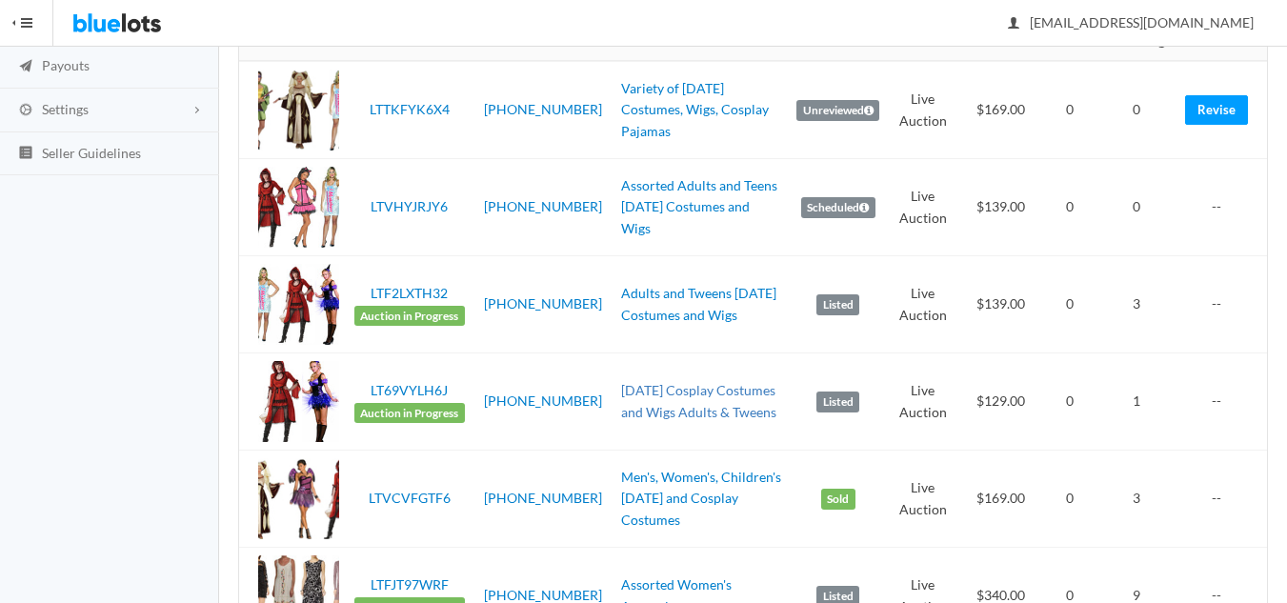
click at [648, 412] on link "Halloween Cosplay Costumes and Wigs Adults & Tweens" at bounding box center [698, 401] width 155 height 38
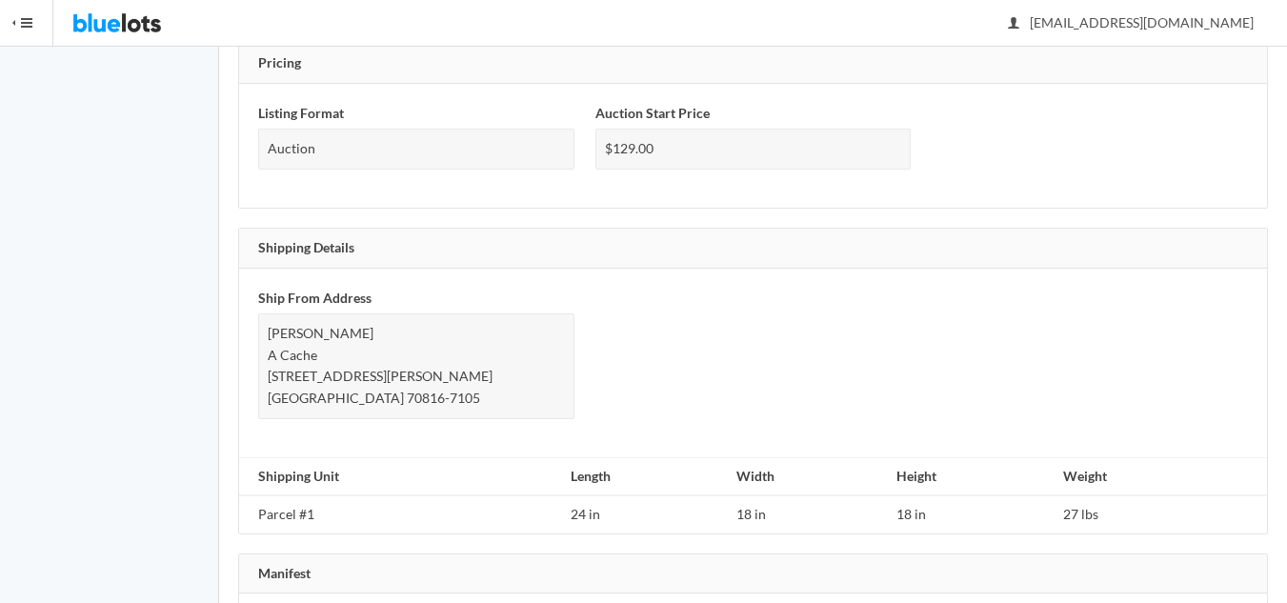
scroll to position [1334, 0]
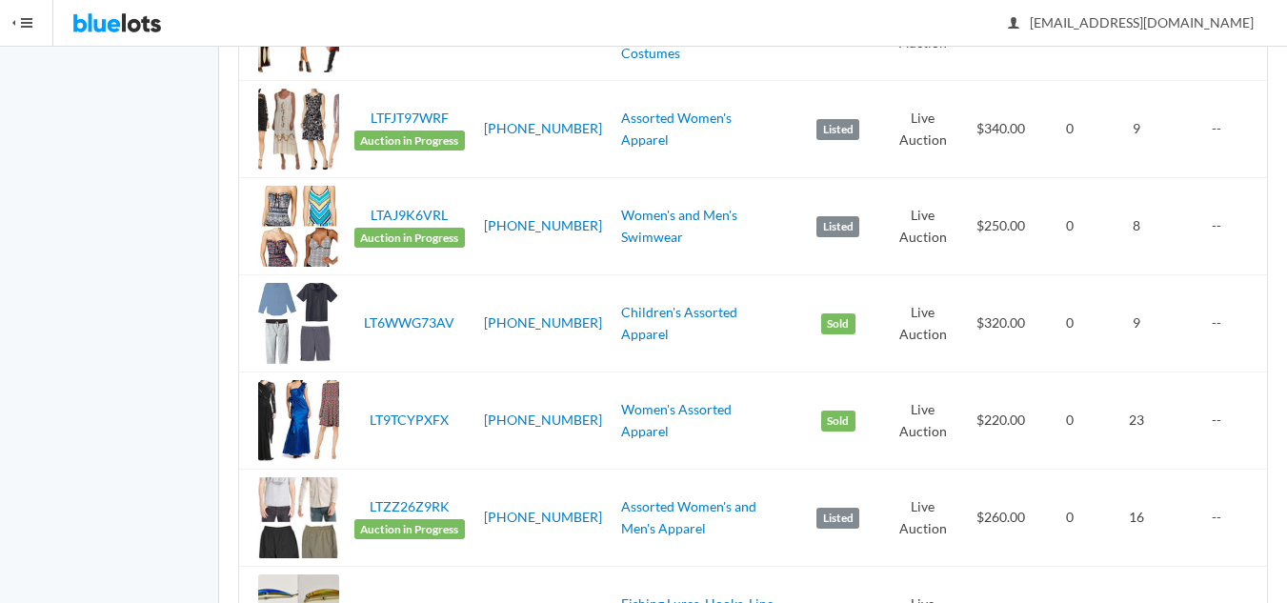
scroll to position [858, 0]
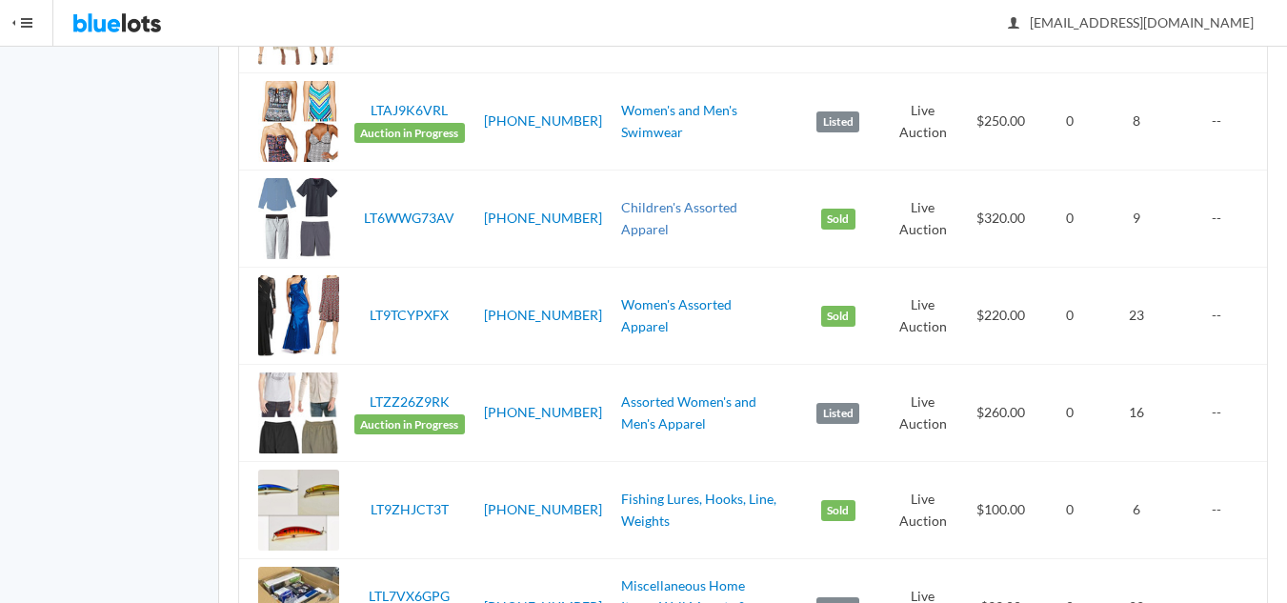
click at [625, 226] on link "Children's Assorted Apparel" at bounding box center [679, 218] width 116 height 38
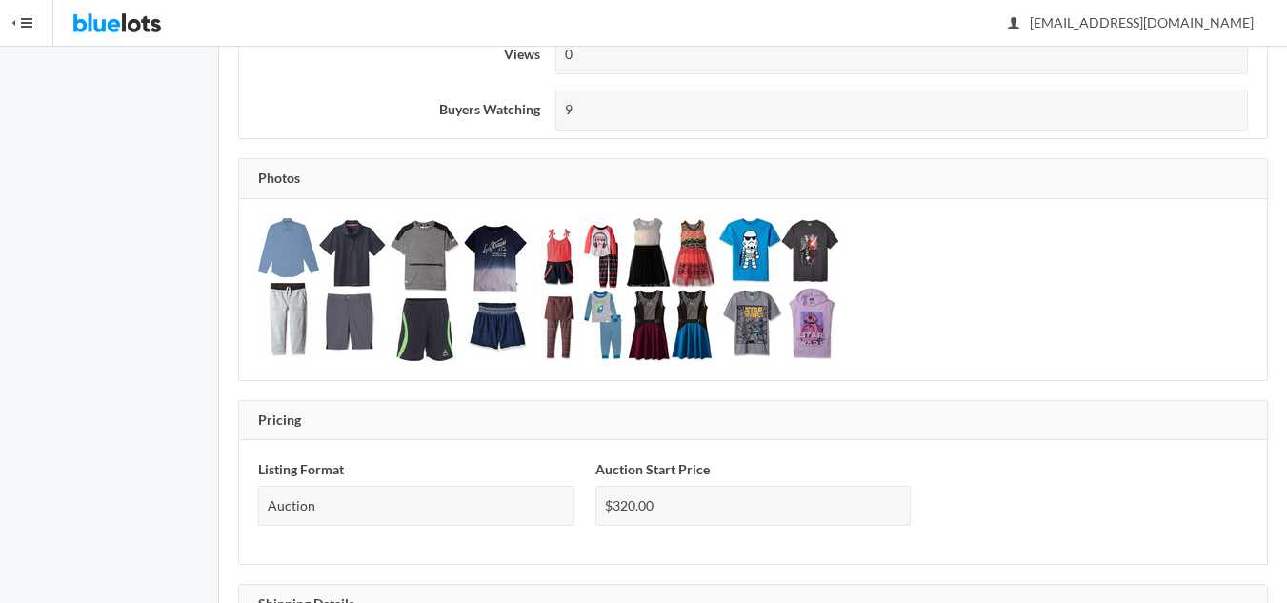
scroll to position [762, 0]
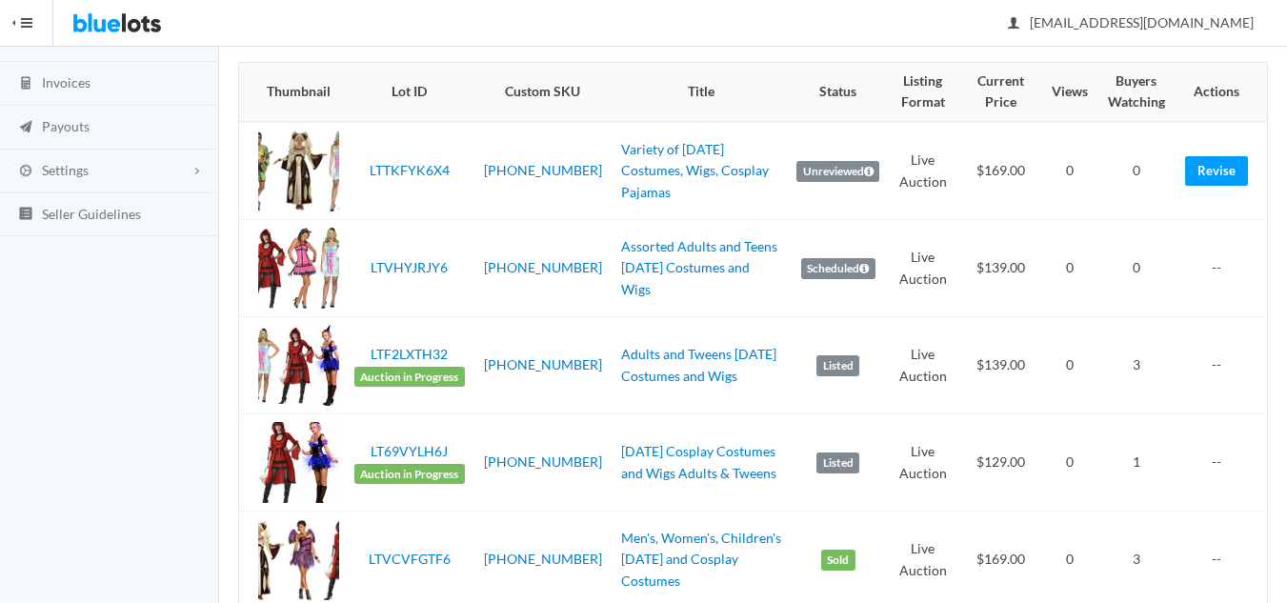
scroll to position [191, 0]
